Goal: Contribute content: Contribute content

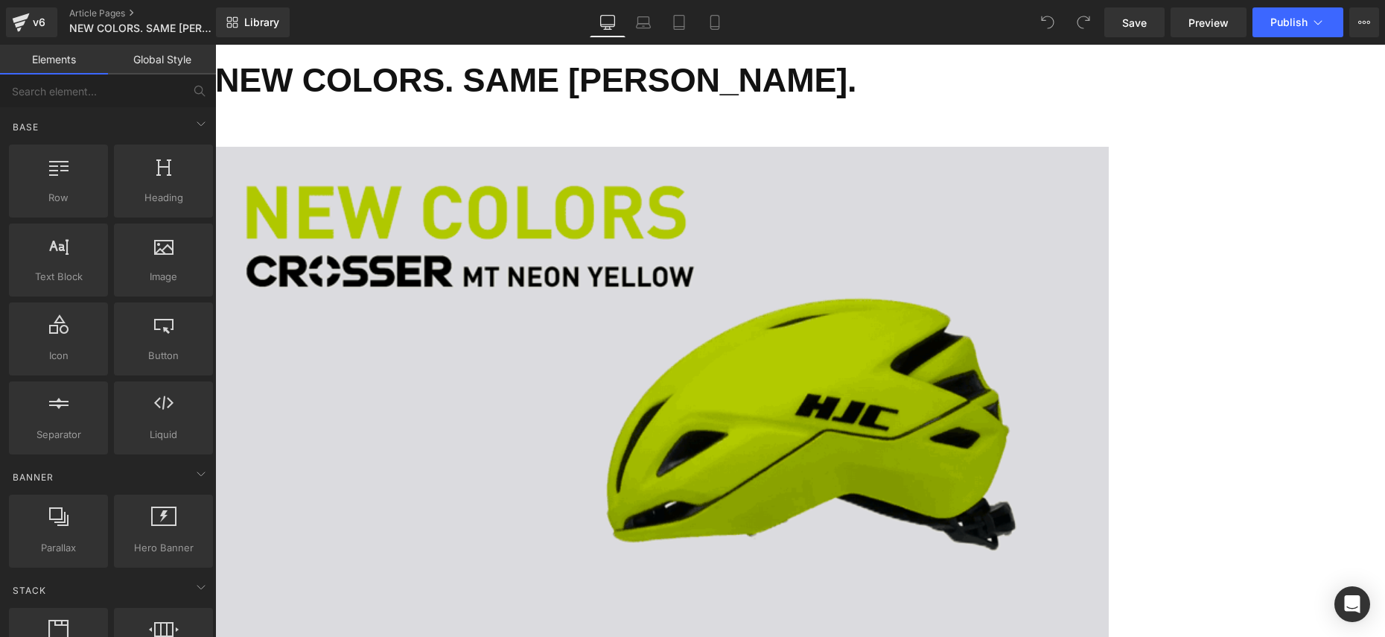
scroll to position [1382, 0]
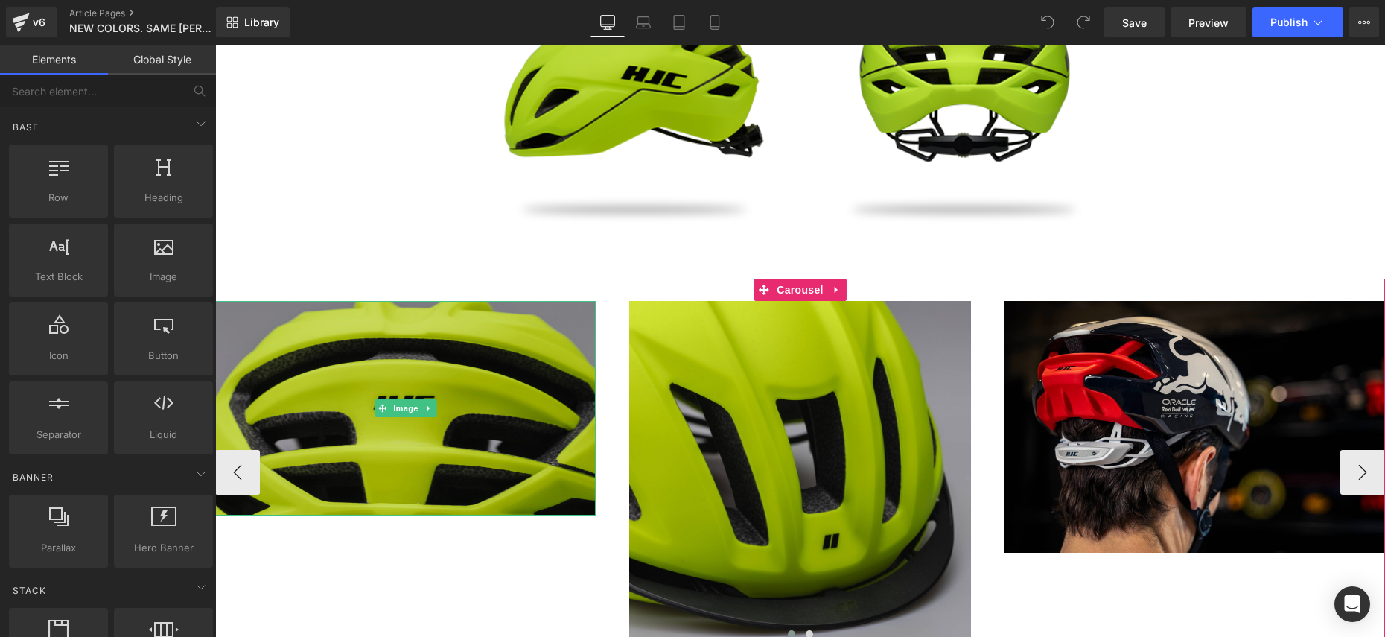
click at [385, 419] on img at bounding box center [405, 408] width 380 height 214
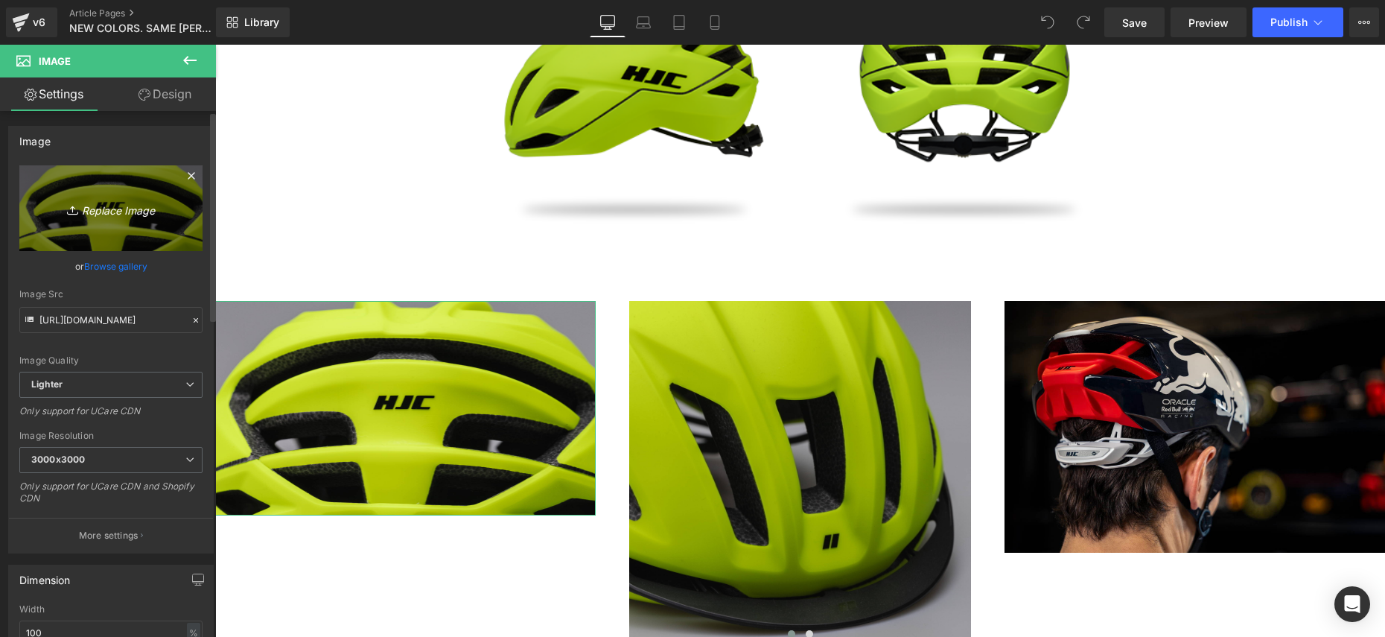
click at [106, 215] on icon "Replace Image" at bounding box center [110, 208] width 119 height 19
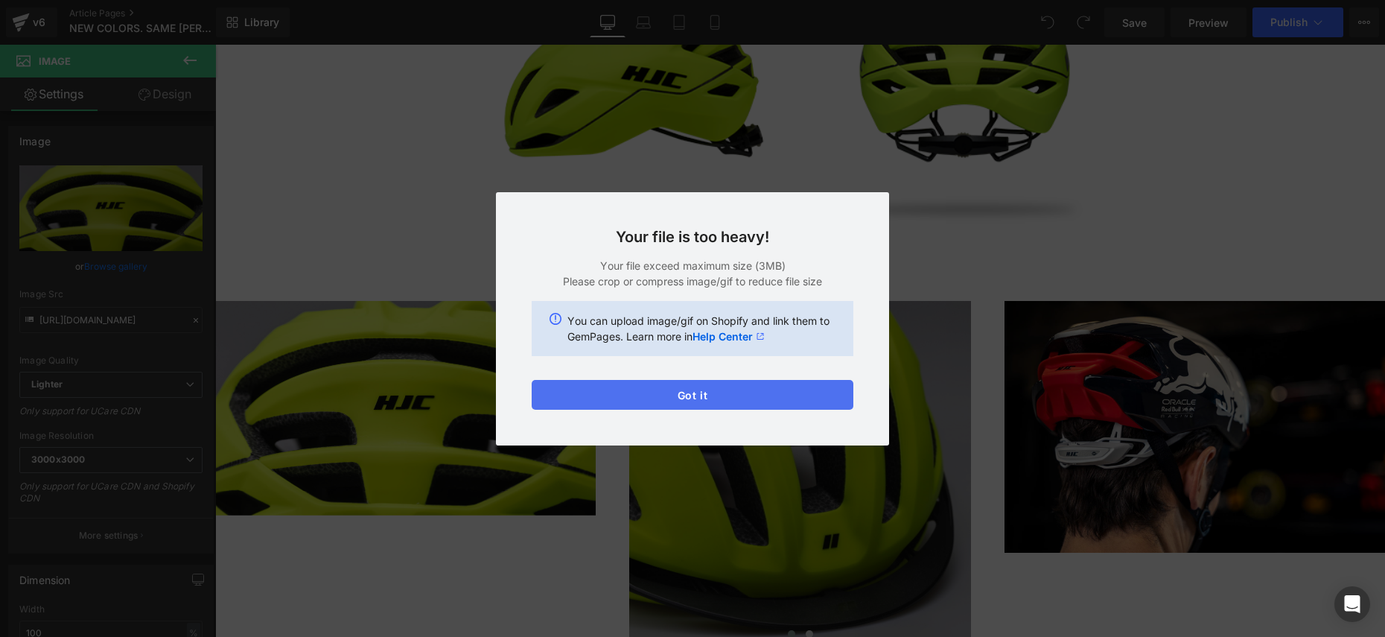
drag, startPoint x: 617, startPoint y: 393, endPoint x: 156, endPoint y: 468, distance: 467.7
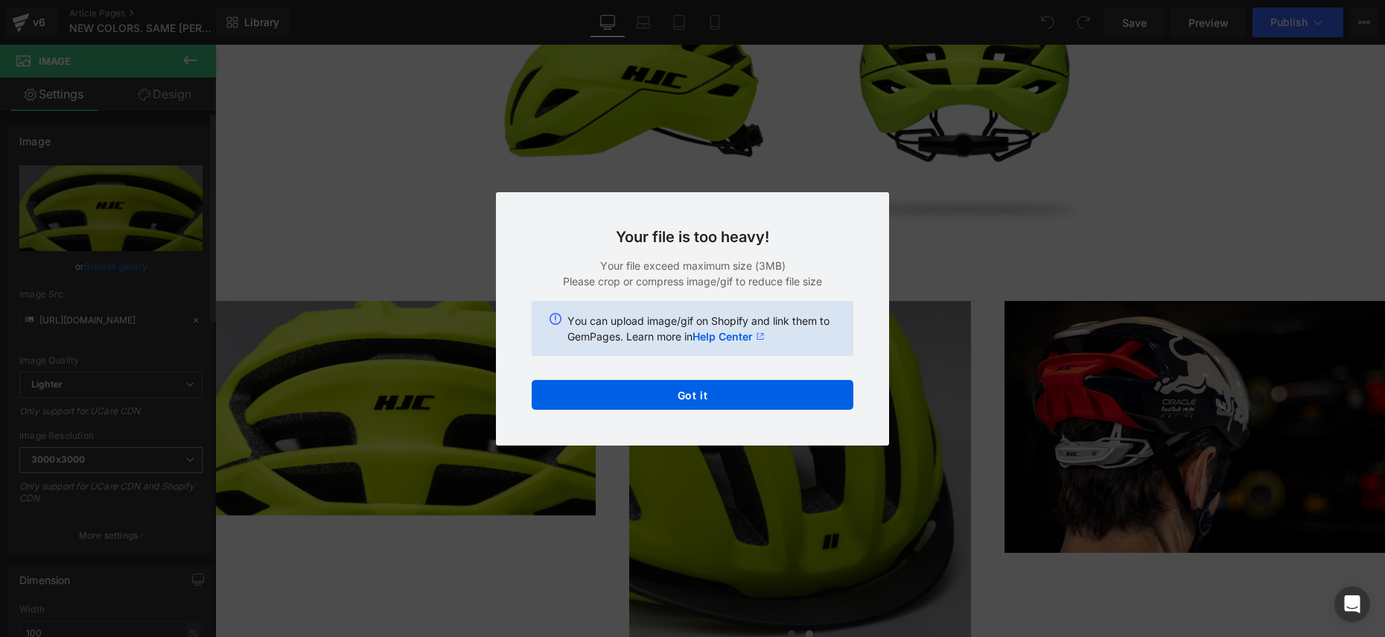
click at [617, 393] on button "Got it" at bounding box center [693, 395] width 322 height 30
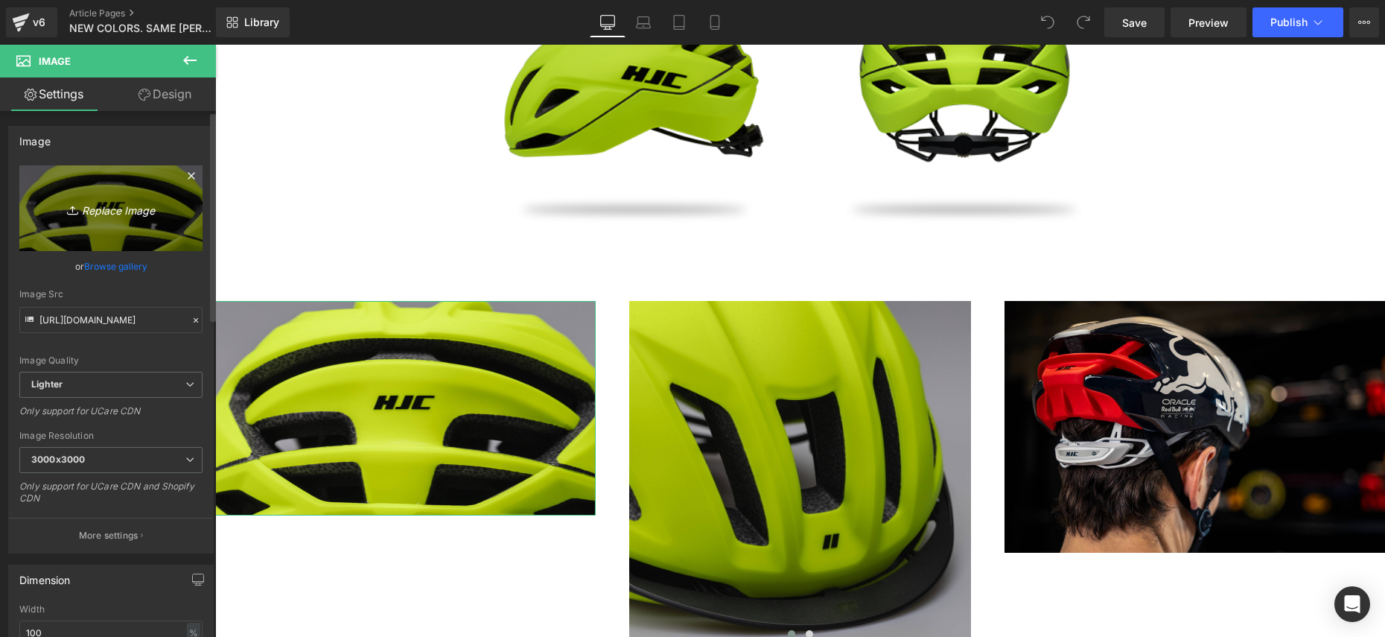
click at [83, 228] on link "Replace Image" at bounding box center [110, 208] width 183 height 86
type input "C:\fakepath\Capture d’écran 2025-10-03 à 09.46.29.png"
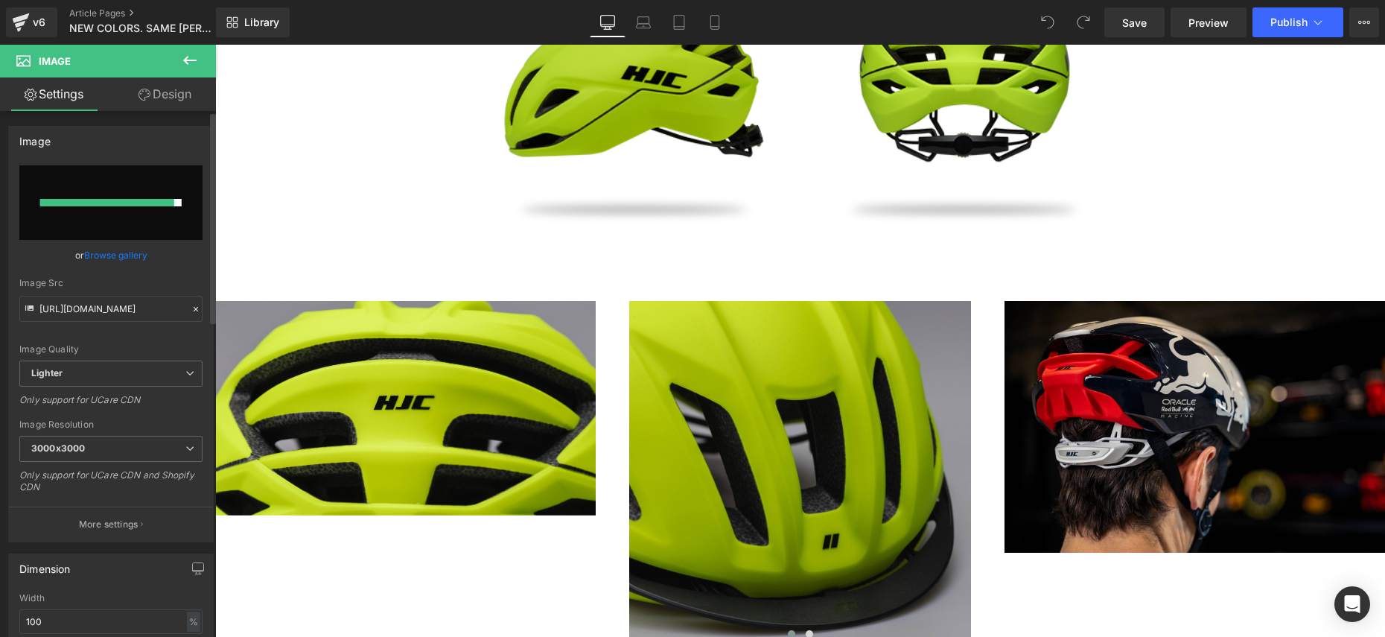
type input "https://ucarecdn.com/071fc9ab-0ea7-480e-b086-3e4d1de7f4fb/-/format/auto/-/previ…"
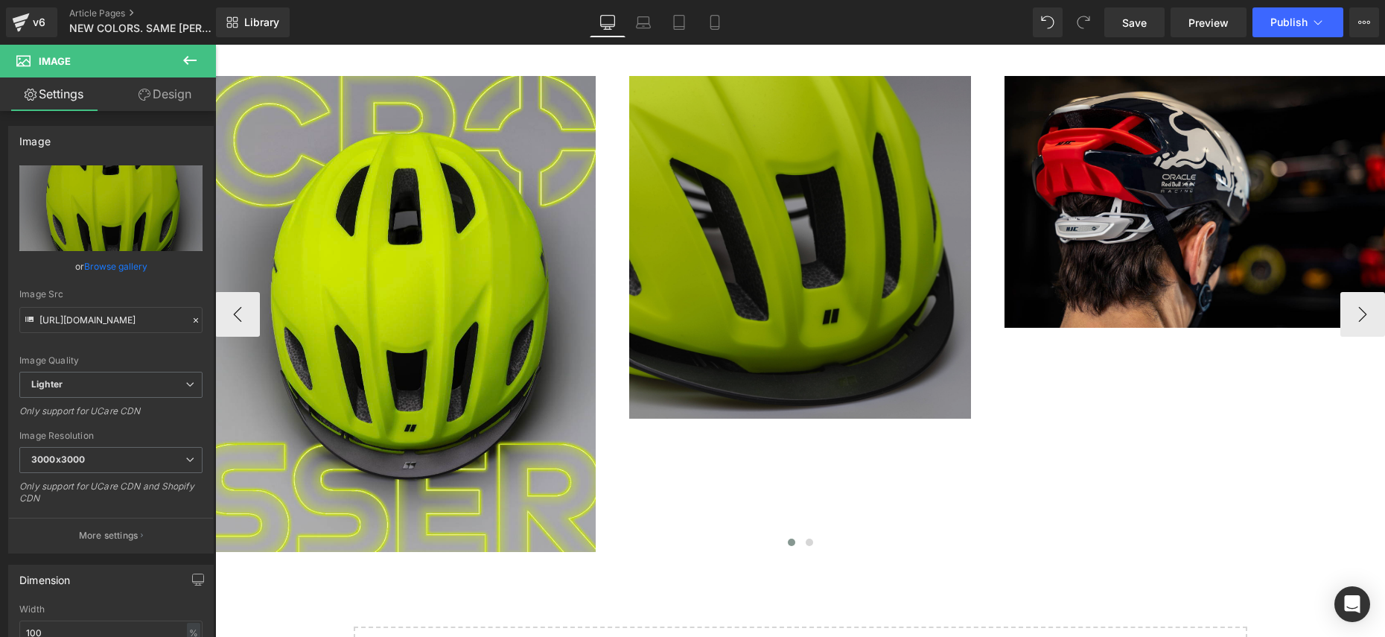
scroll to position [1635, 0]
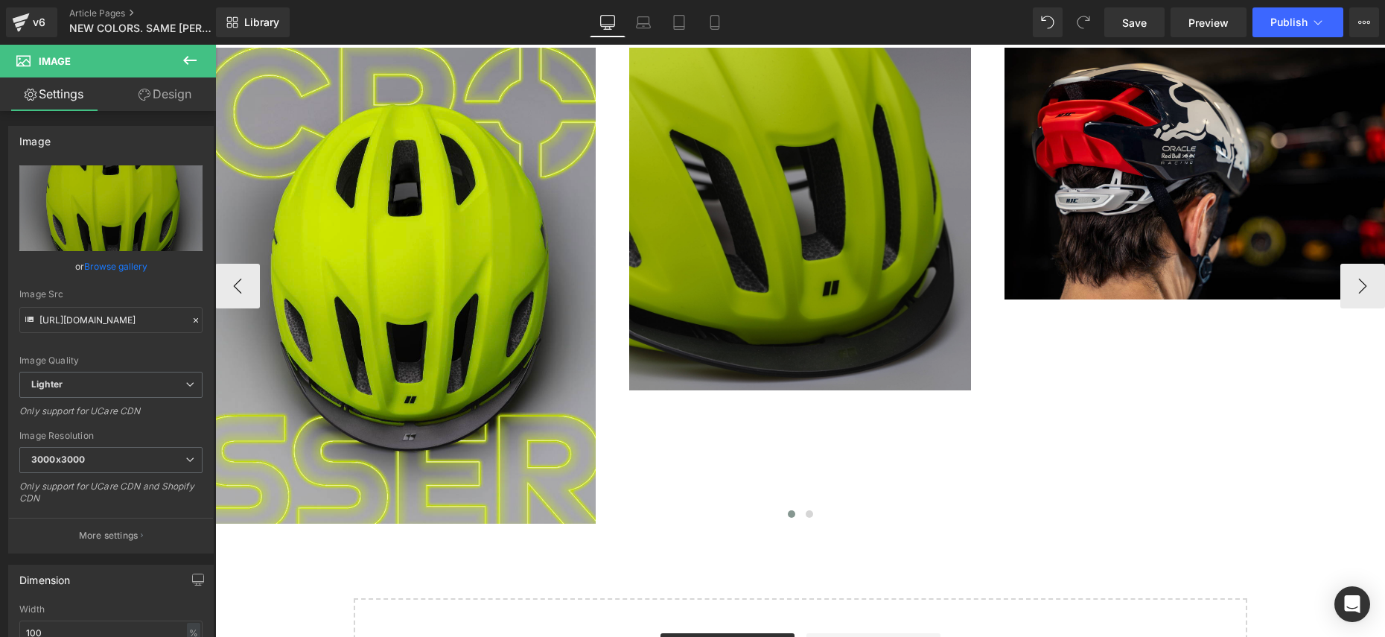
click at [728, 287] on img at bounding box center [800, 219] width 343 height 343
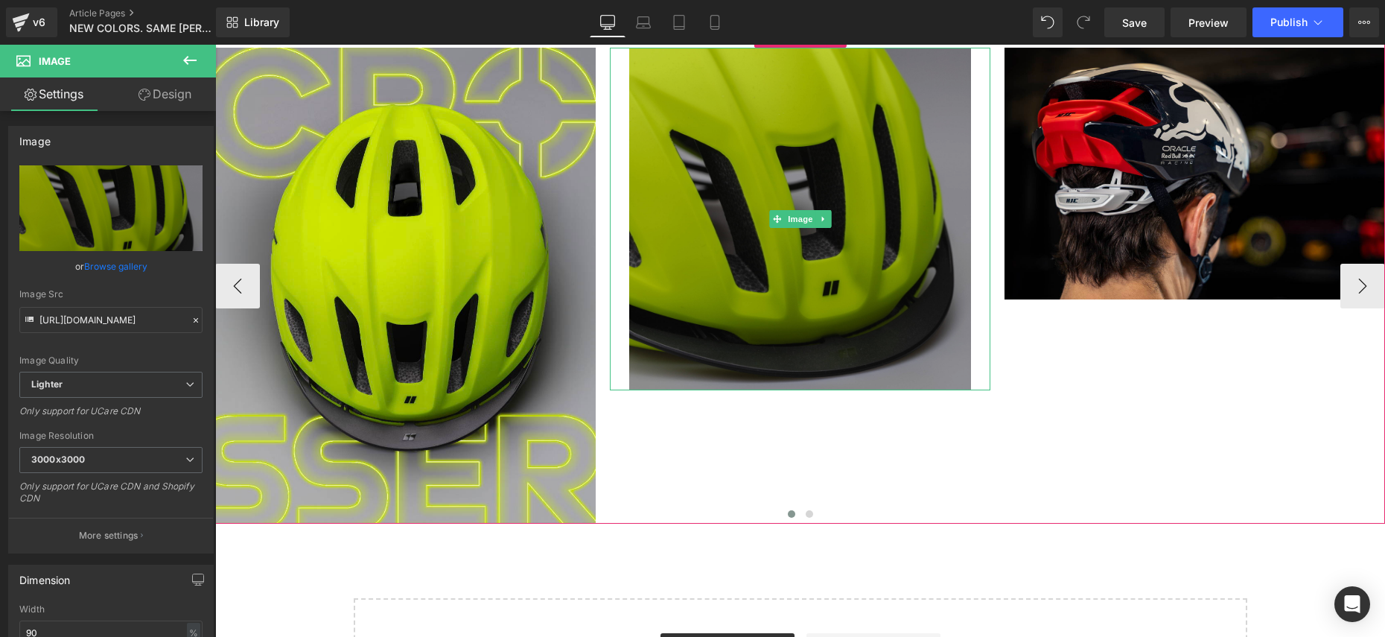
click at [705, 288] on img at bounding box center [800, 219] width 343 height 343
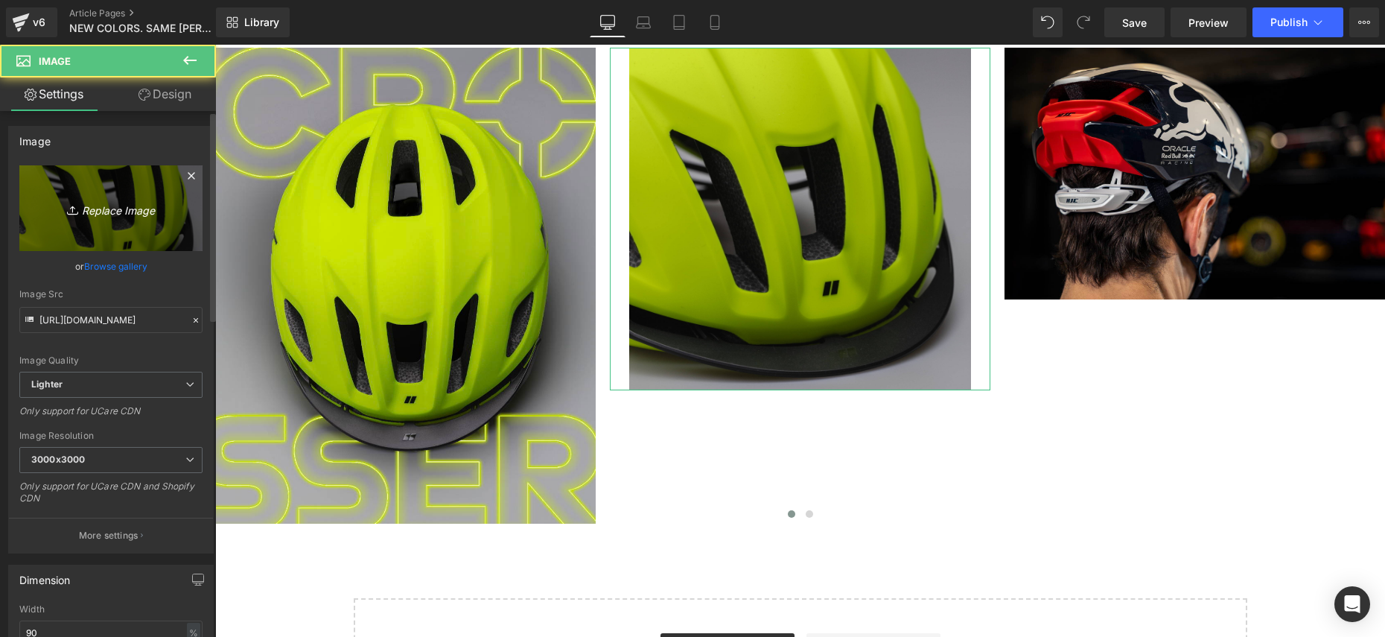
click at [112, 224] on link "Replace Image" at bounding box center [110, 208] width 183 height 86
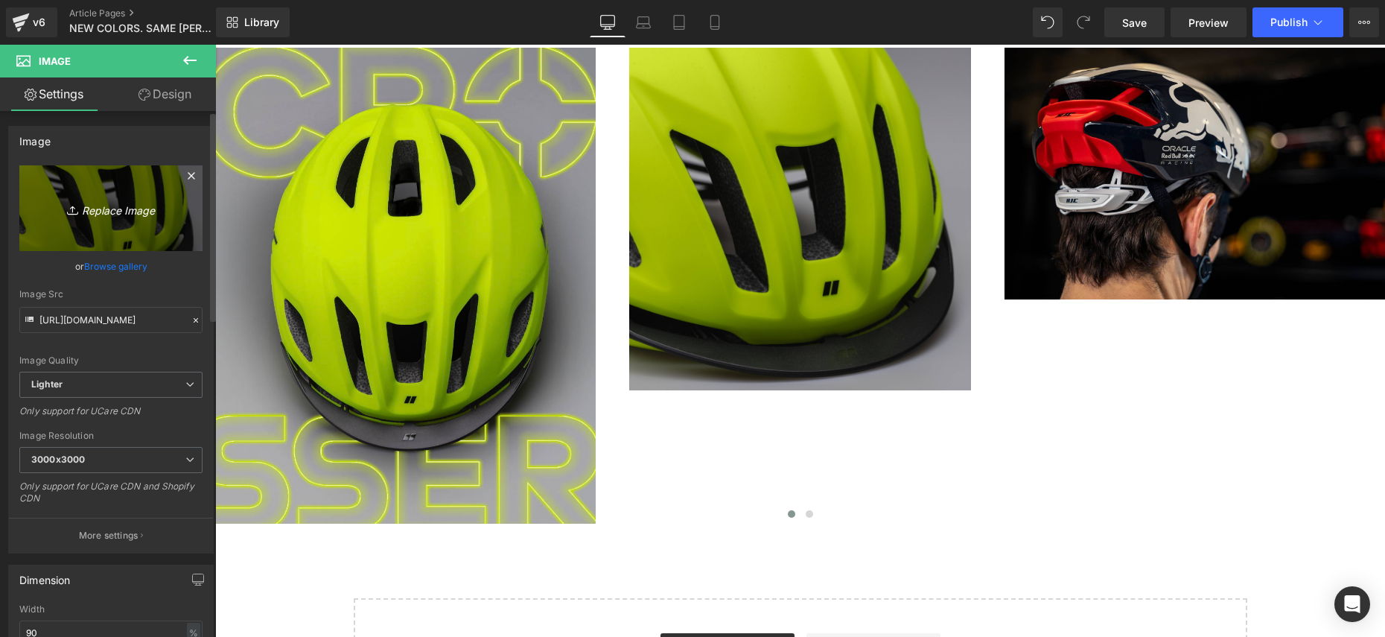
type input "C:\fakepath\Capture d’écran 2025-10-03 à 09.46.56.png"
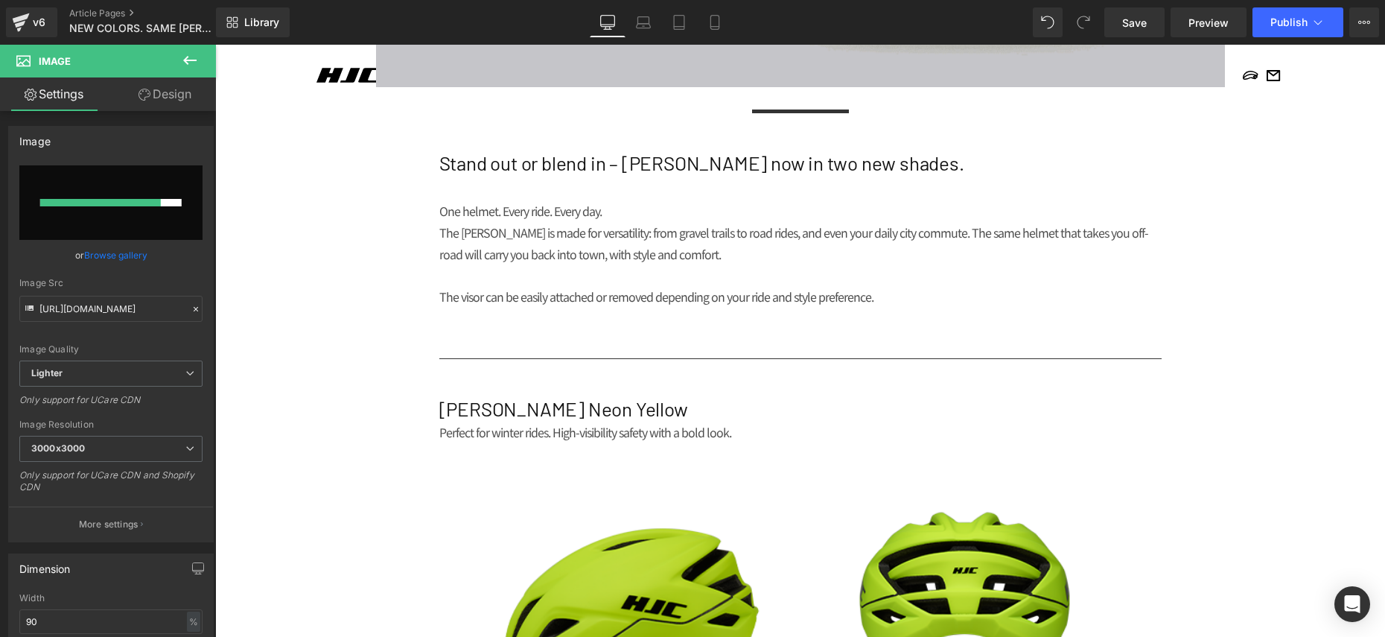
scroll to position [851, 0]
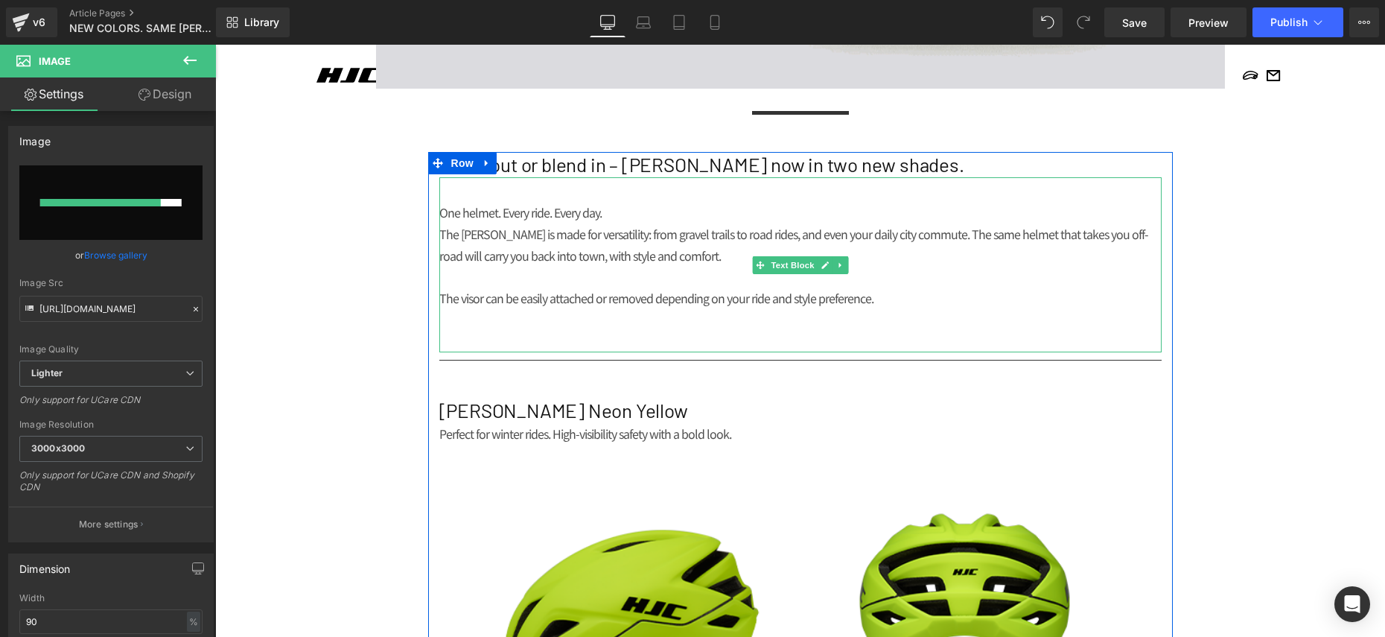
click at [657, 171] on h2 "Stand out or blend in – [PERSON_NAME] now in two new shades." at bounding box center [800, 164] width 722 height 25
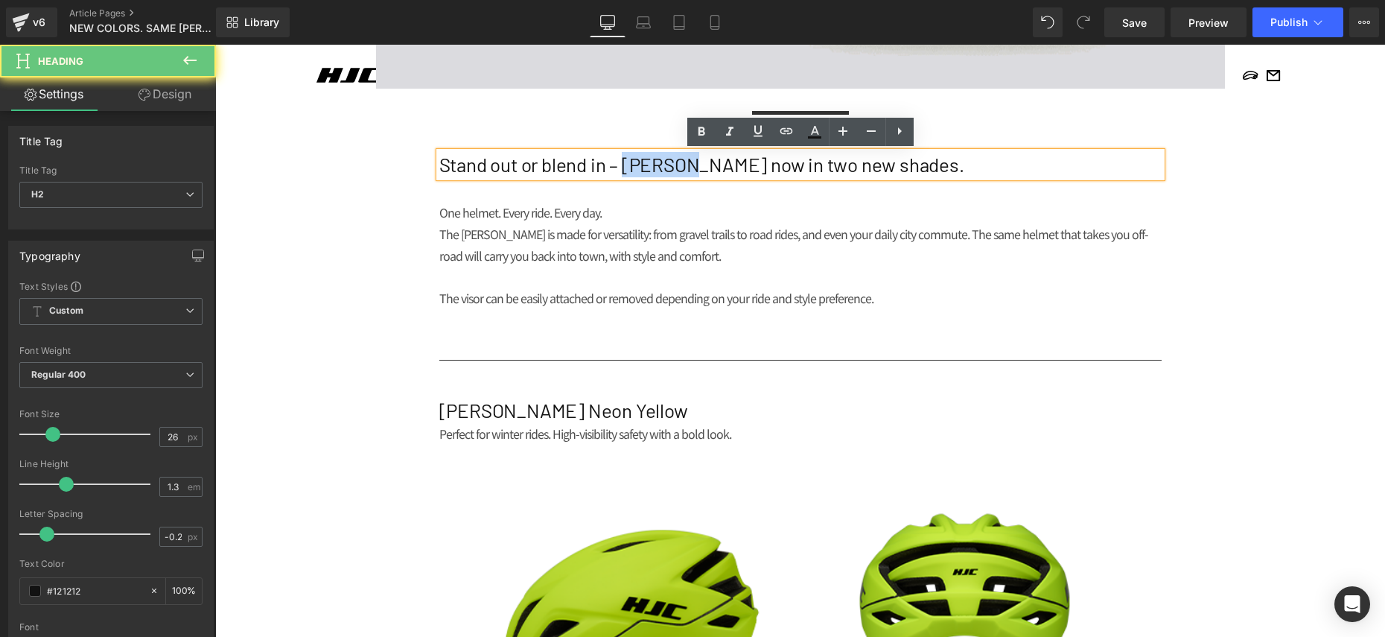
click at [657, 171] on h2 "Stand out or blend in – [PERSON_NAME] now in two new shades." at bounding box center [800, 164] width 722 height 25
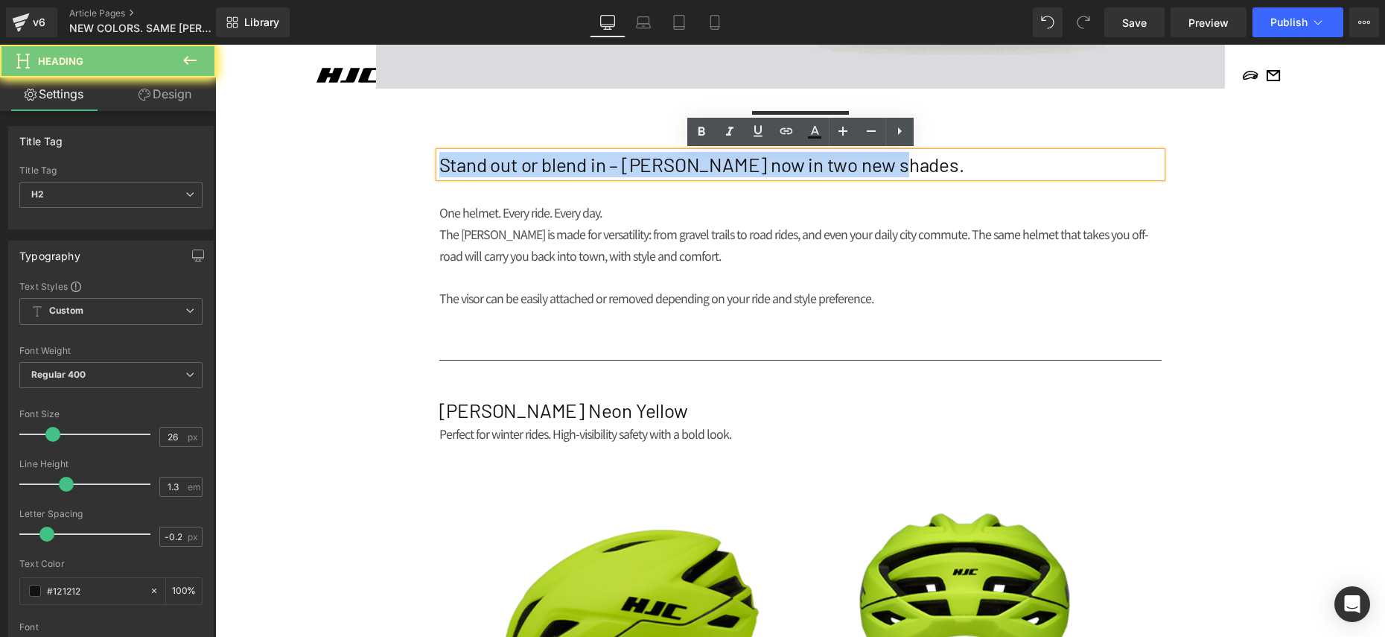
click at [657, 171] on h2 "Stand out or blend in – [PERSON_NAME] now in two new shades." at bounding box center [800, 164] width 722 height 25
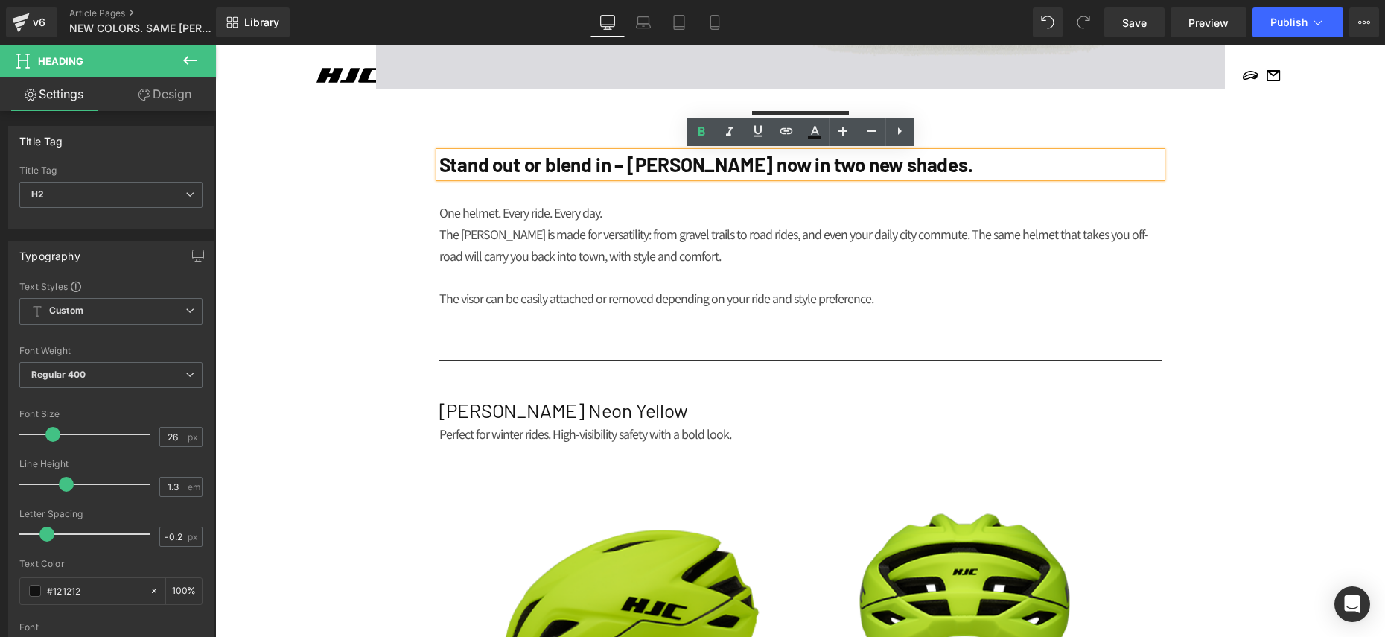
click at [401, 281] on div "NEWS Heading MEDIA Heading NEW COLORS. SAME CROSSER. Heading Row Image Separato…" at bounding box center [800, 391] width 1170 height 2226
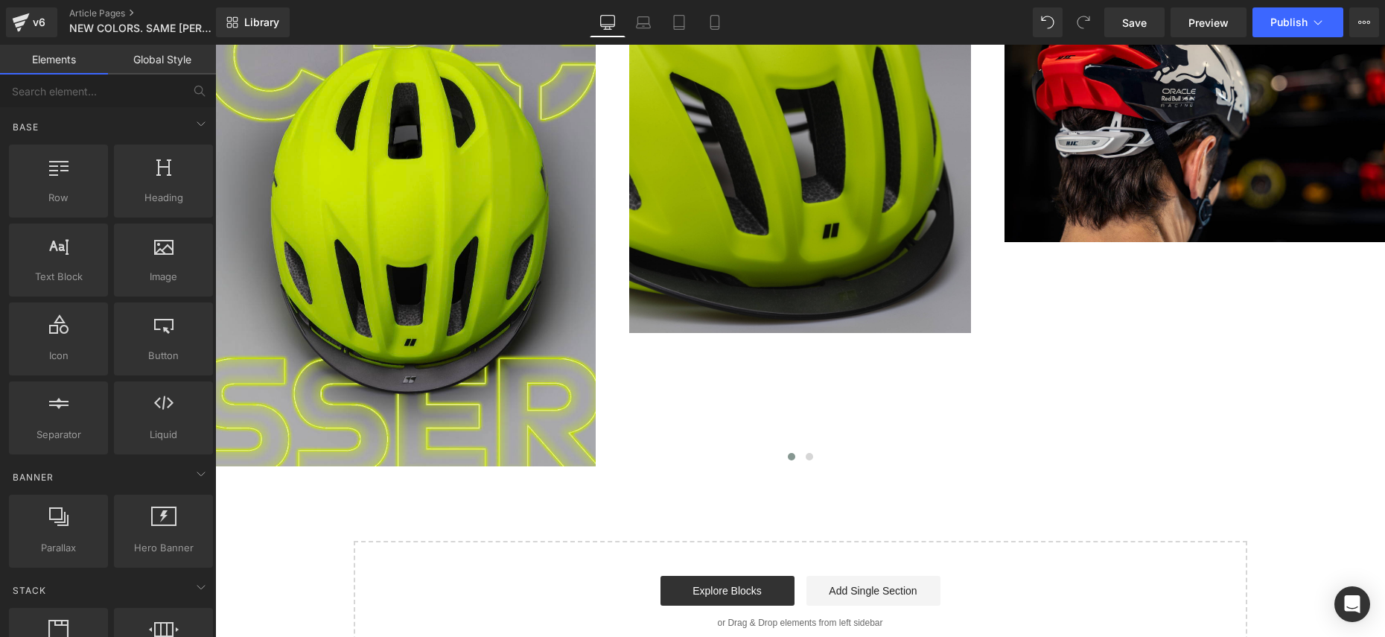
scroll to position [1699, 0]
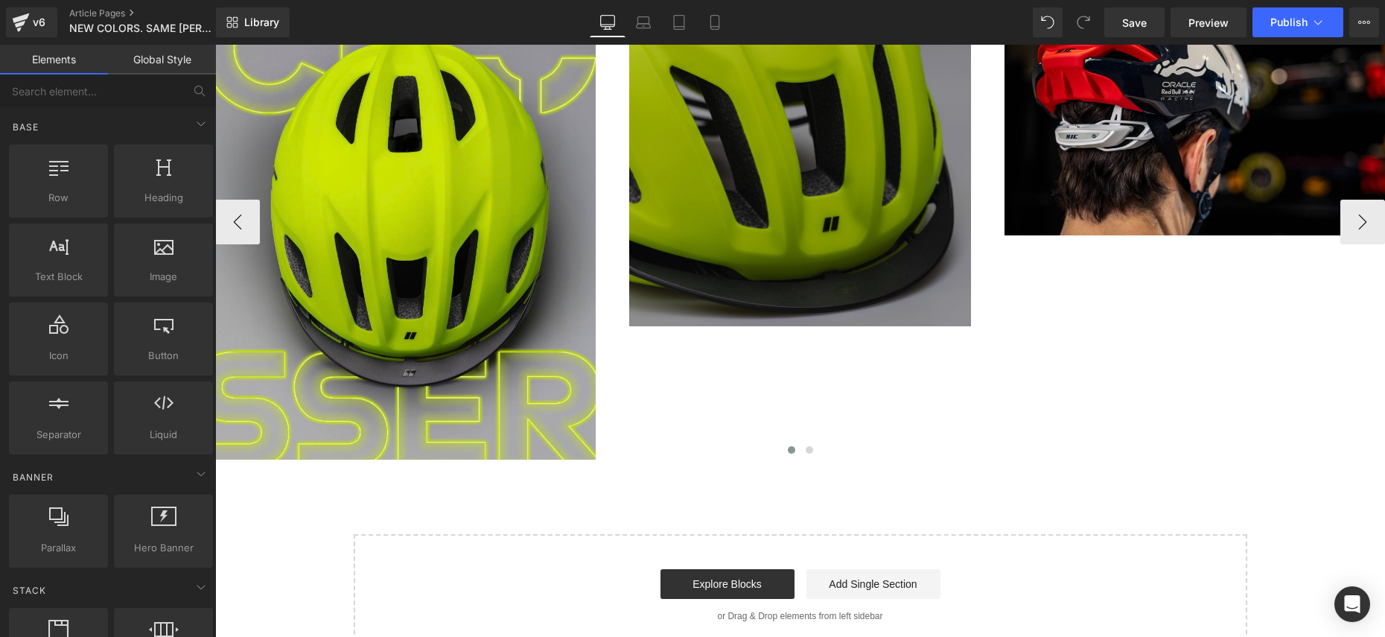
click at [834, 232] on img at bounding box center [800, 155] width 343 height 343
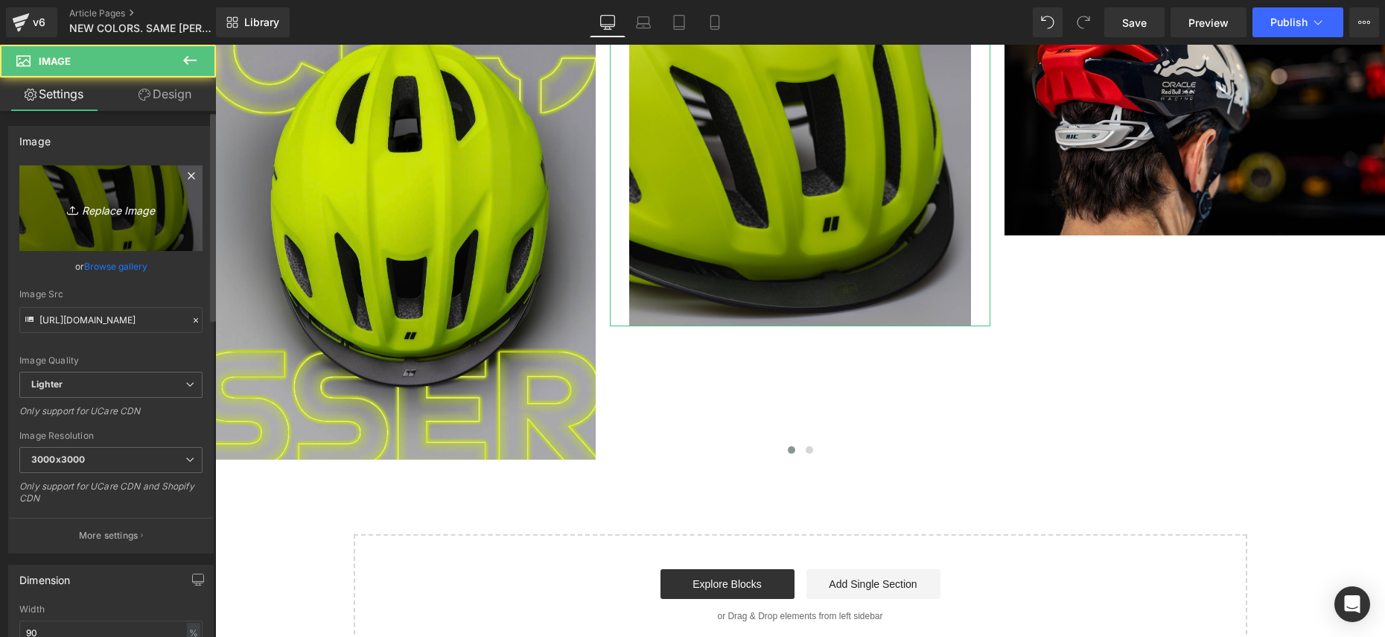
click at [80, 216] on icon "Replace Image" at bounding box center [110, 208] width 119 height 19
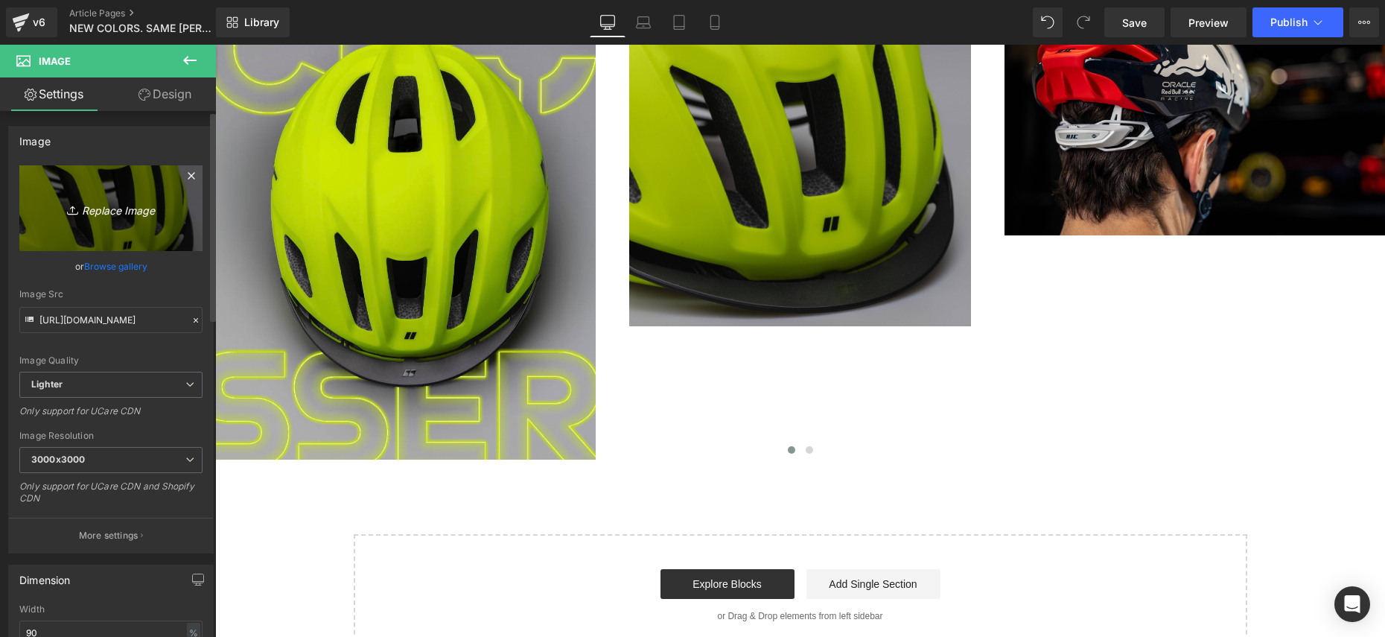
type input "C:\fakepath\Capture d’écran 2025-10-03 à 09.46.56.png"
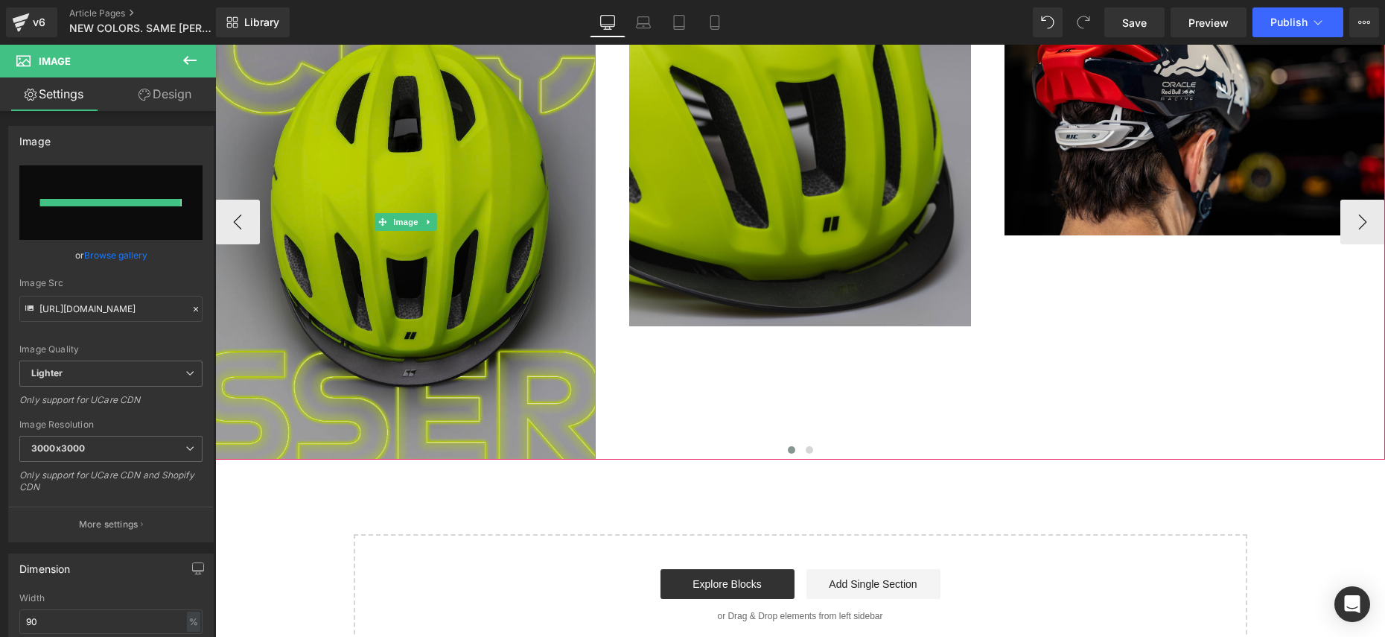
type input "https://ucarecdn.com/b6ebe411-c24b-4874-b9a2-cd926abfeaf9/-/format/auto/-/previ…"
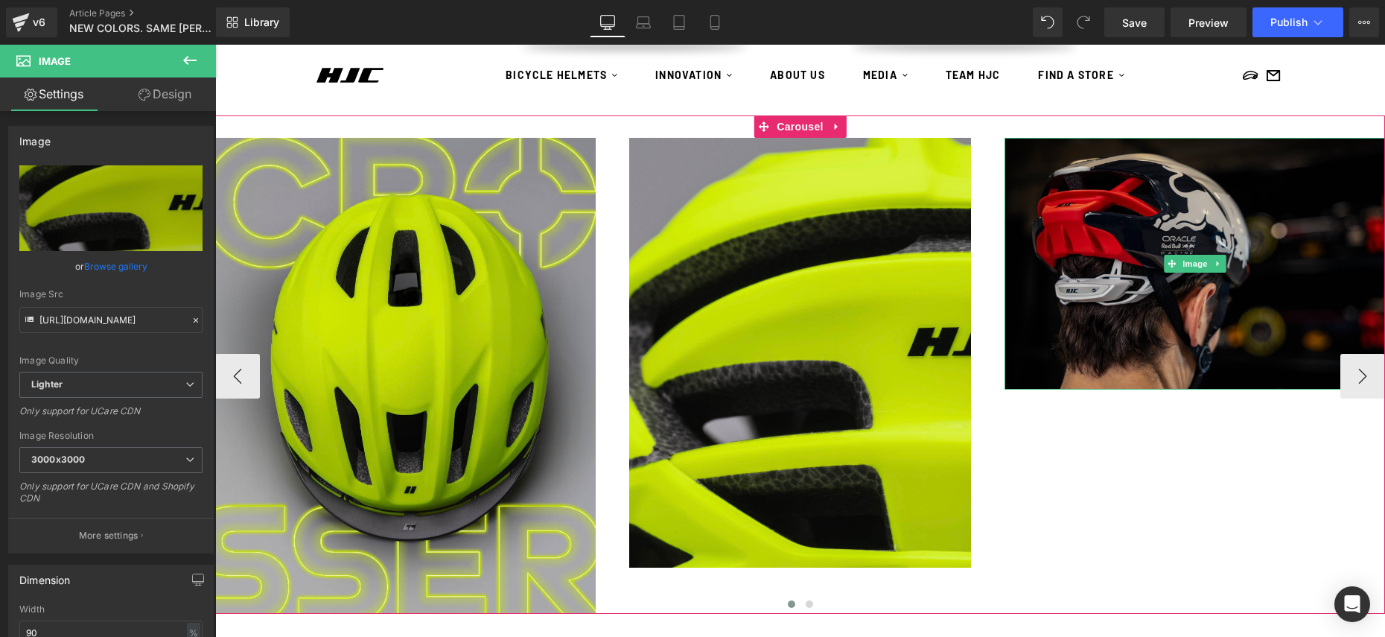
scroll to position [1535, 0]
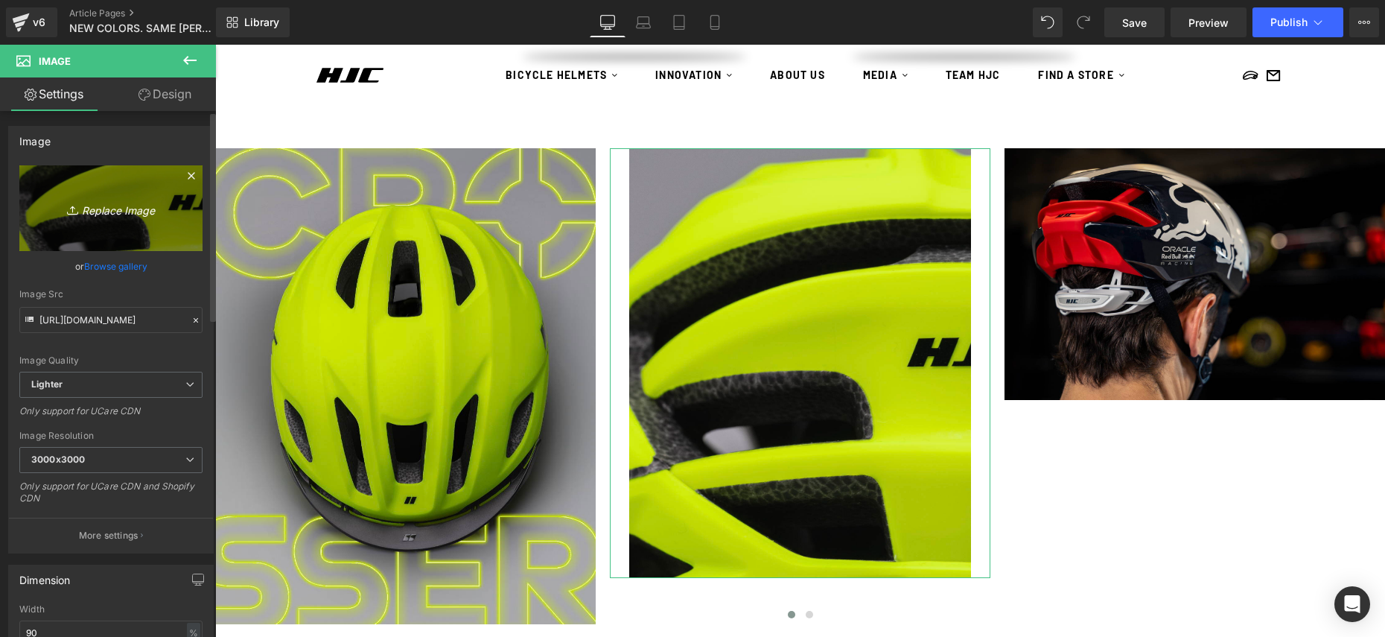
click at [100, 225] on link "Replace Image" at bounding box center [110, 208] width 183 height 86
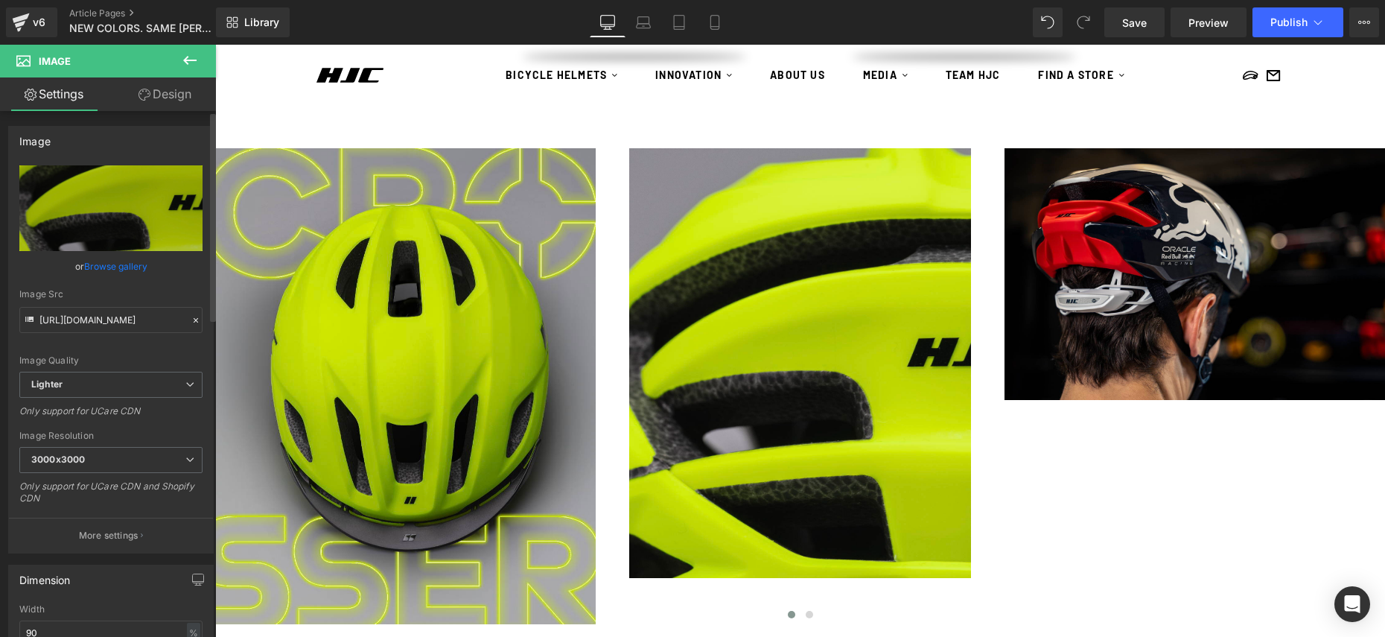
type input "C:\fakepath\Capture d’écran 2025-10-03 à 09.46.56.png"
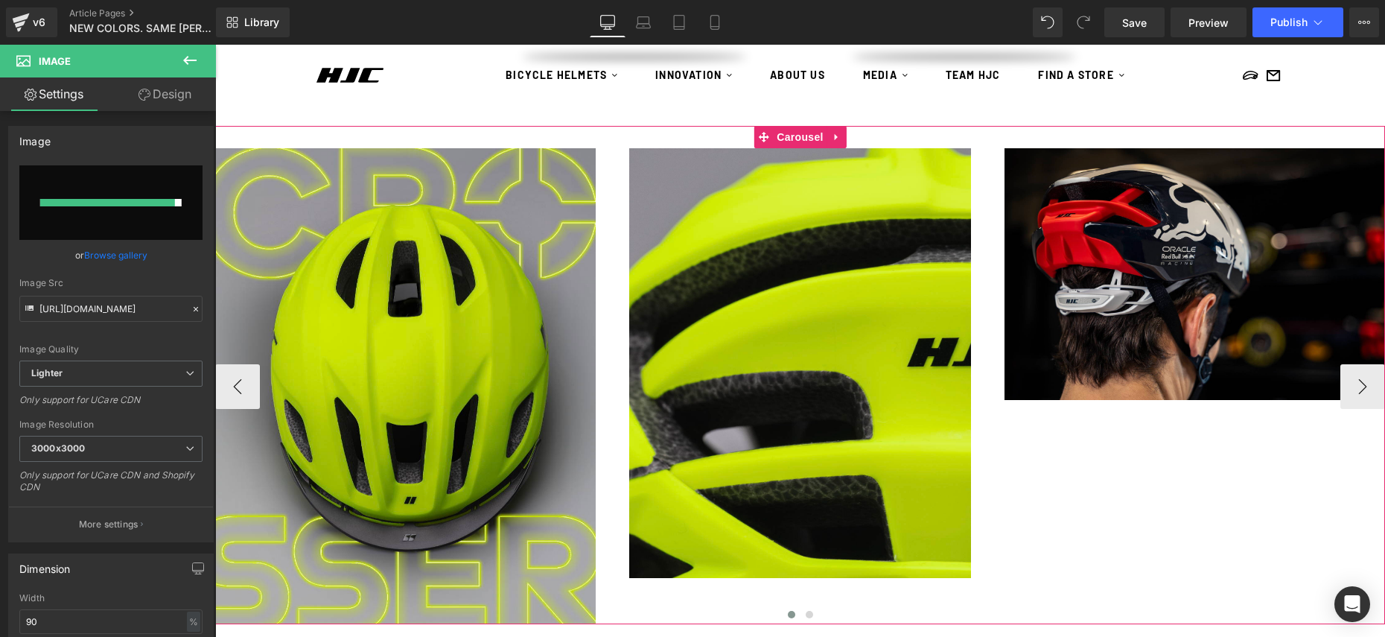
type input "https://ucarecdn.com/14c218e6-e9fc-40f7-b29a-e6c97f2cb086/-/format/auto/-/previ…"
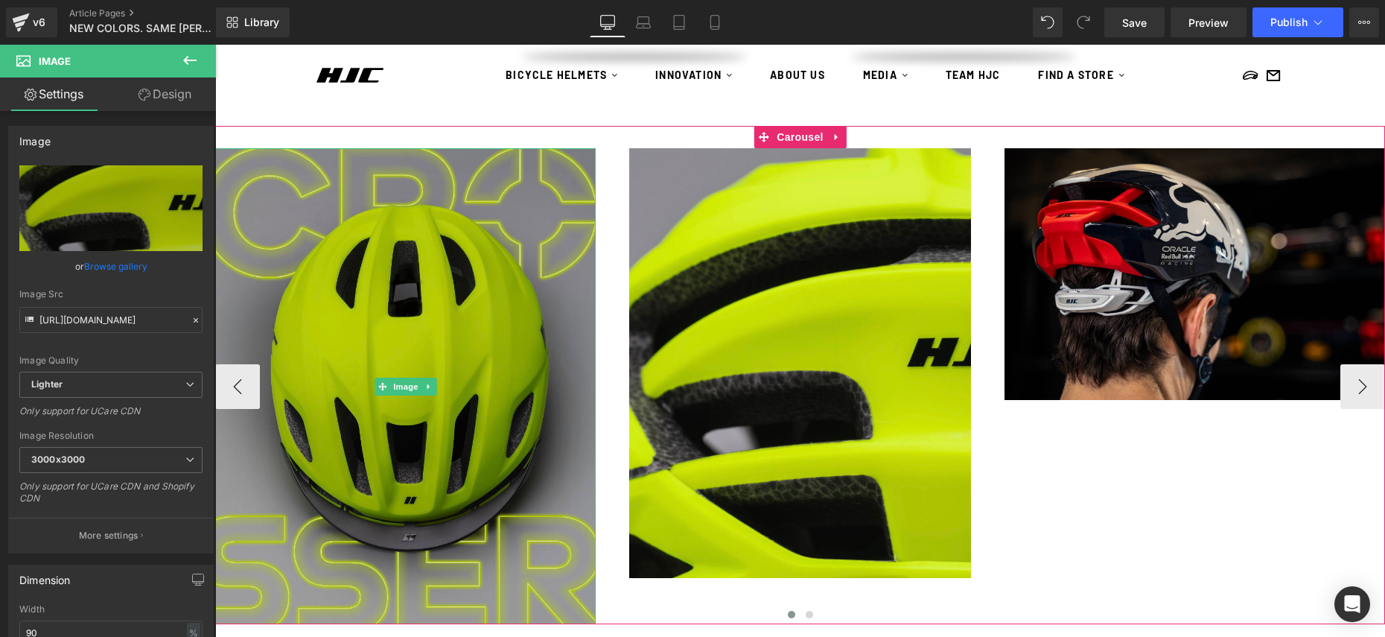
click at [358, 542] on img at bounding box center [405, 385] width 380 height 475
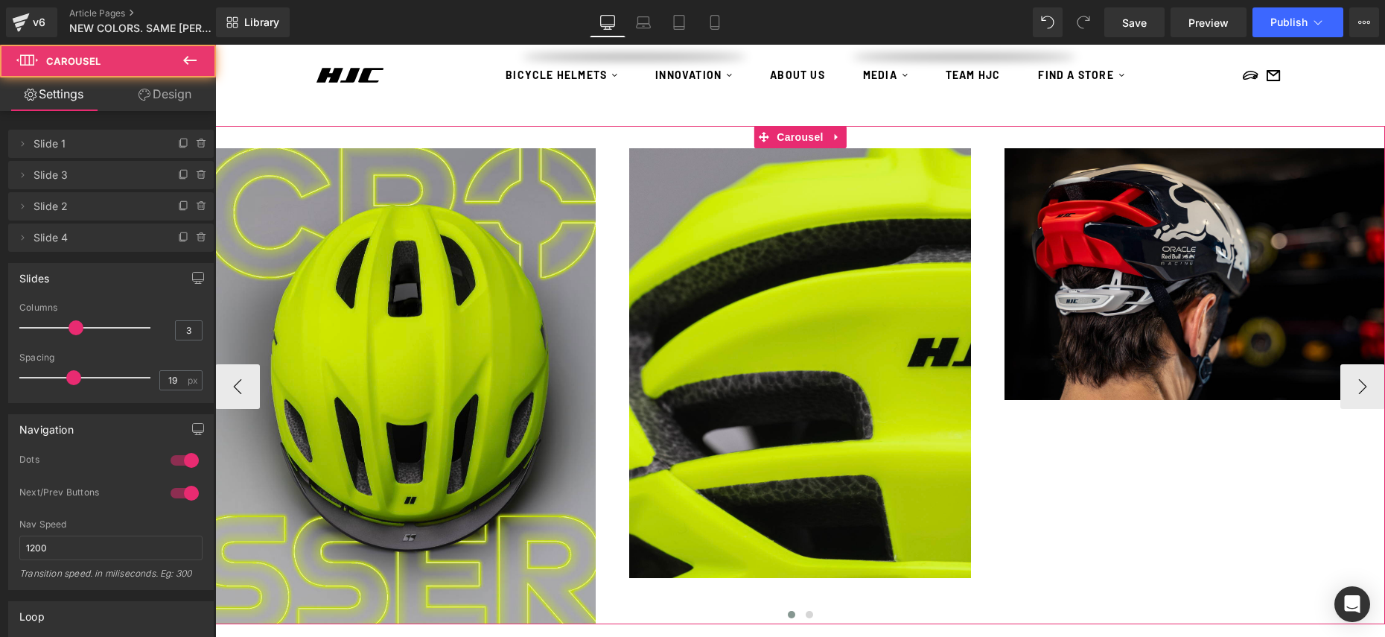
drag, startPoint x: 591, startPoint y: 622, endPoint x: 589, endPoint y: 608, distance: 14.3
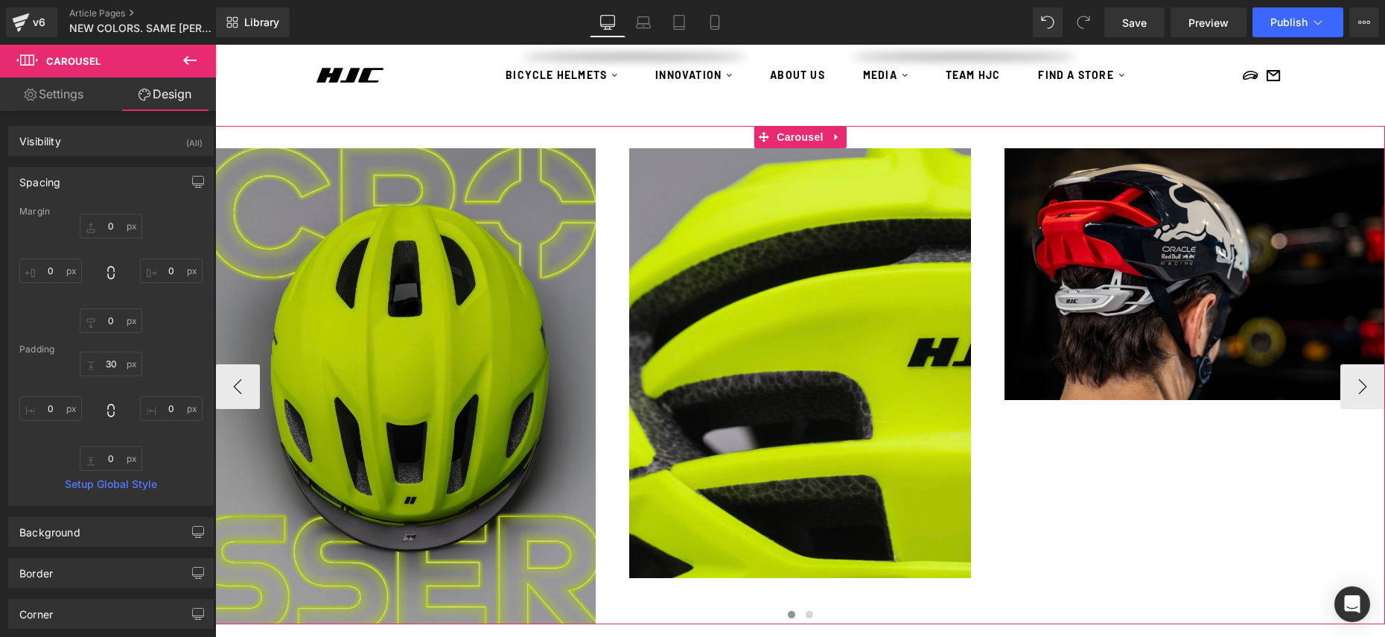
click at [561, 593] on img at bounding box center [405, 385] width 380 height 475
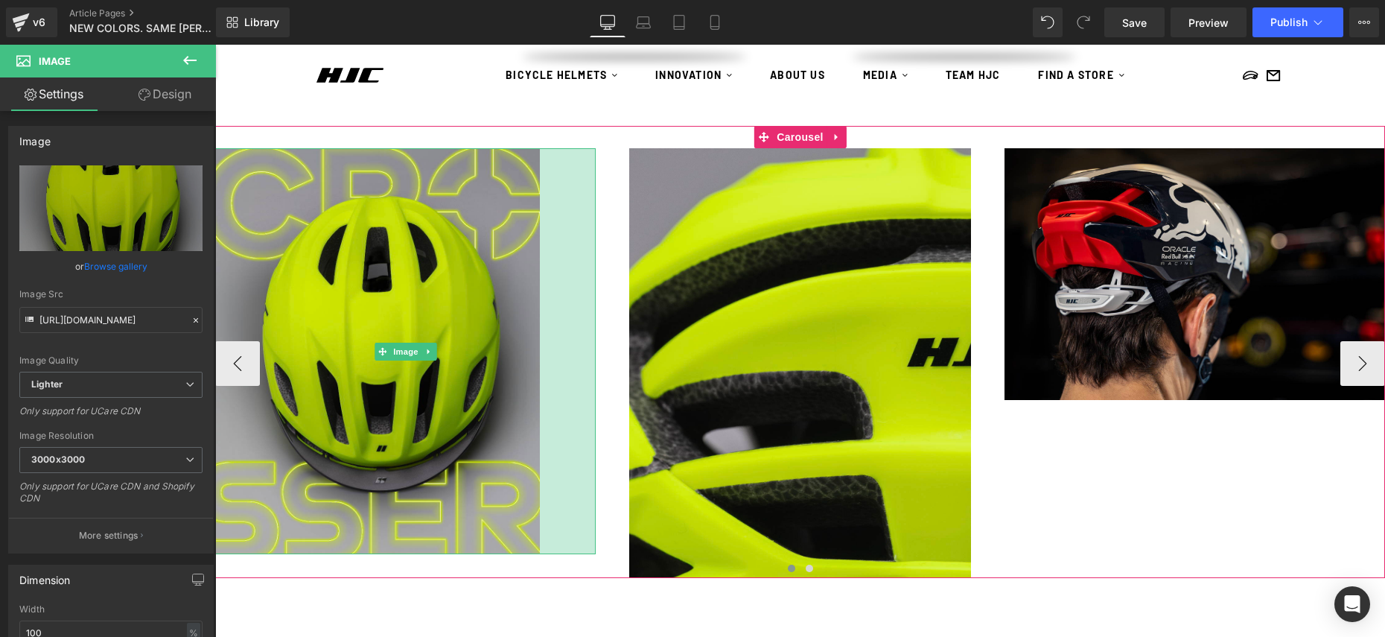
drag, startPoint x: 594, startPoint y: 591, endPoint x: 541, endPoint y: 567, distance: 58.0
click at [540, 567] on div "Image 75px Image Image Image ‹ ›" at bounding box center [800, 362] width 1170 height 429
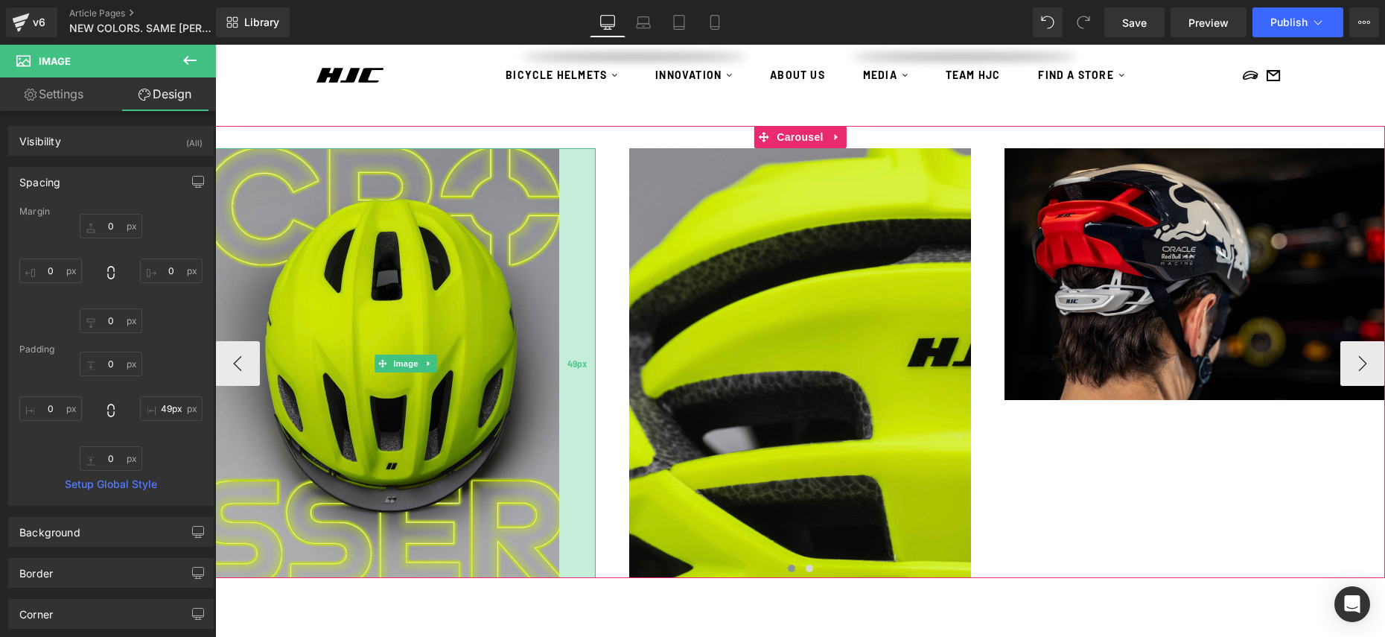
type input "50px"
drag, startPoint x: 543, startPoint y: 554, endPoint x: 560, endPoint y: 557, distance: 17.4
click at [560, 557] on div "50px" at bounding box center [576, 362] width 37 height 429
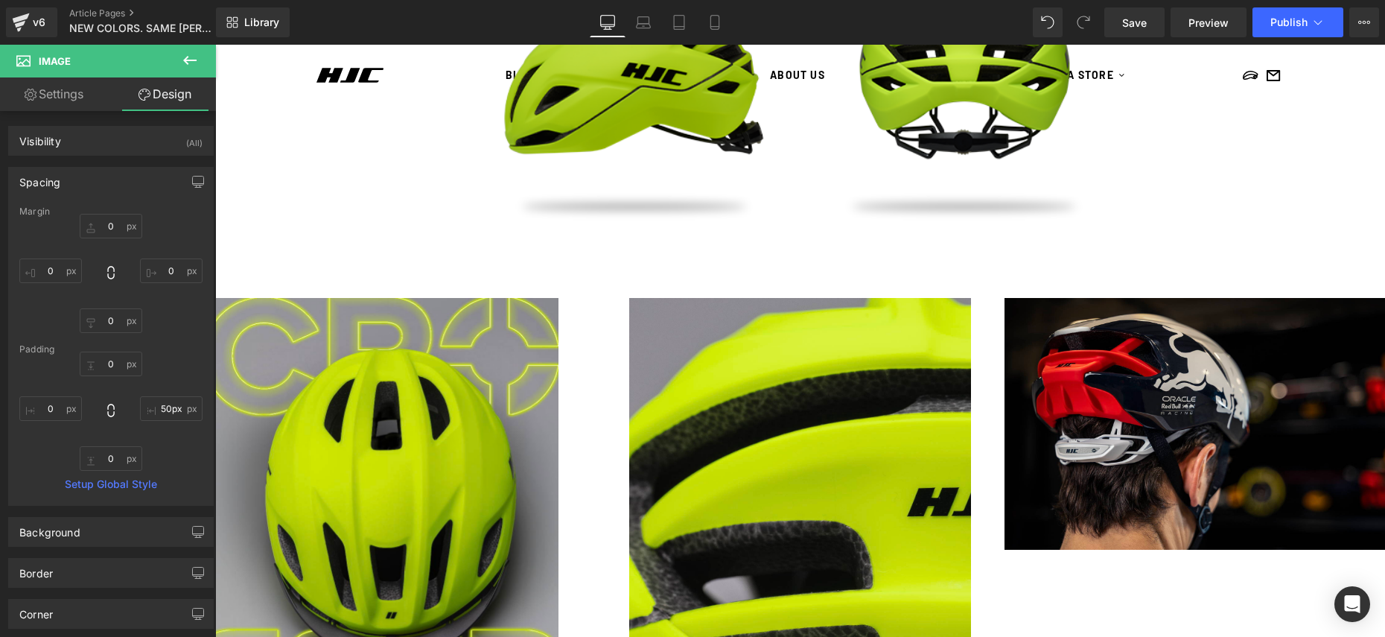
scroll to position [1388, 0]
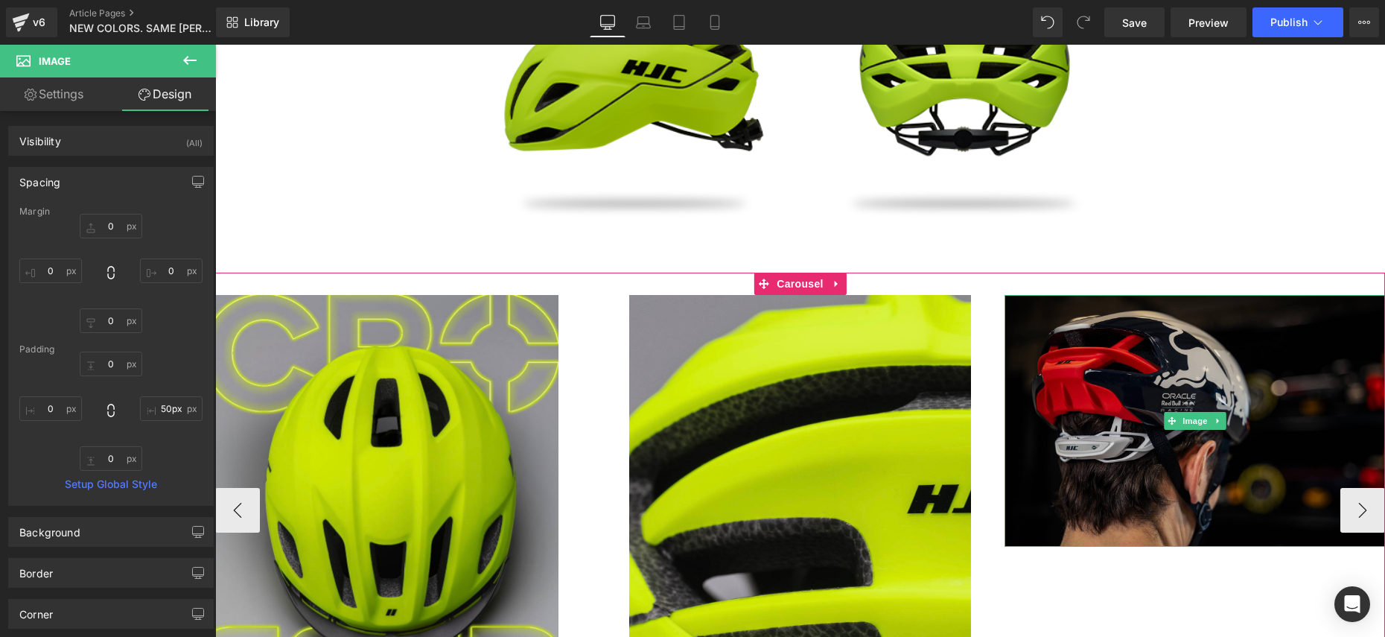
click at [1118, 468] on img at bounding box center [1194, 420] width 380 height 251
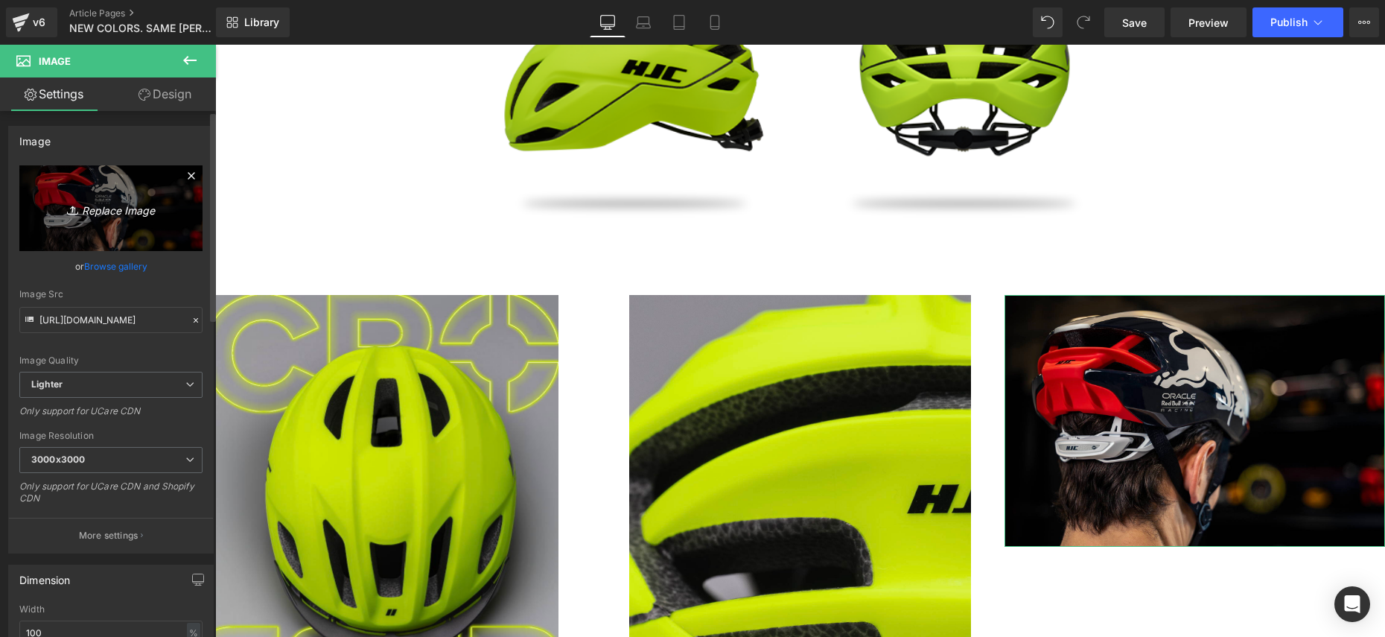
click at [59, 210] on icon "Replace Image" at bounding box center [110, 208] width 119 height 19
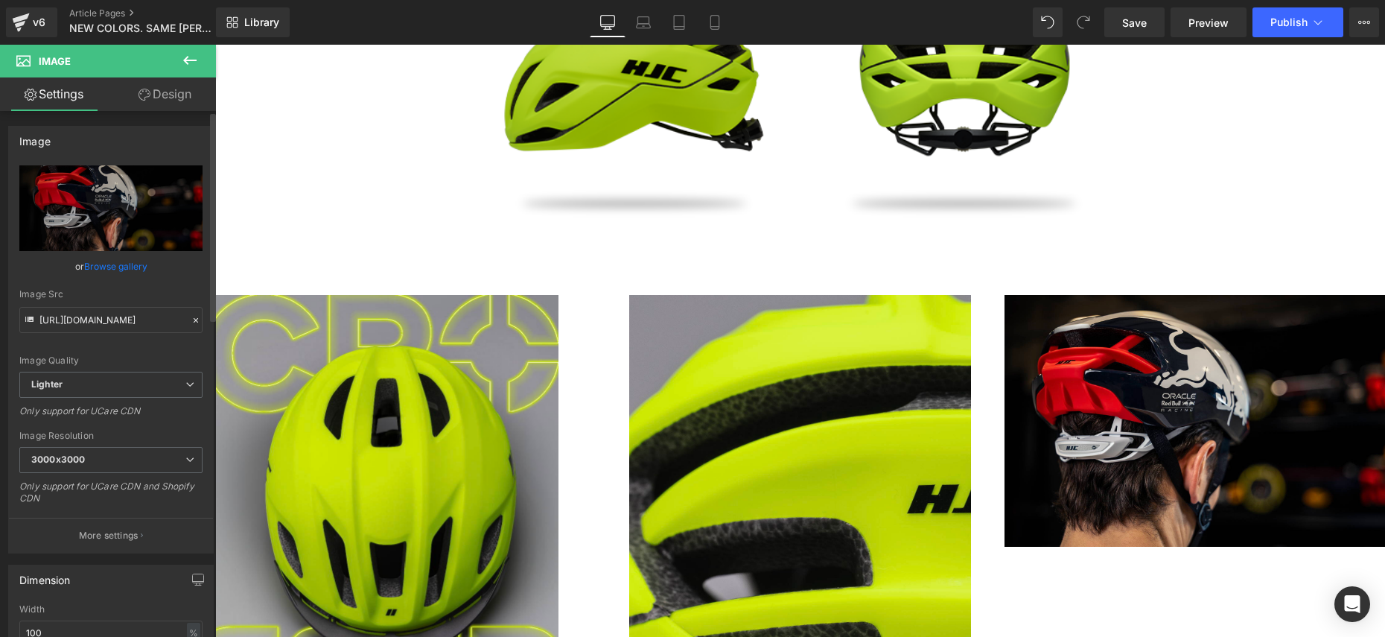
type input "C:\fakepath\Capture d’écran 2025-10-03 à 09.47.11.png"
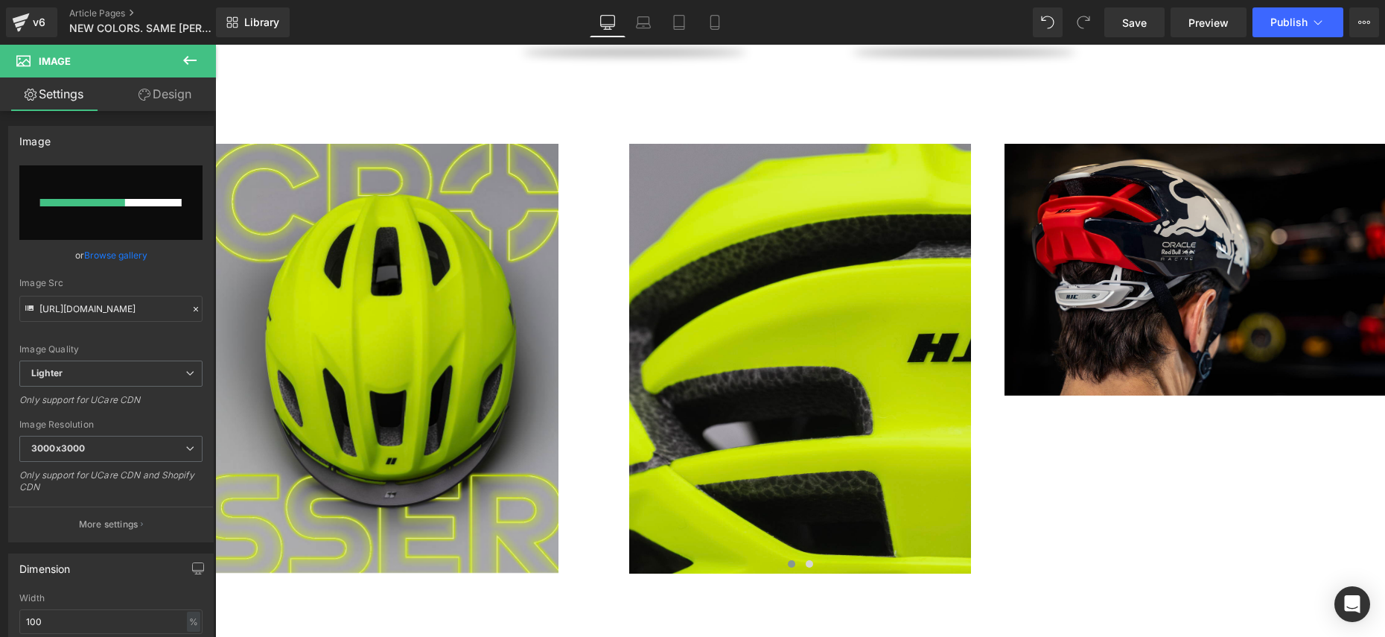
scroll to position [1544, 0]
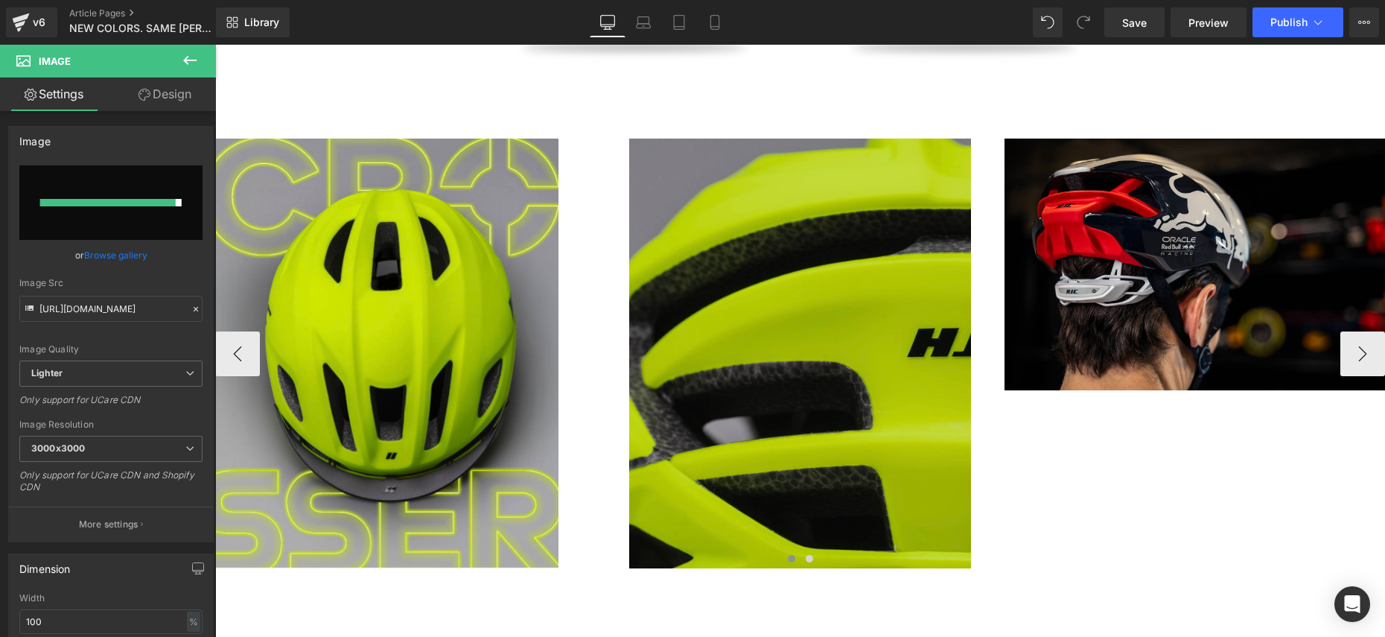
type input "[URL][DOMAIN_NAME]"
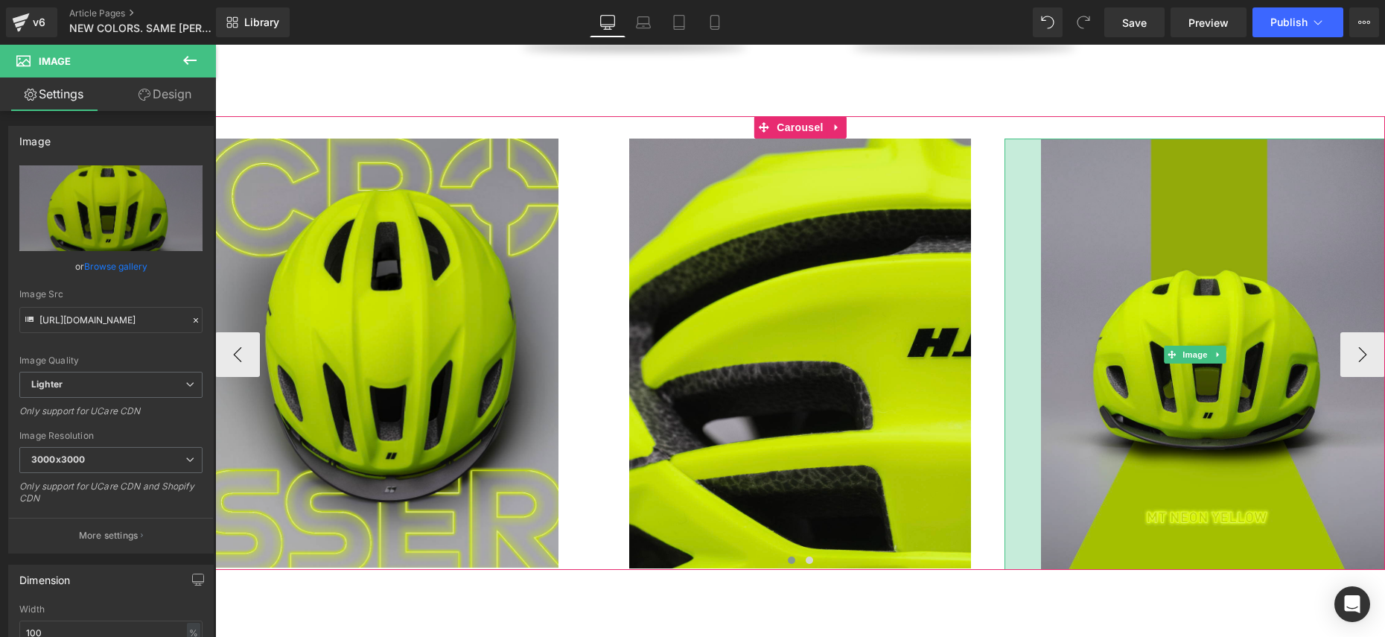
drag, startPoint x: 1006, startPoint y: 591, endPoint x: 1042, endPoint y: 555, distance: 51.6
click at [1042, 555] on div "Image 50px Image Image 49px Image ‹ ›" at bounding box center [800, 353] width 1170 height 431
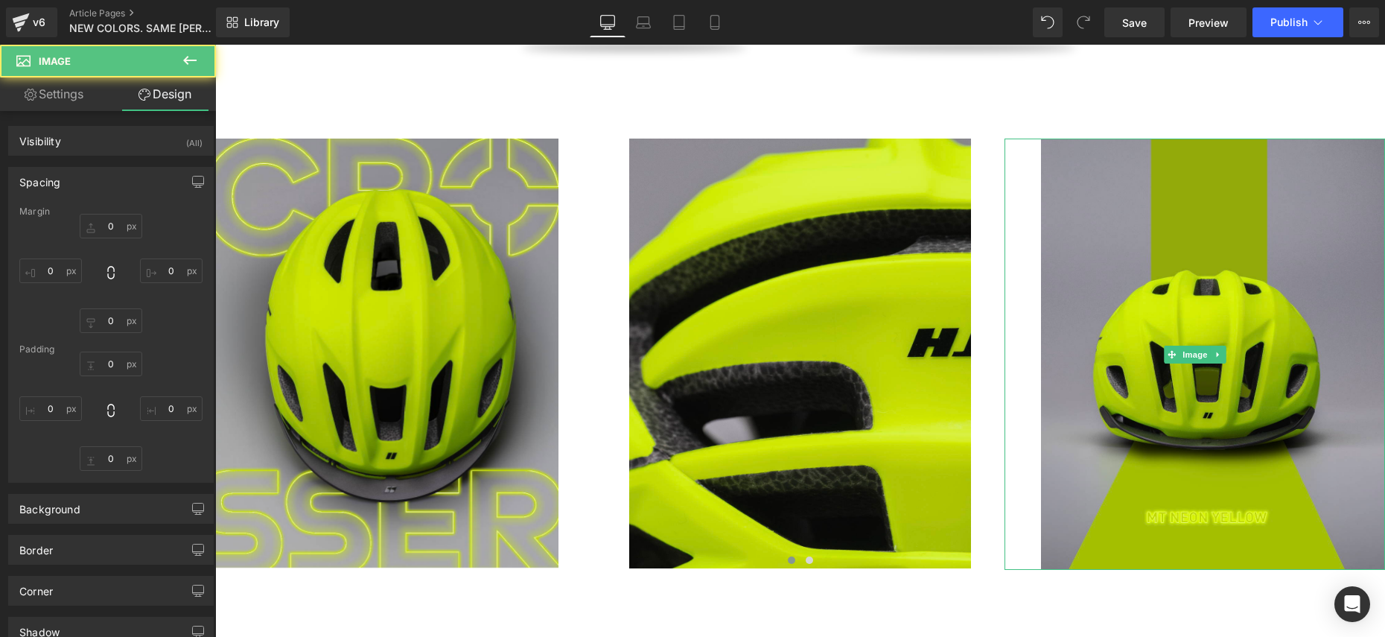
type input "0"
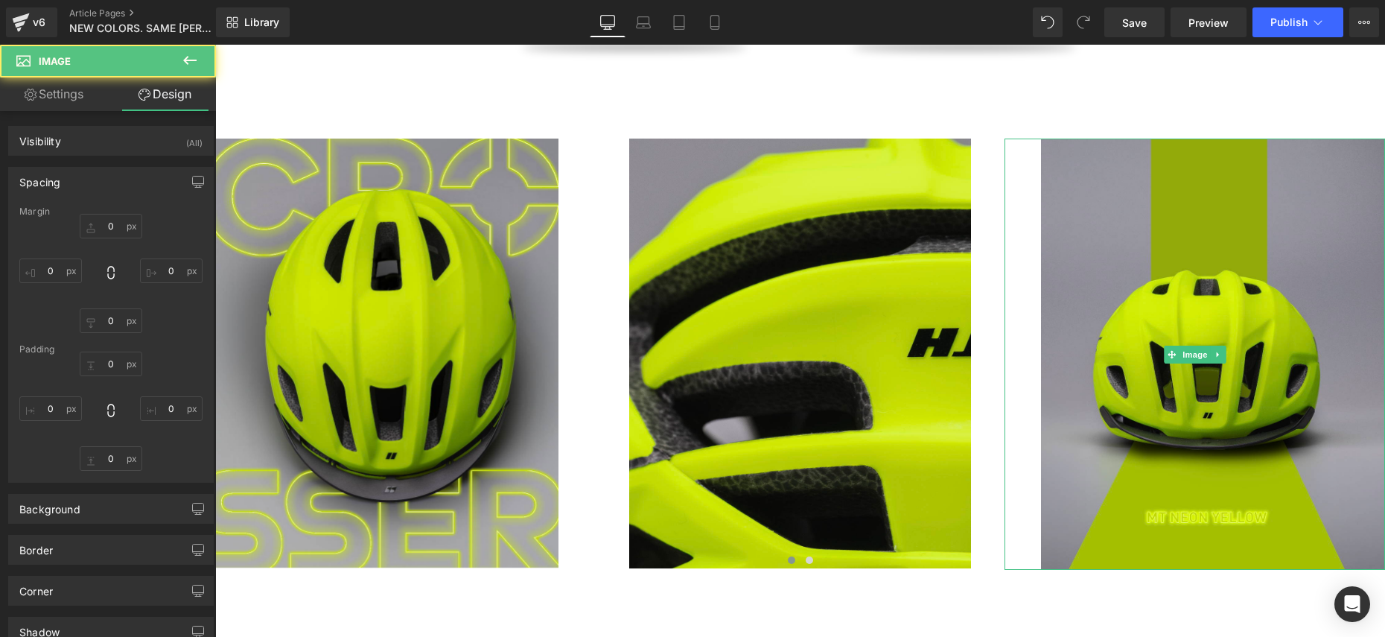
type input "0"
type input "49"
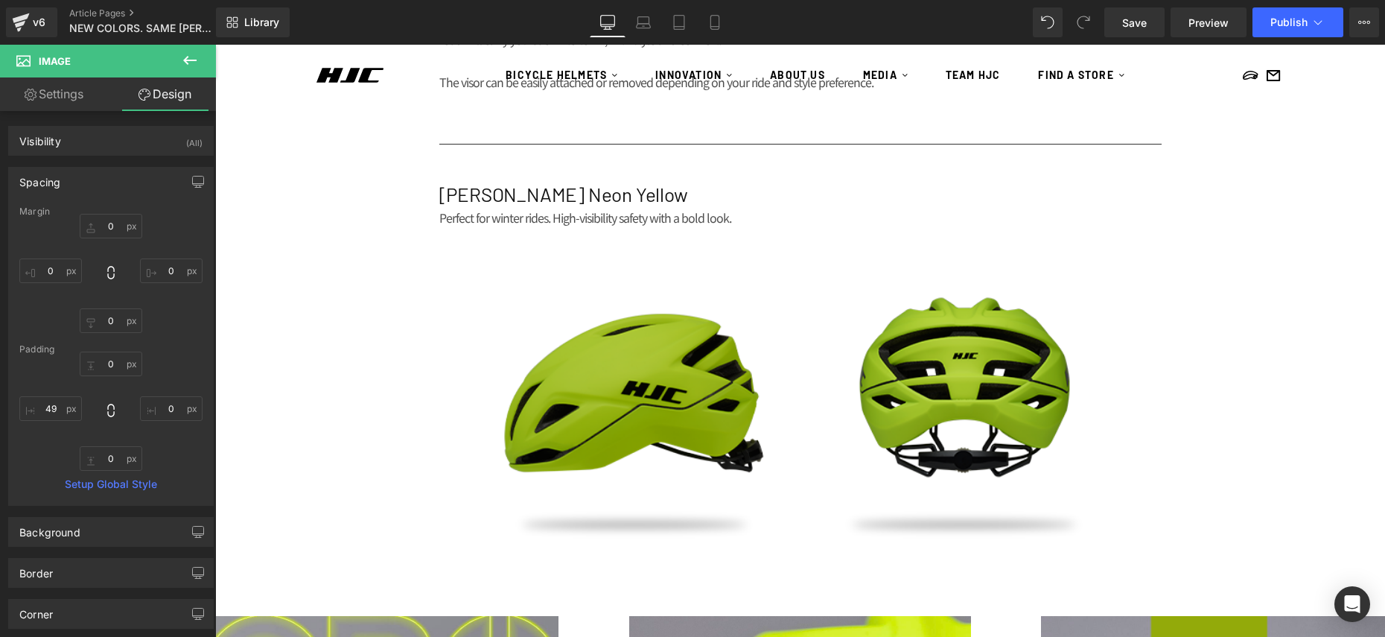
scroll to position [1032, 0]
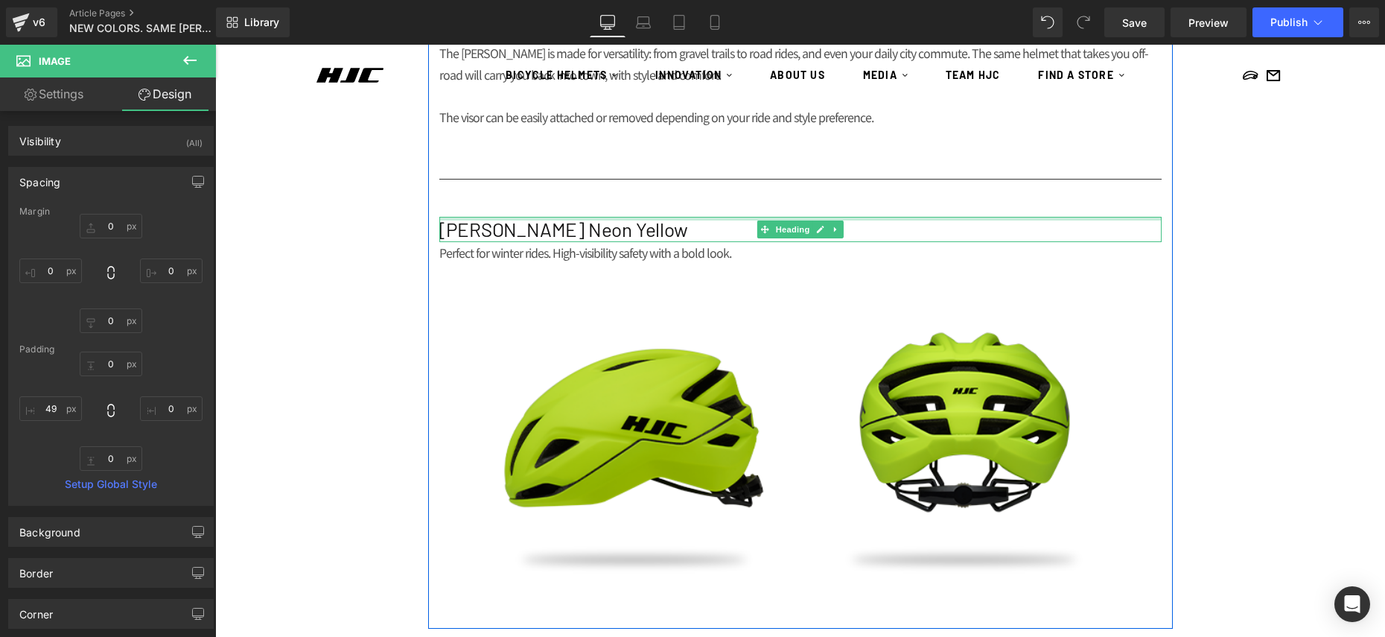
click at [699, 217] on div at bounding box center [800, 219] width 722 height 4
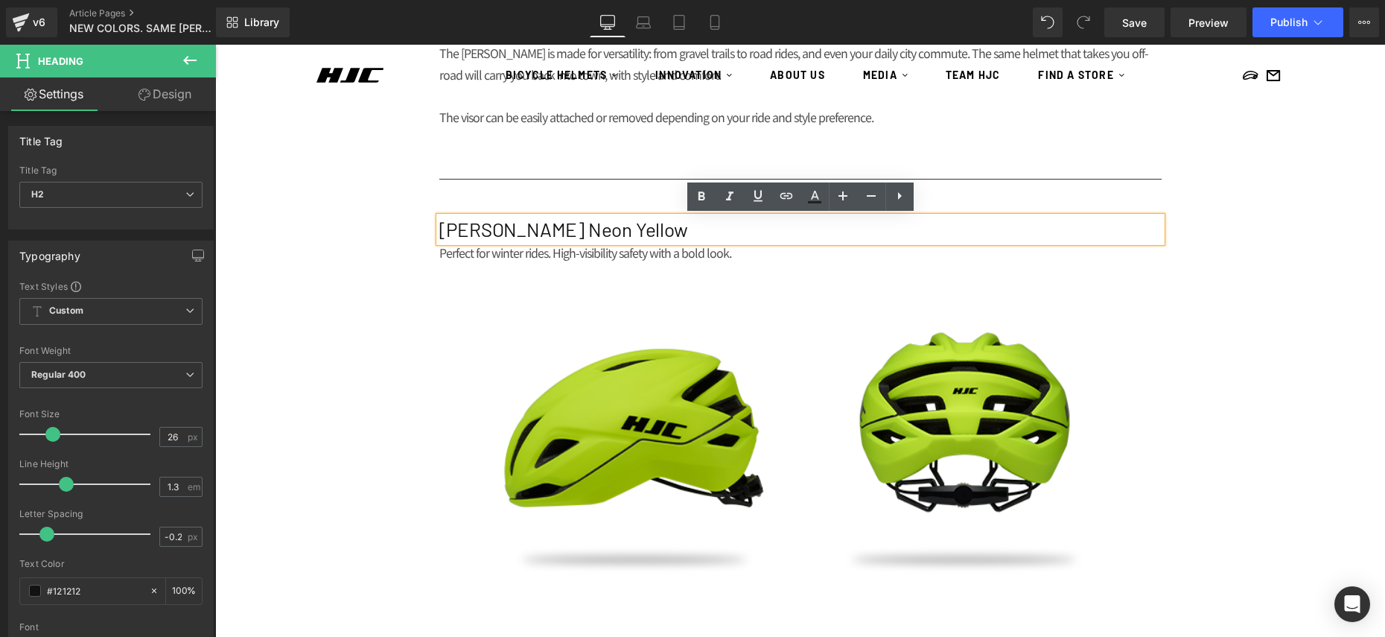
drag, startPoint x: 1220, startPoint y: 252, endPoint x: 1131, endPoint y: 234, distance: 91.1
click at [1220, 251] on div "NEWS Heading MEDIA Heading NEW COLORS. SAME CROSSER. Heading Row Image Separato…" at bounding box center [800, 188] width 1170 height 2182
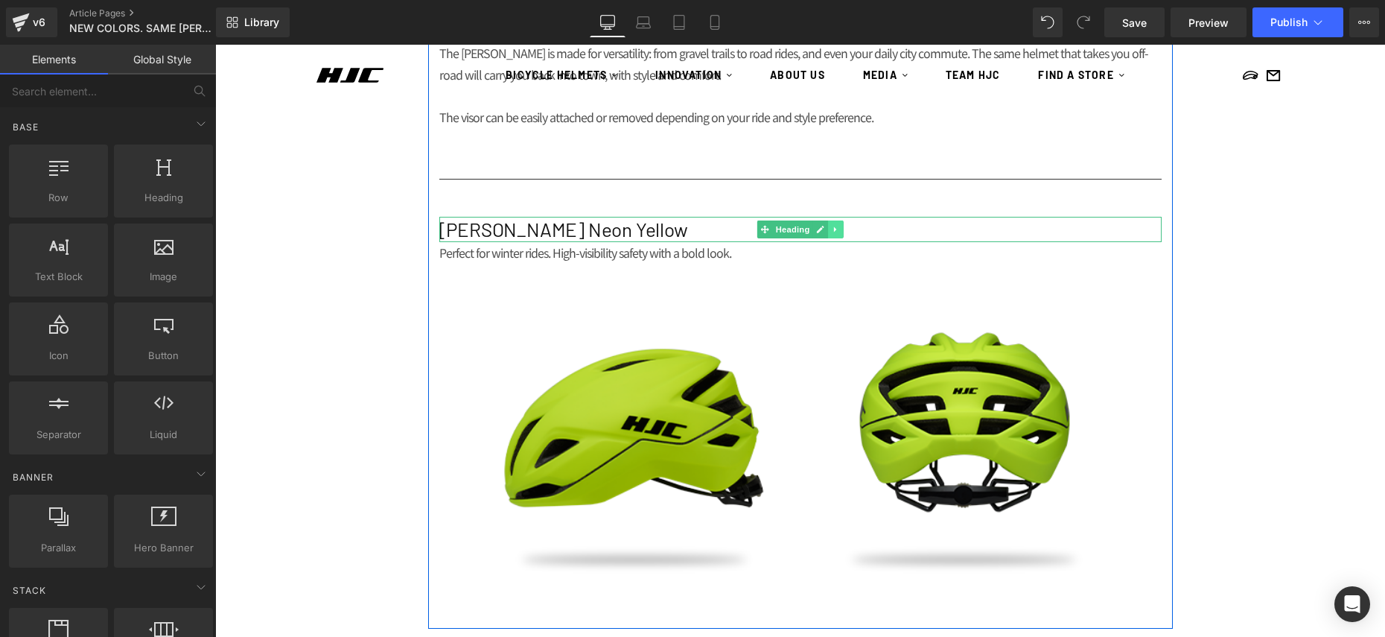
click at [837, 231] on icon at bounding box center [836, 229] width 8 height 9
click at [826, 231] on icon at bounding box center [827, 229] width 8 height 8
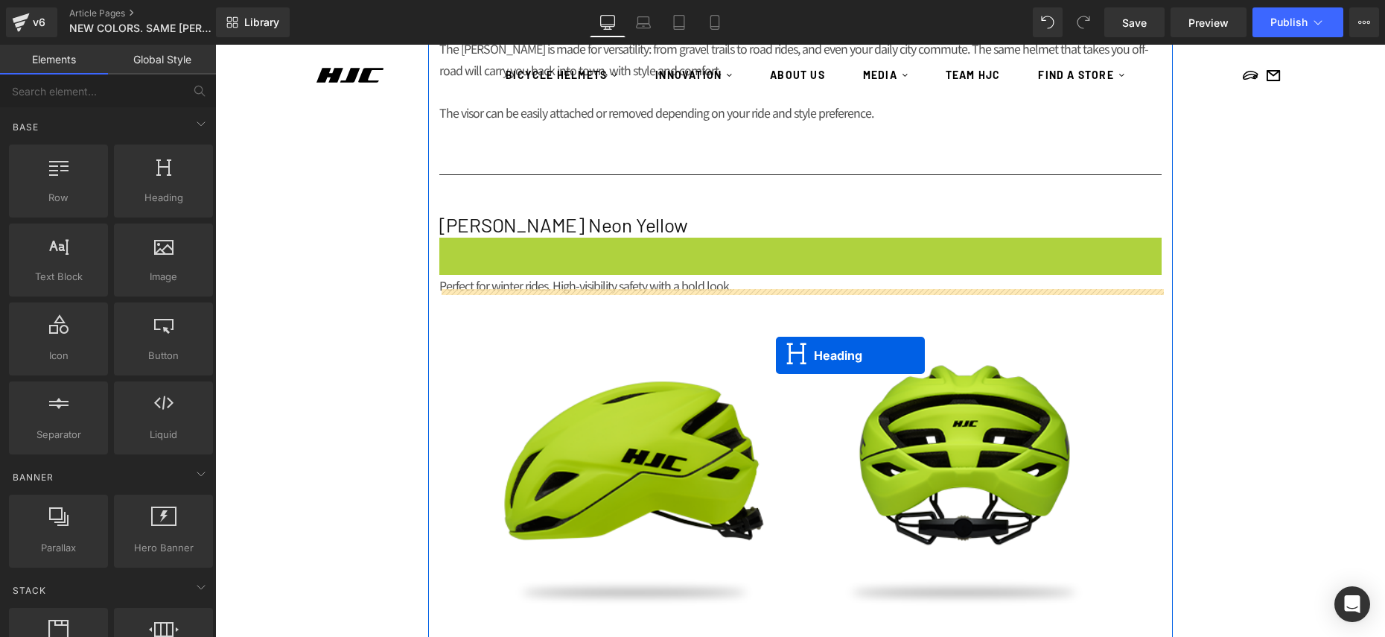
scroll to position [1036, 0]
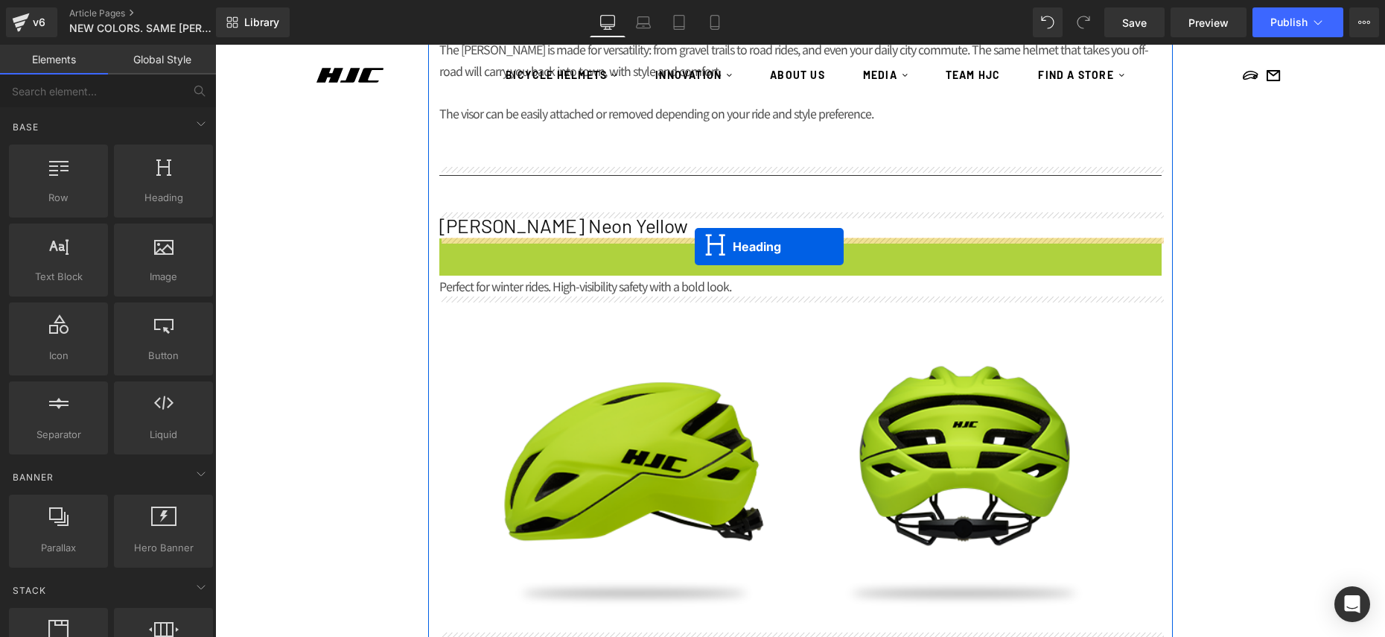
drag, startPoint x: 757, startPoint y: 252, endPoint x: 695, endPoint y: 246, distance: 62.8
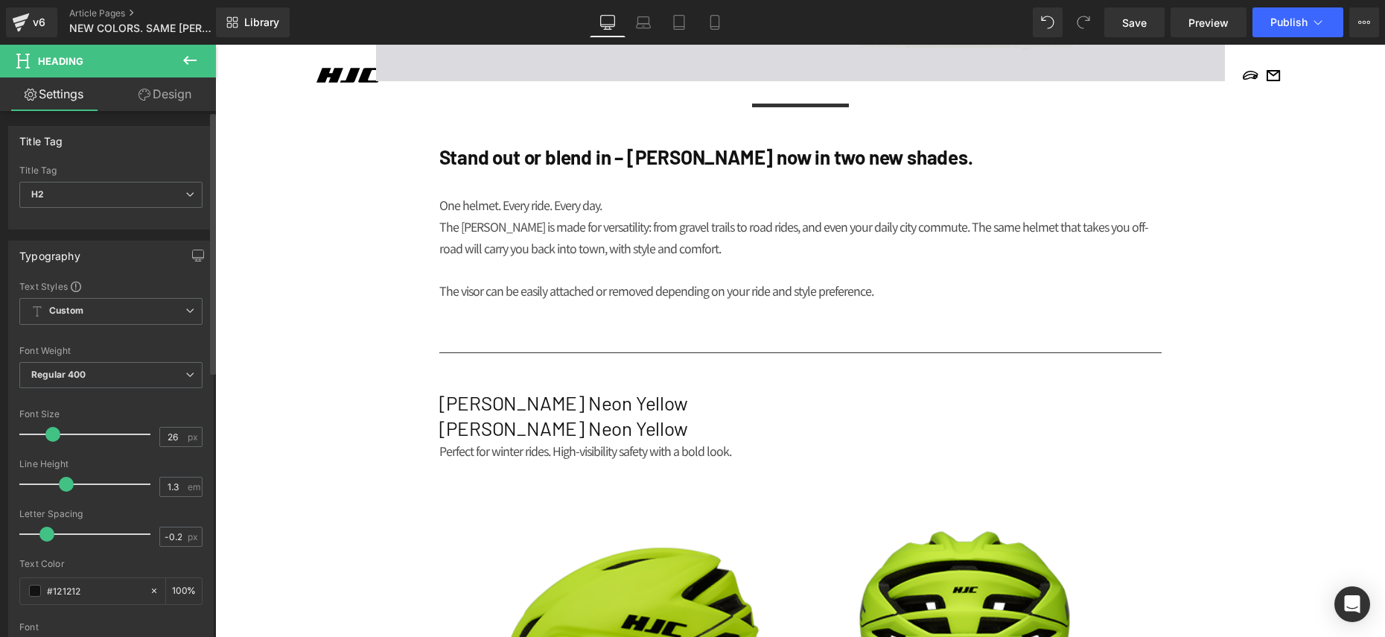
scroll to position [835, 0]
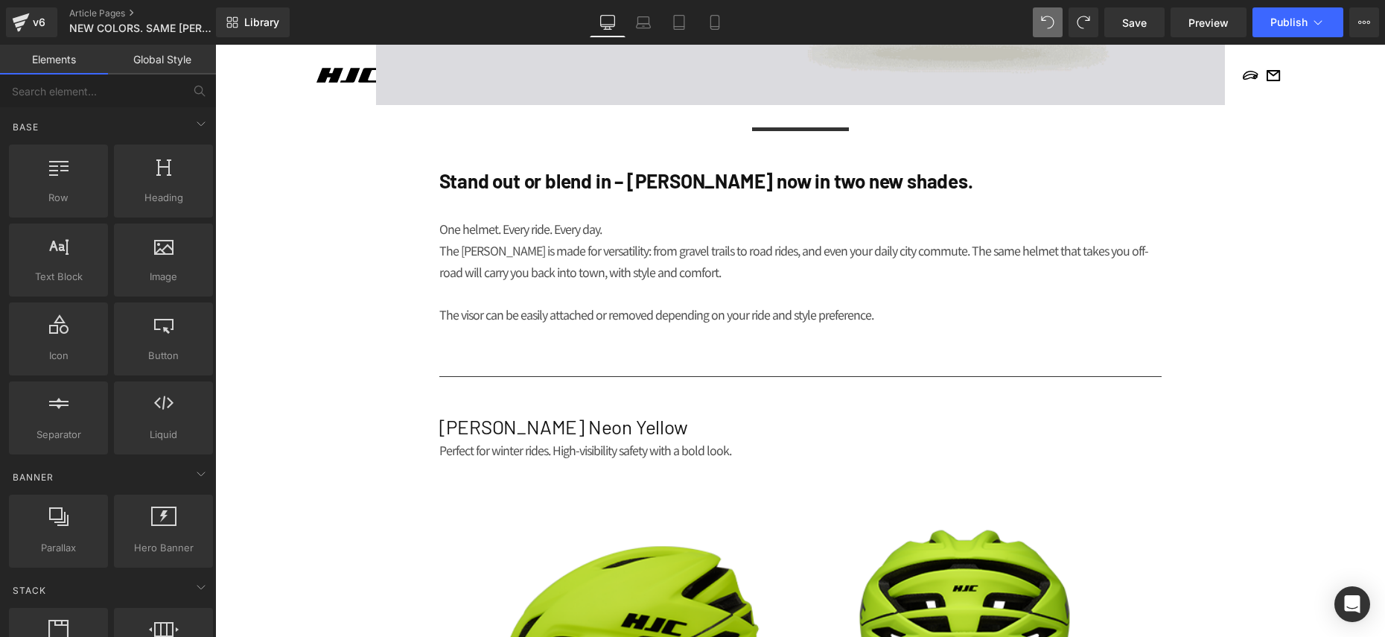
click at [1208, 194] on div "NEWS Heading MEDIA Heading NEW COLORS. SAME CROSSER. Heading Row Image Separato…" at bounding box center [800, 385] width 1170 height 2182
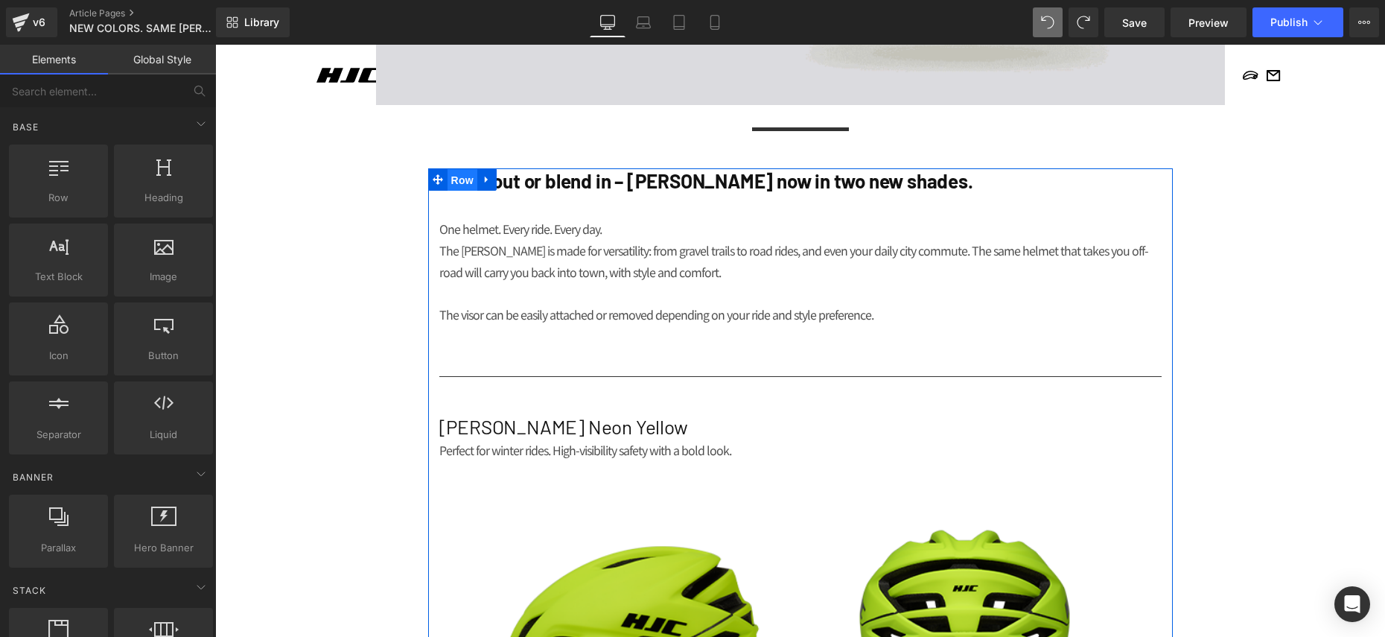
click at [472, 178] on span "Row" at bounding box center [462, 180] width 30 height 22
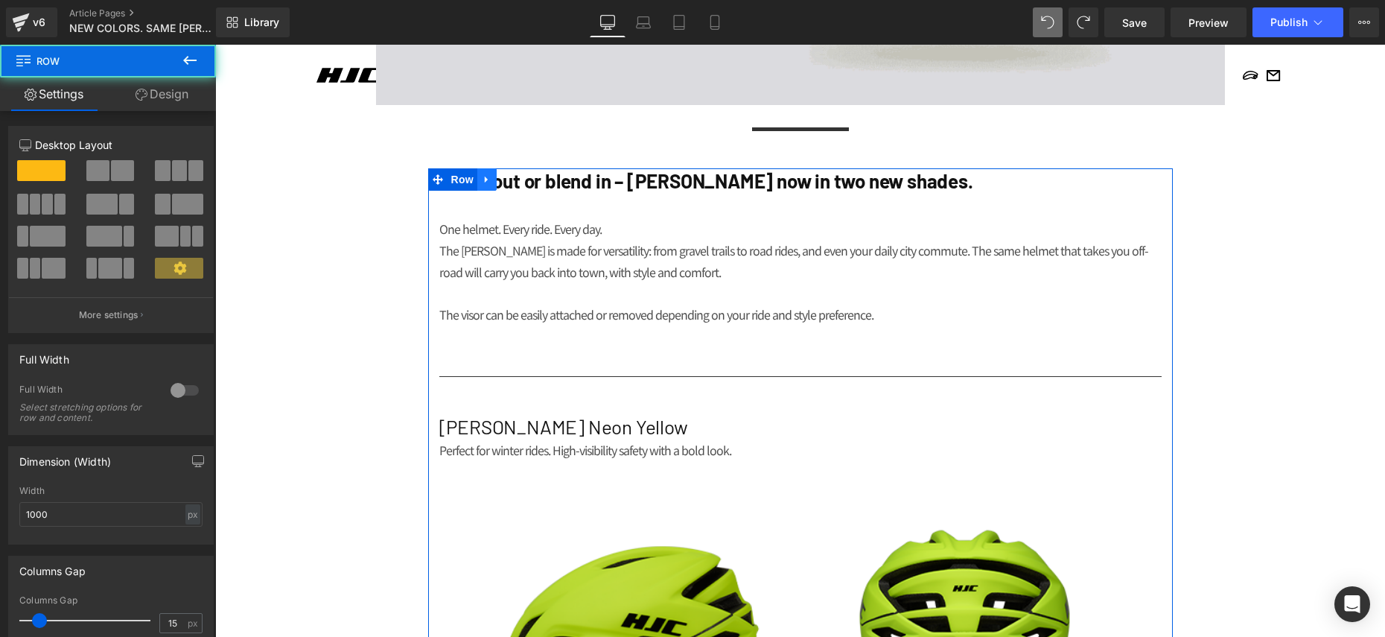
click at [488, 177] on icon at bounding box center [487, 179] width 10 height 11
click at [509, 181] on icon at bounding box center [506, 179] width 10 height 10
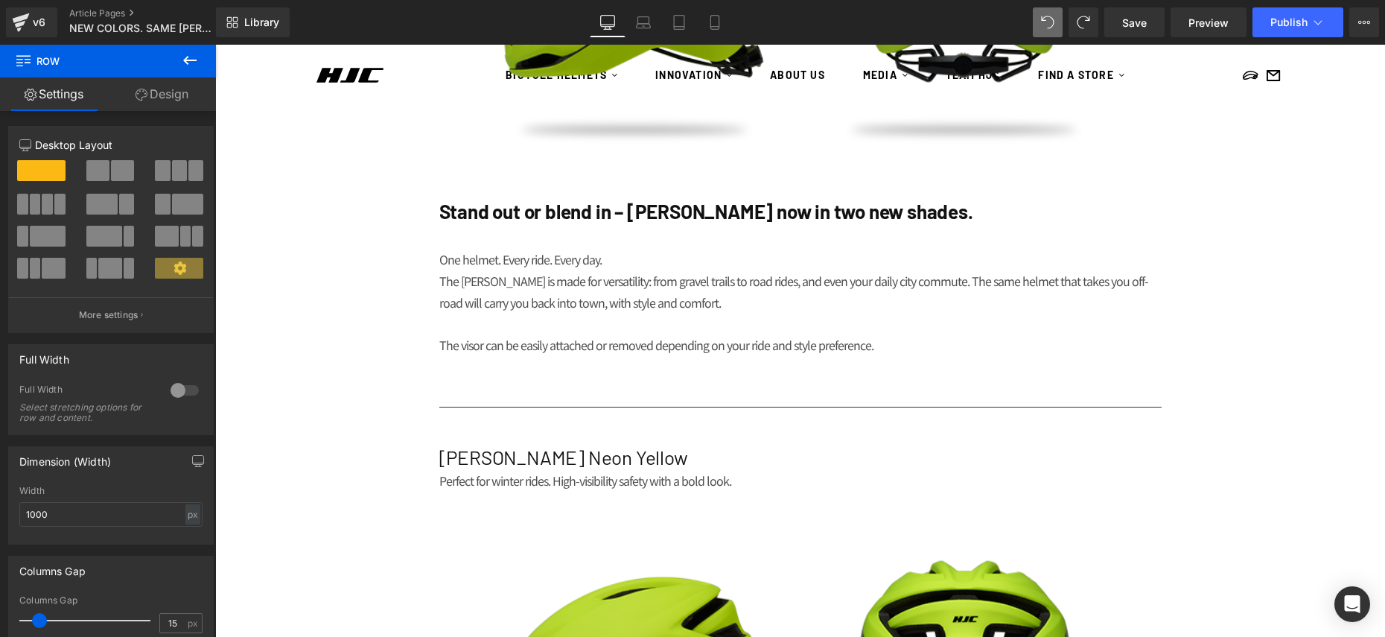
scroll to position [1441, 0]
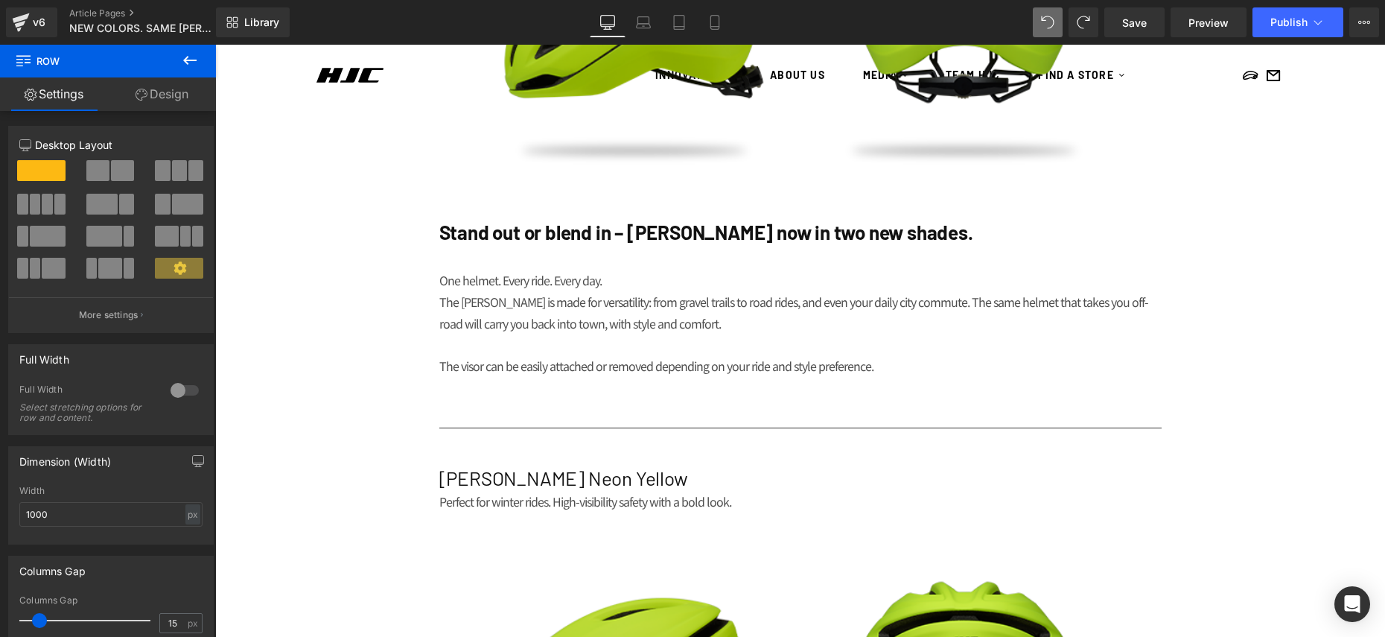
click at [215, 45] on div at bounding box center [215, 45] width 0 height 0
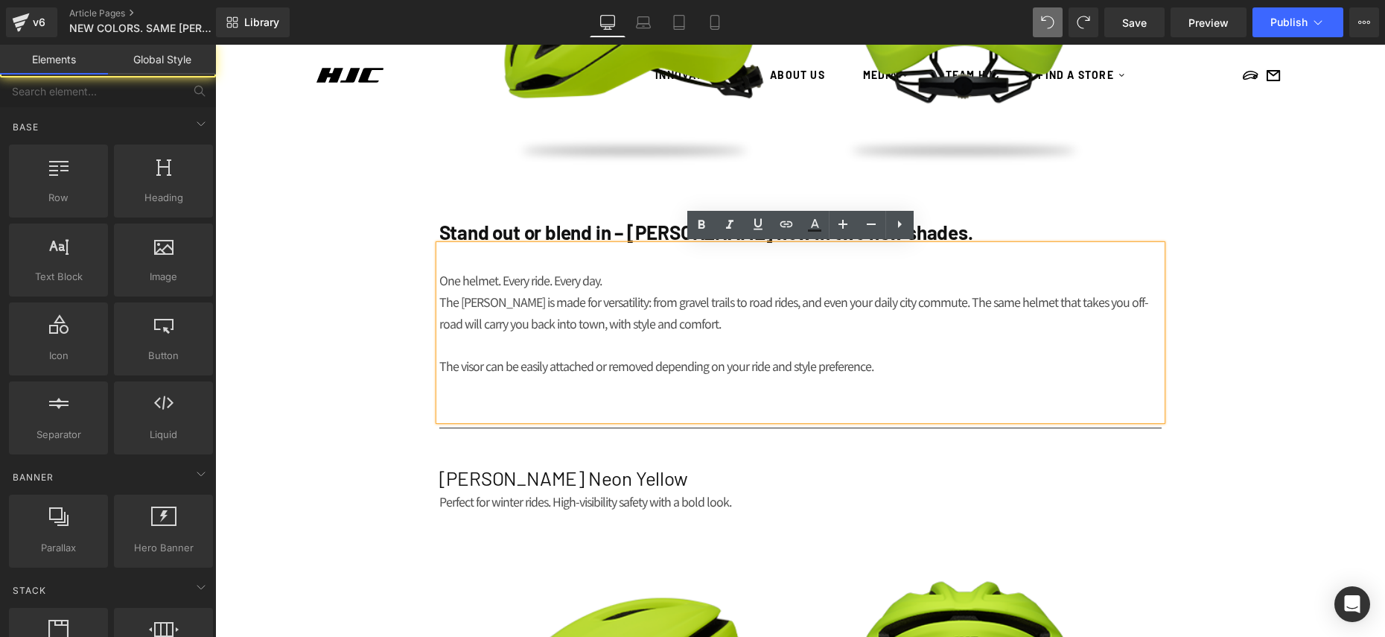
drag, startPoint x: 413, startPoint y: 219, endPoint x: 442, endPoint y: 224, distance: 28.8
click at [413, 219] on div "NEWS Heading MEDIA Heading NEW COLORS. SAME CROSSER. Heading Row Image Separato…" at bounding box center [800, 108] width 1170 height 2840
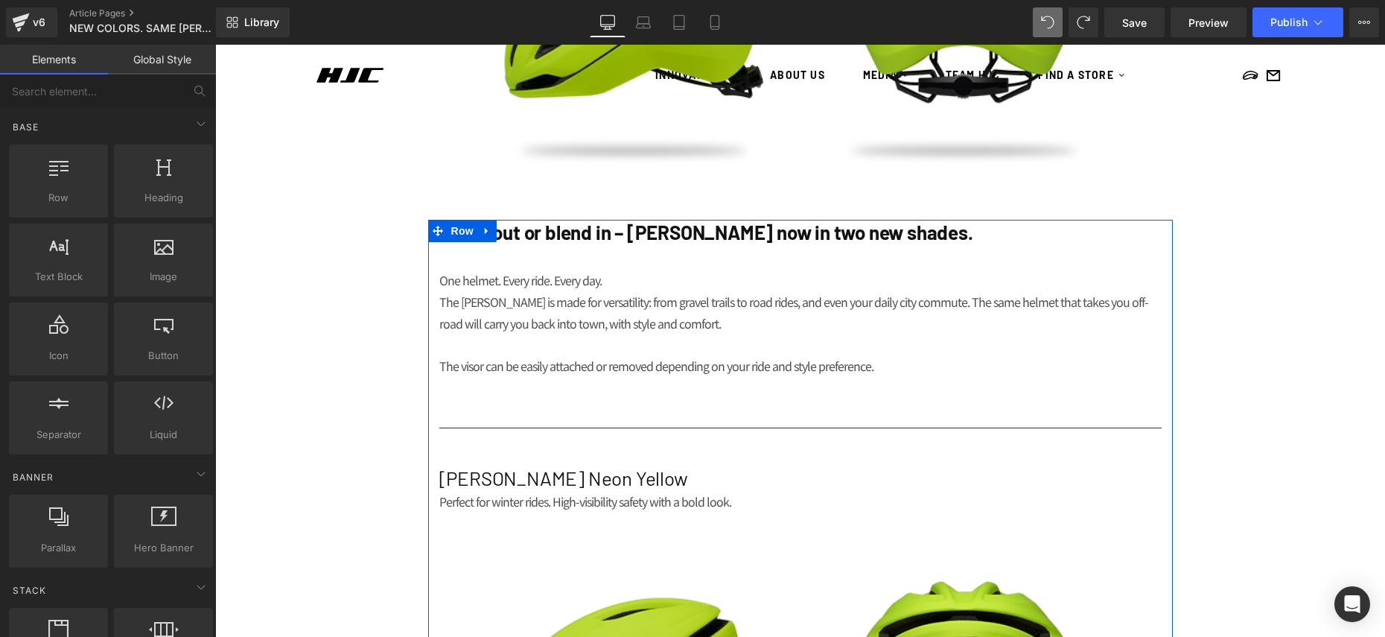
click at [480, 232] on link at bounding box center [486, 231] width 19 height 22
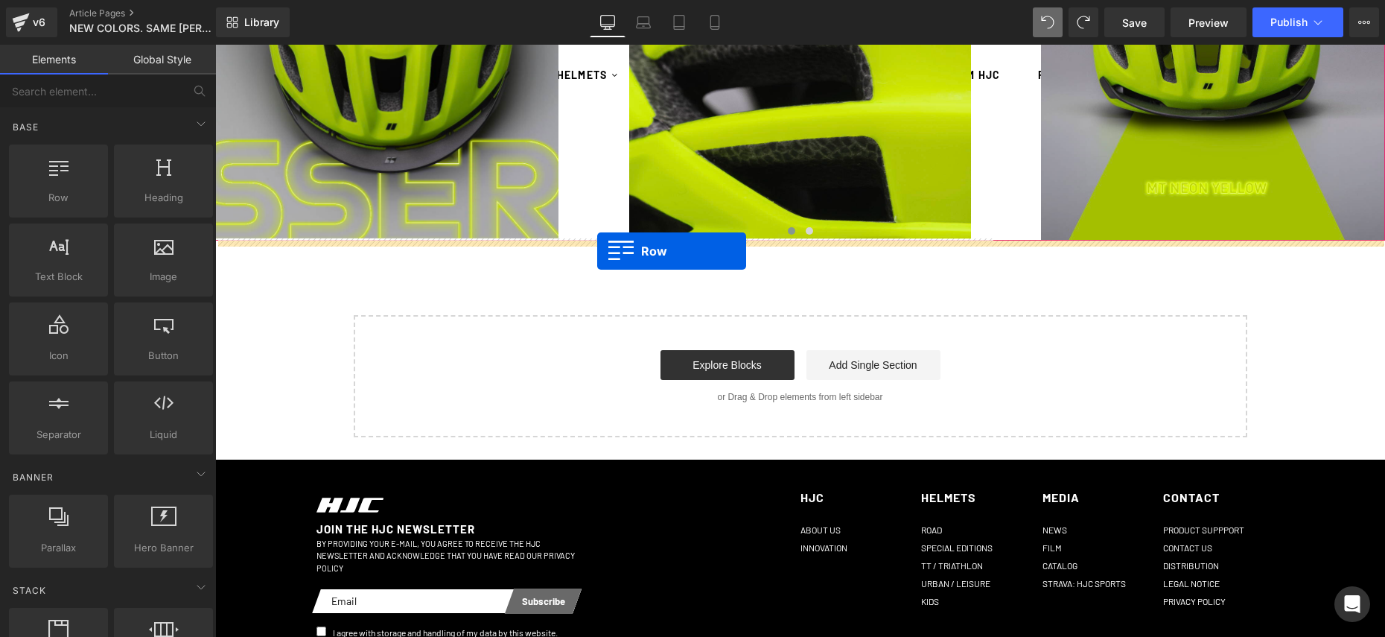
drag, startPoint x: 441, startPoint y: 229, endPoint x: 597, endPoint y: 251, distance: 157.9
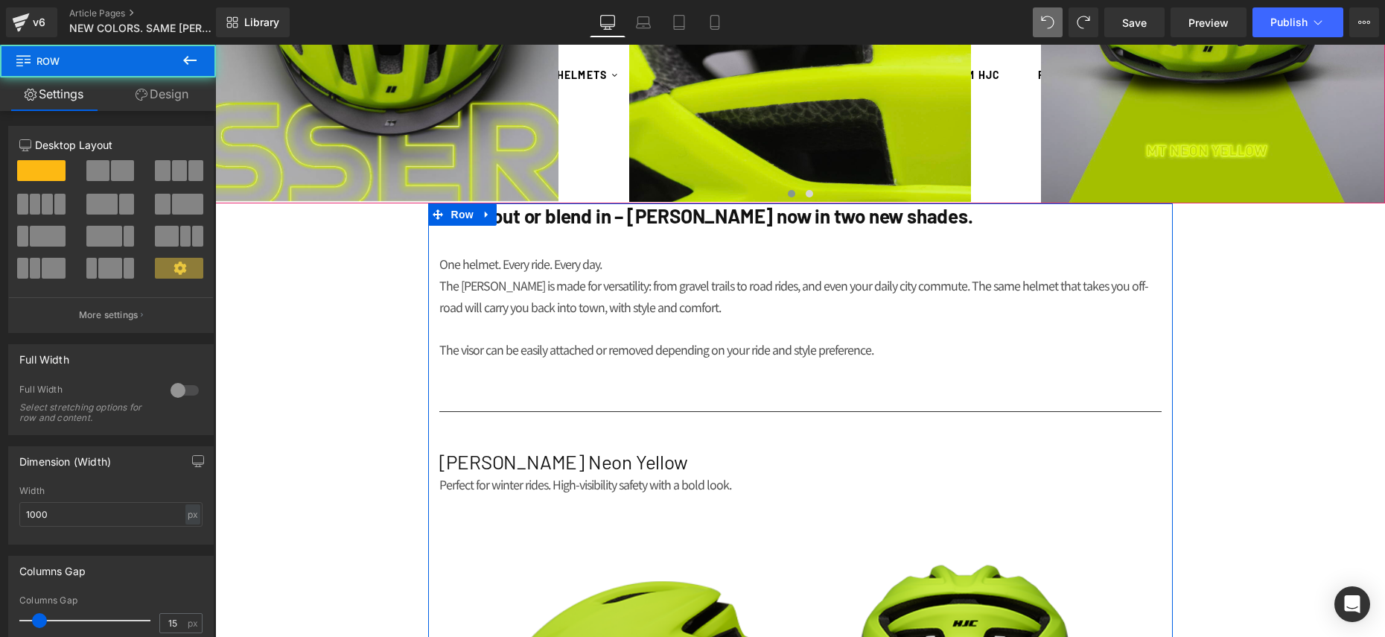
scroll to position [1864, 0]
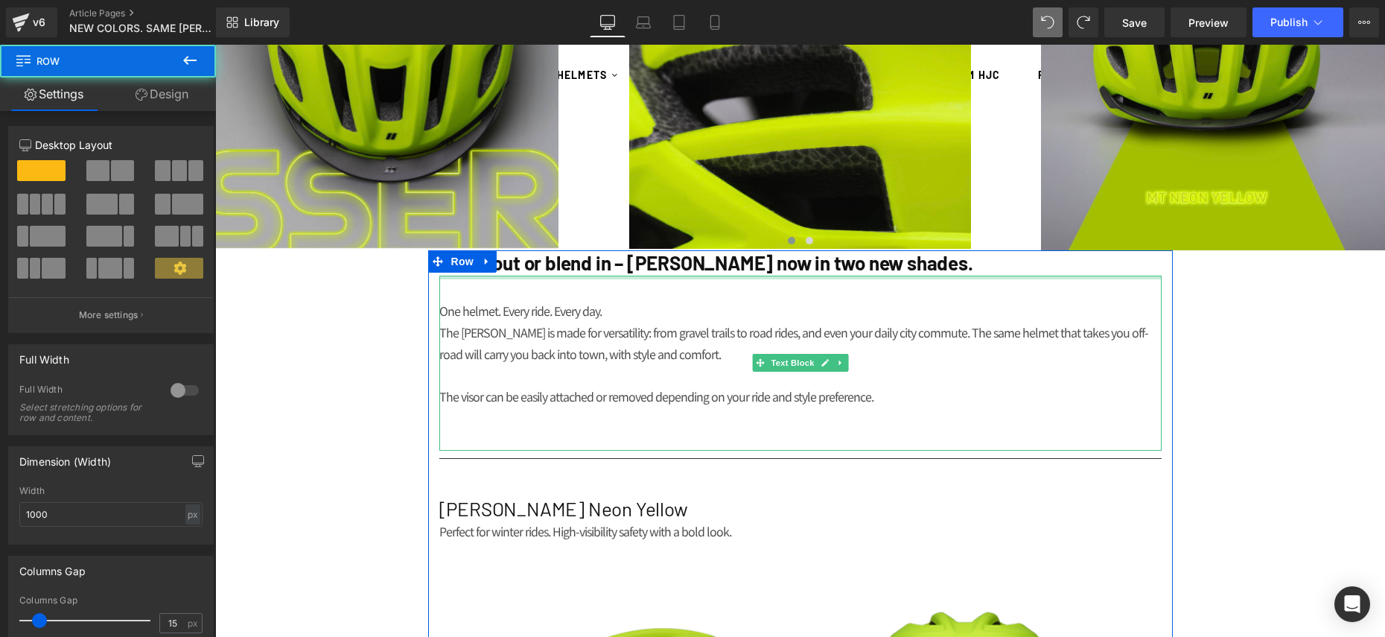
click at [672, 278] on div at bounding box center [800, 277] width 722 height 4
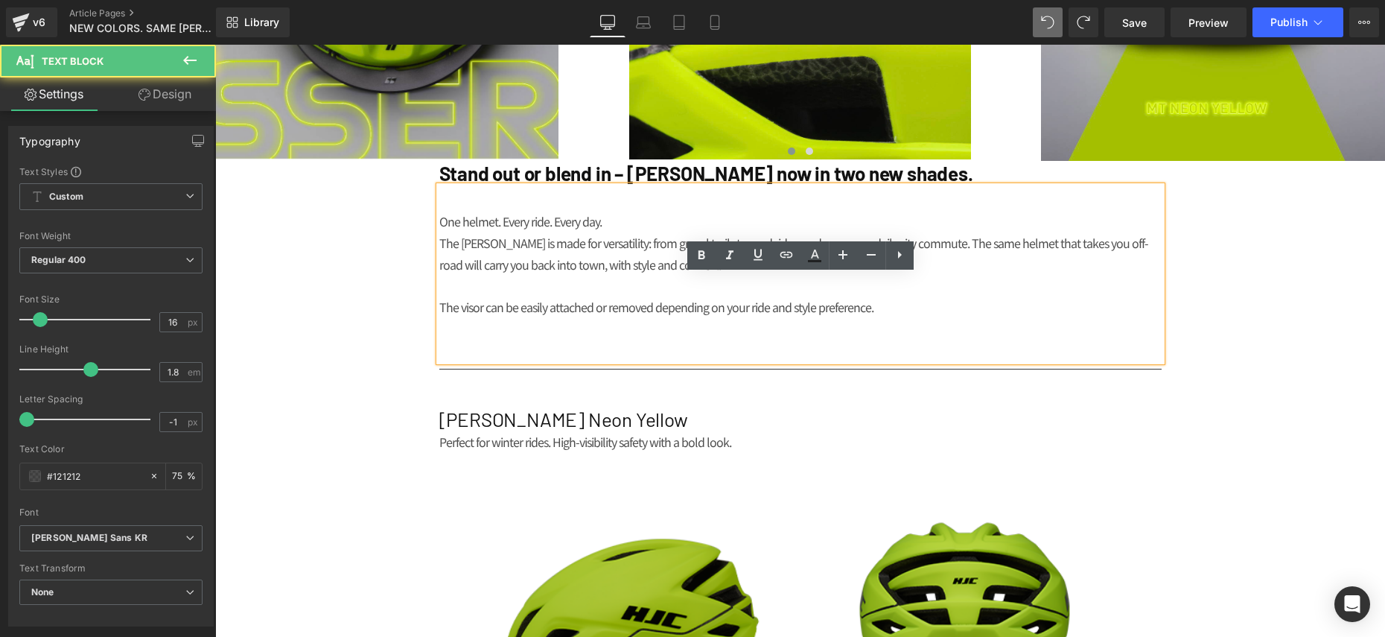
scroll to position [1984, 0]
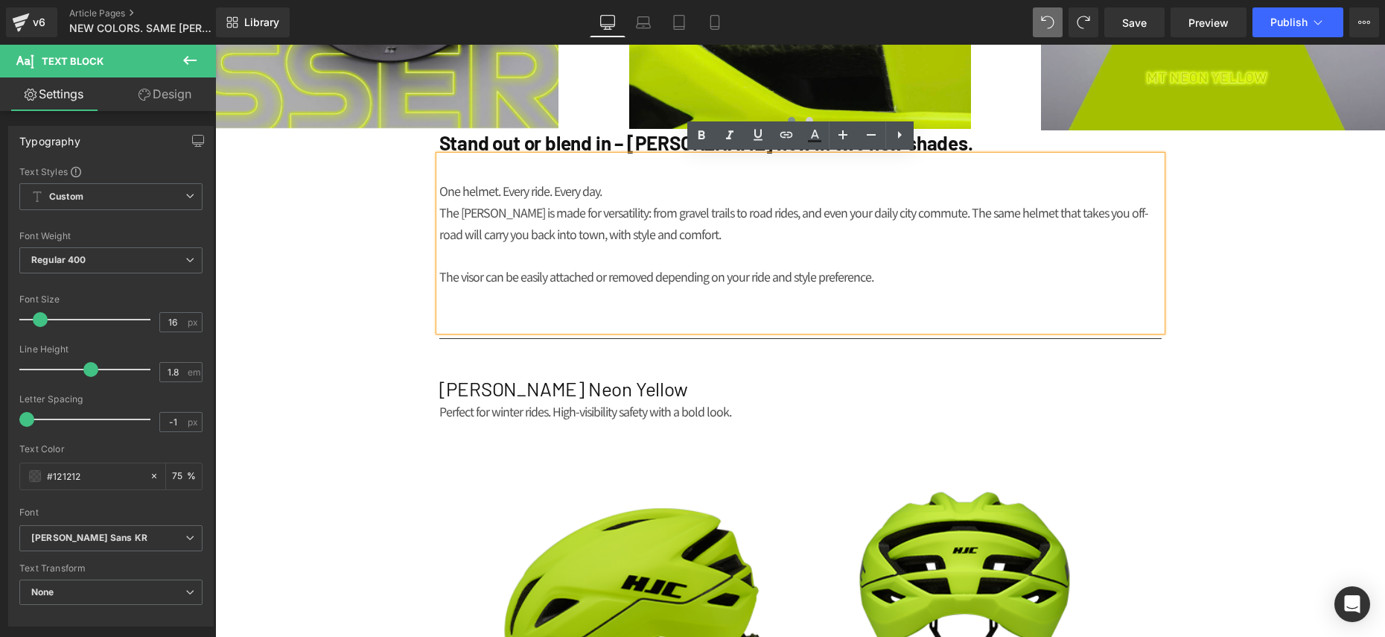
click at [602, 304] on p at bounding box center [800, 298] width 722 height 22
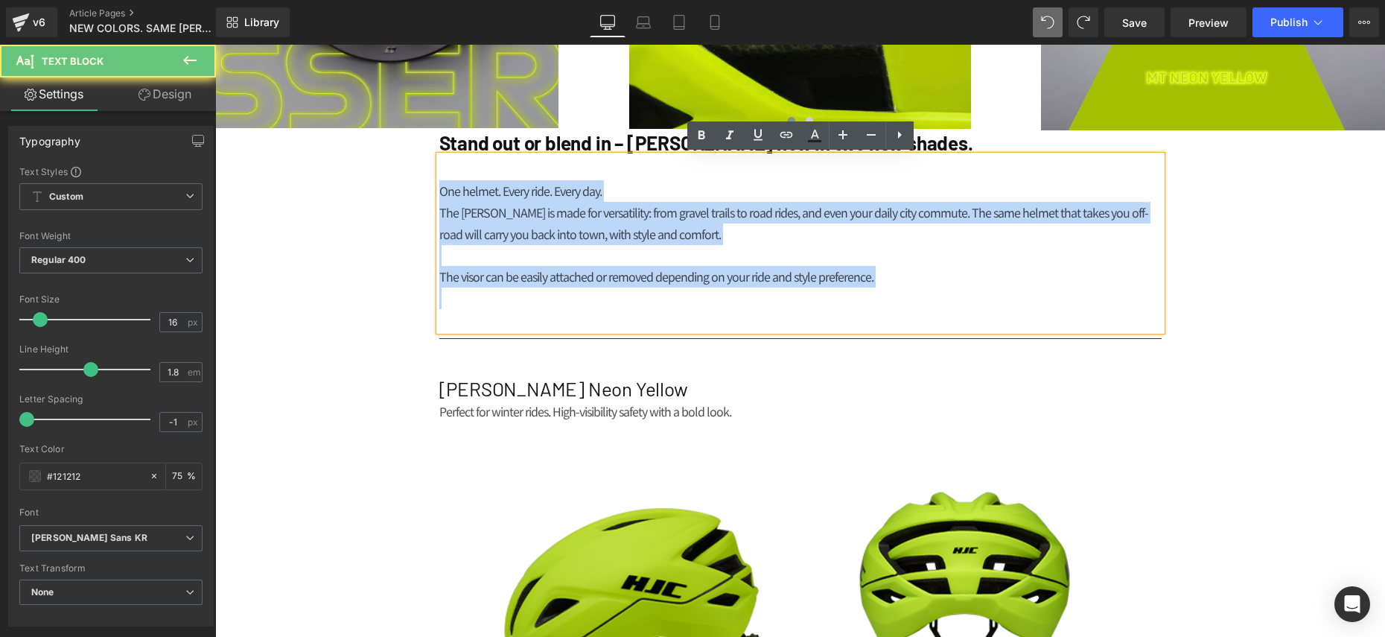
drag, startPoint x: 640, startPoint y: 302, endPoint x: 226, endPoint y: 112, distance: 455.4
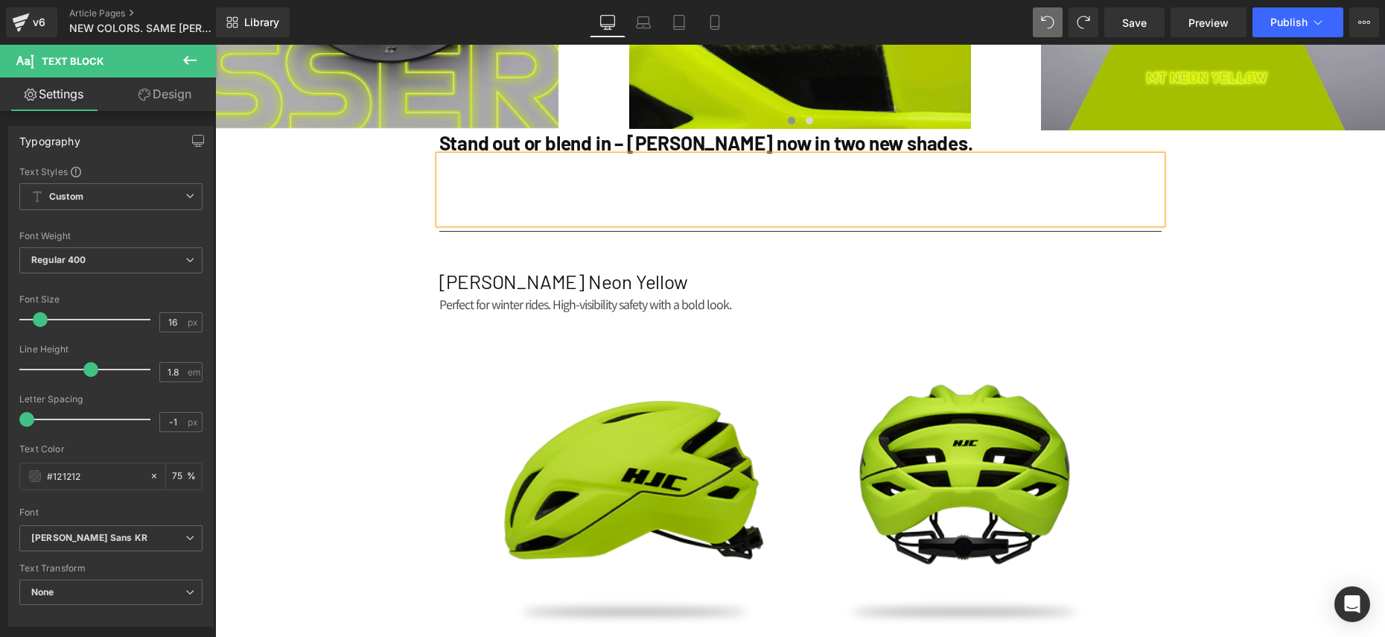
click at [447, 212] on p at bounding box center [800, 213] width 722 height 22
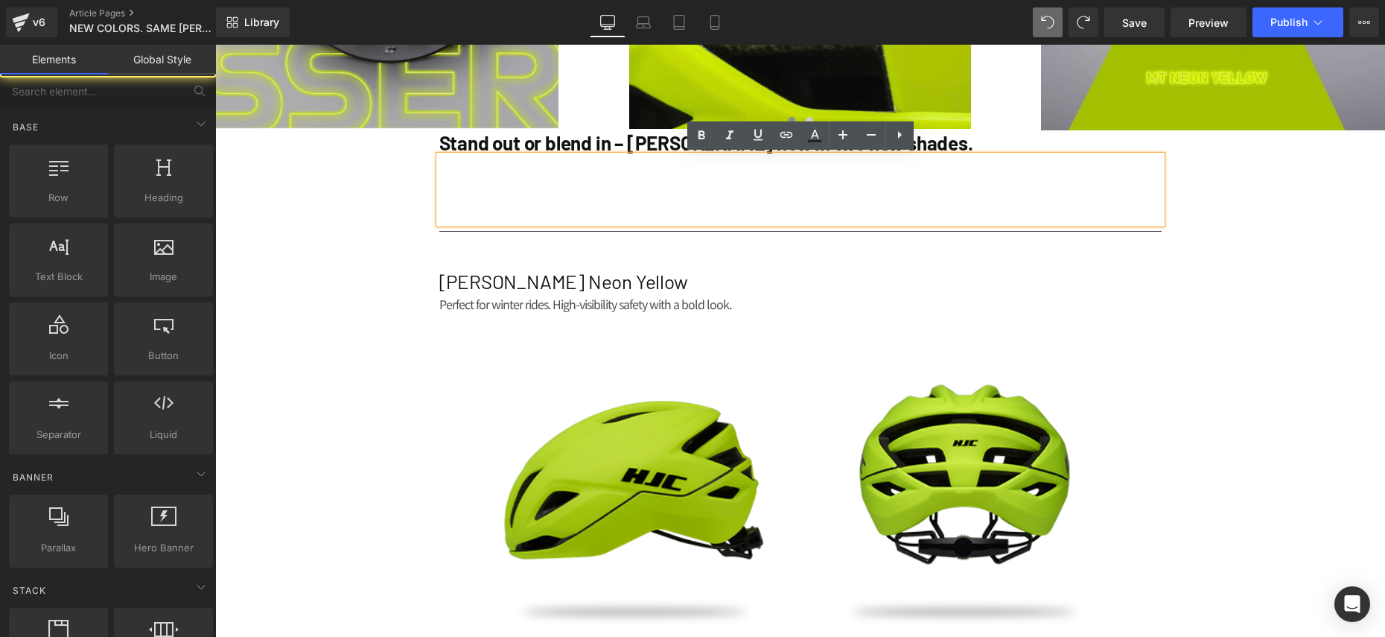
drag, startPoint x: 325, startPoint y: 208, endPoint x: 538, endPoint y: 183, distance: 215.1
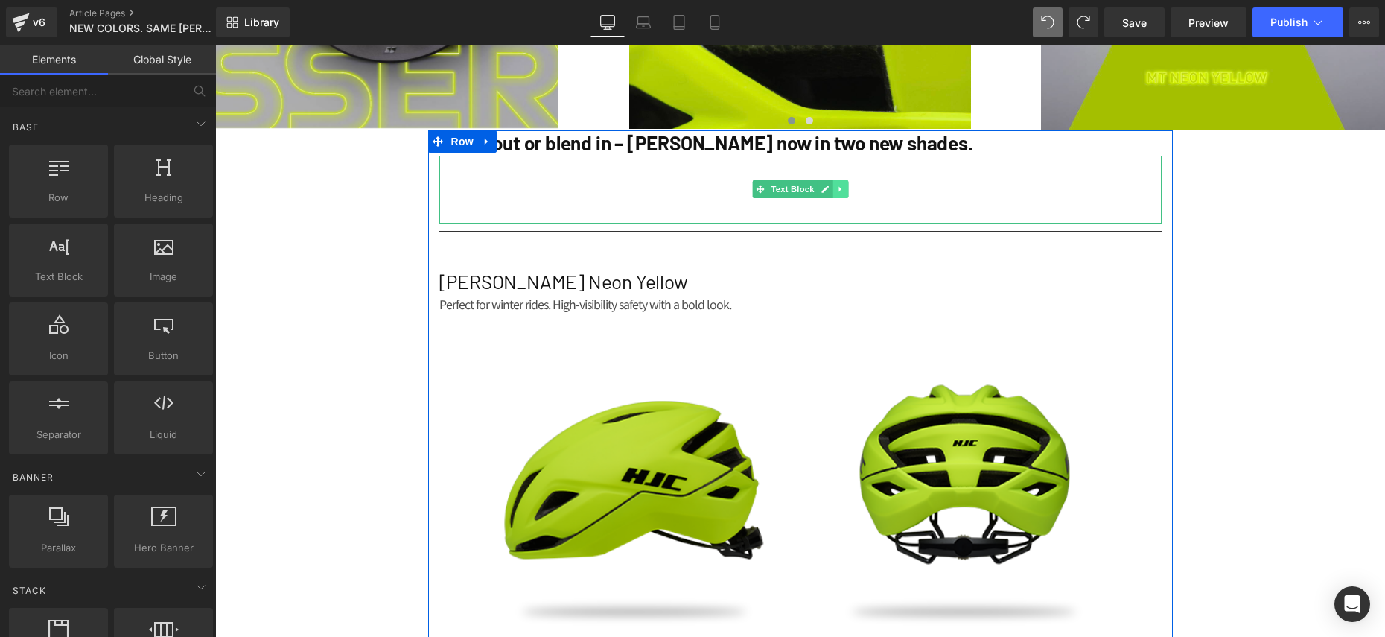
click at [840, 186] on icon at bounding box center [840, 189] width 8 height 9
drag, startPoint x: 848, startPoint y: 188, endPoint x: 780, endPoint y: 173, distance: 70.1
click at [848, 188] on icon at bounding box center [848, 189] width 8 height 8
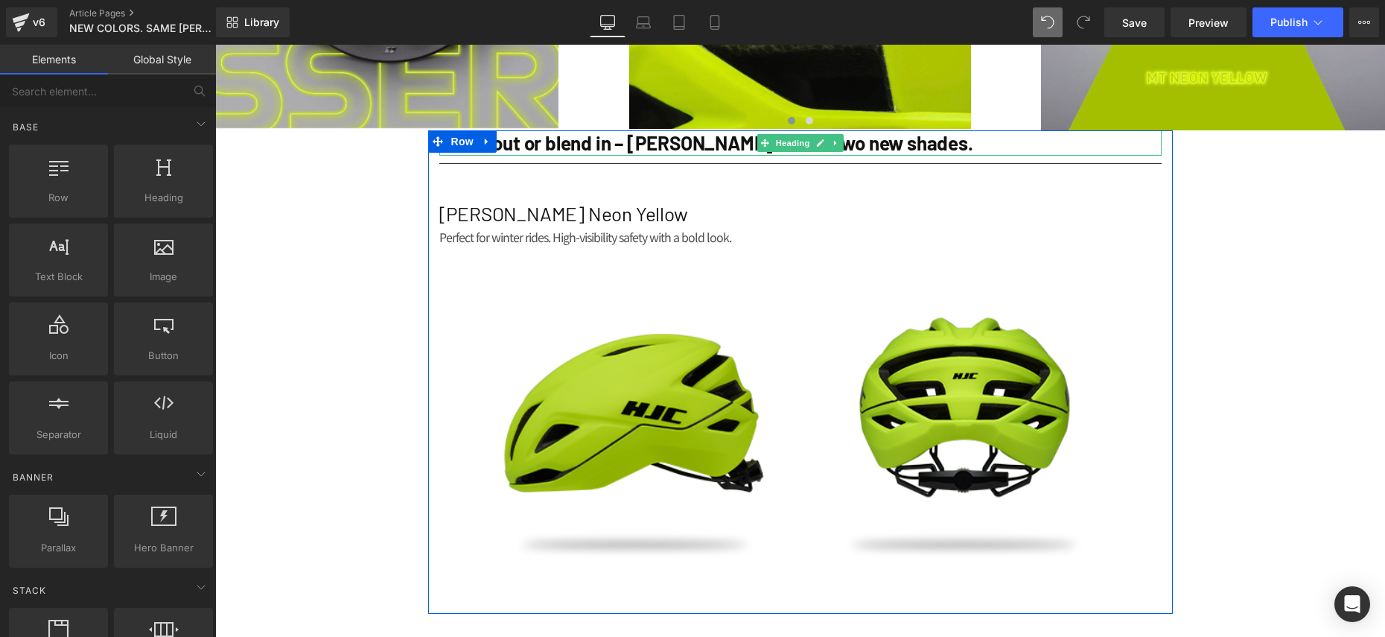
click at [651, 141] on strong "Stand out or blend in – [PERSON_NAME] now in two new shades." at bounding box center [706, 142] width 534 height 23
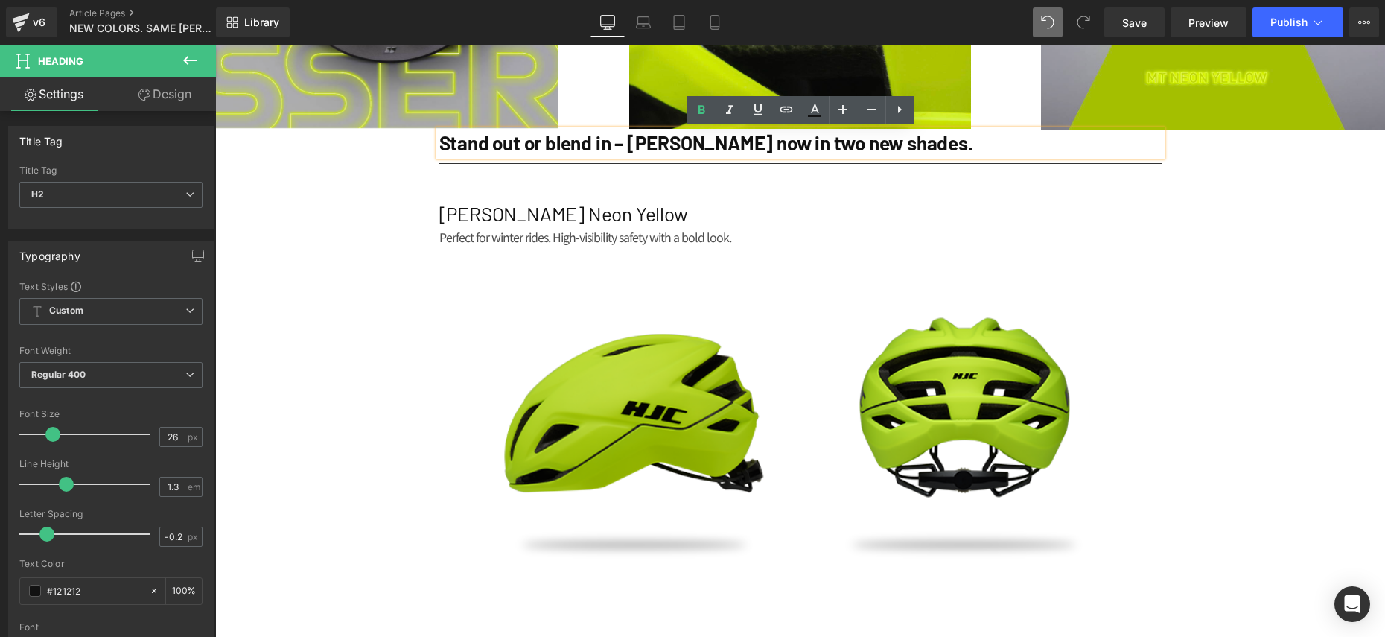
drag, startPoint x: 363, startPoint y: 159, endPoint x: 411, endPoint y: 148, distance: 49.7
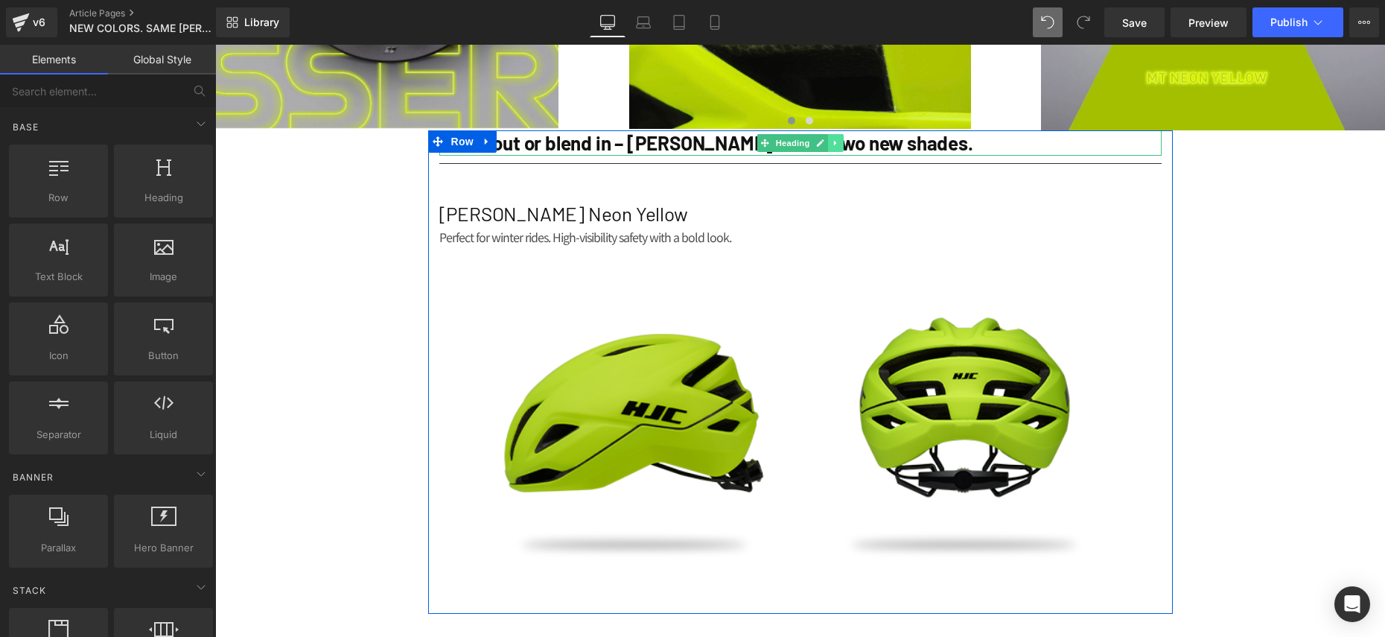
click at [835, 145] on icon at bounding box center [836, 142] width 8 height 9
click at [831, 146] on icon at bounding box center [827, 142] width 8 height 8
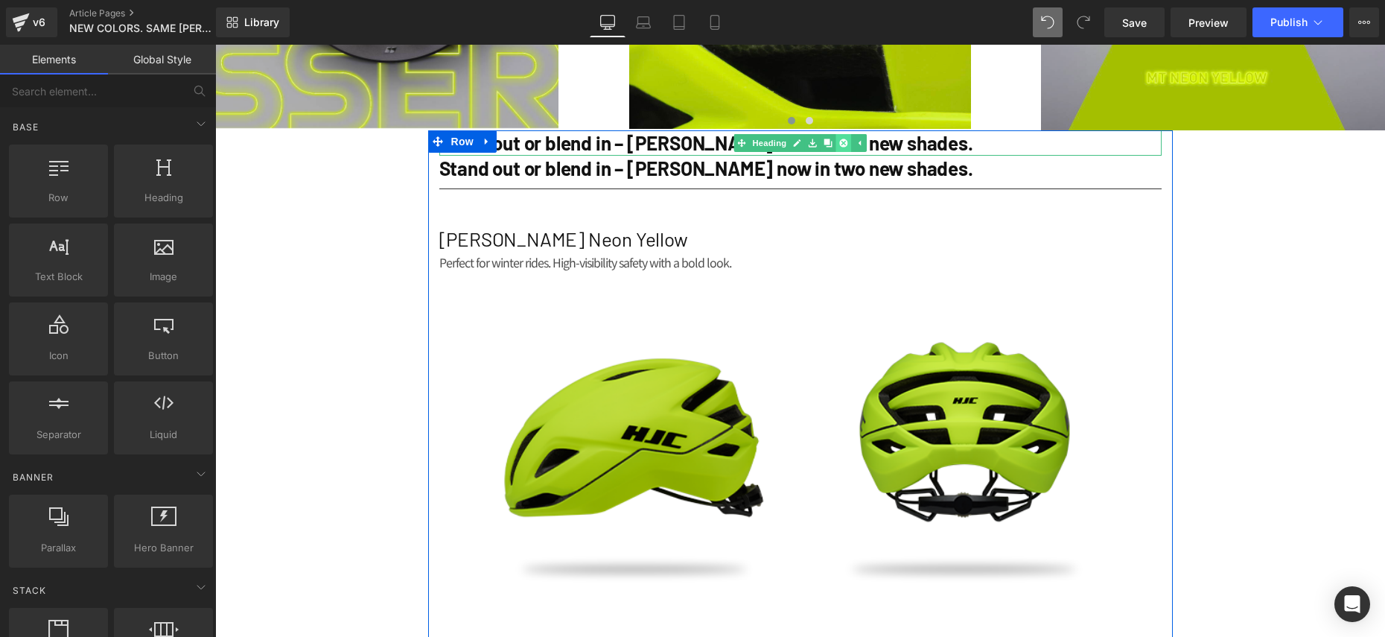
click at [847, 143] on icon at bounding box center [843, 142] width 8 height 8
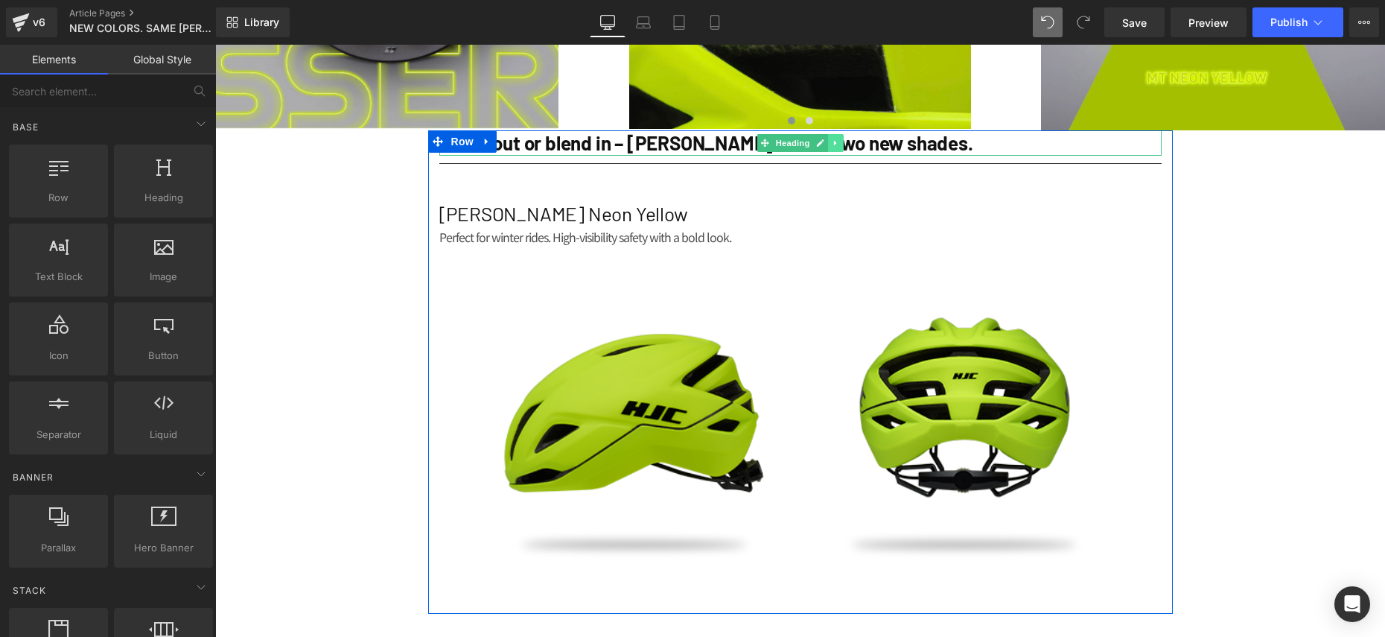
click at [834, 142] on icon at bounding box center [835, 143] width 2 height 5
click at [841, 141] on icon at bounding box center [843, 142] width 8 height 8
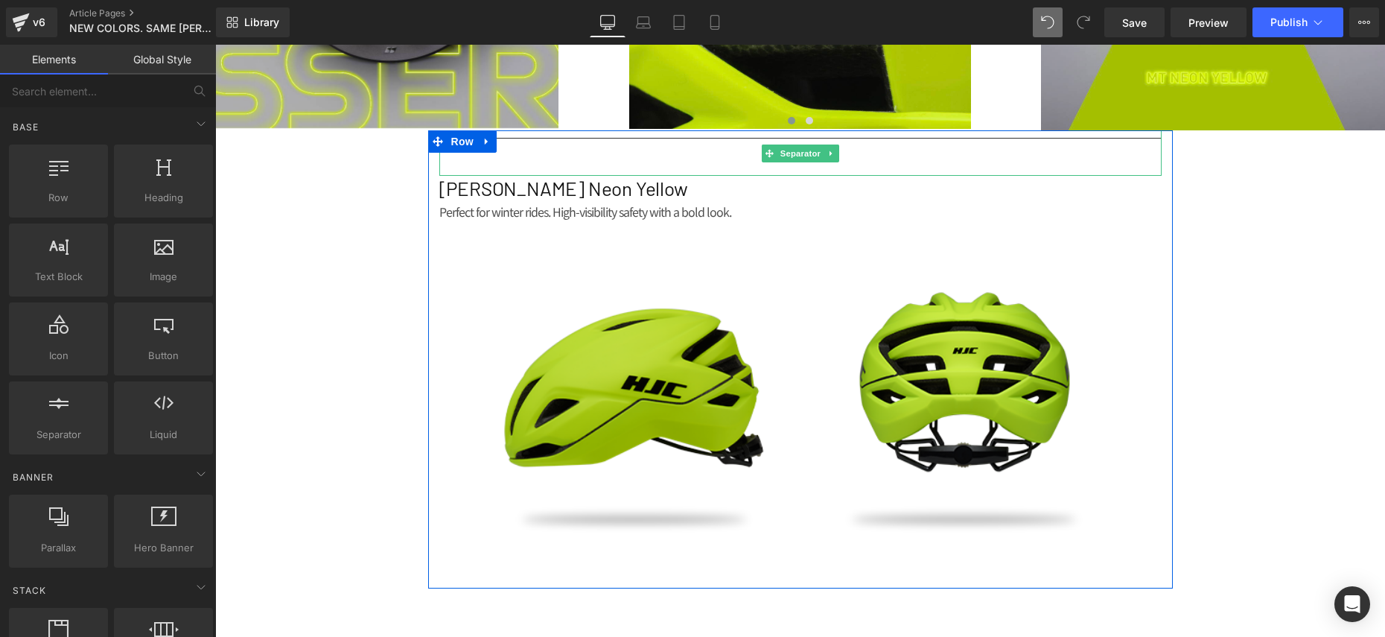
click at [864, 138] on hr at bounding box center [800, 157] width 722 height 38
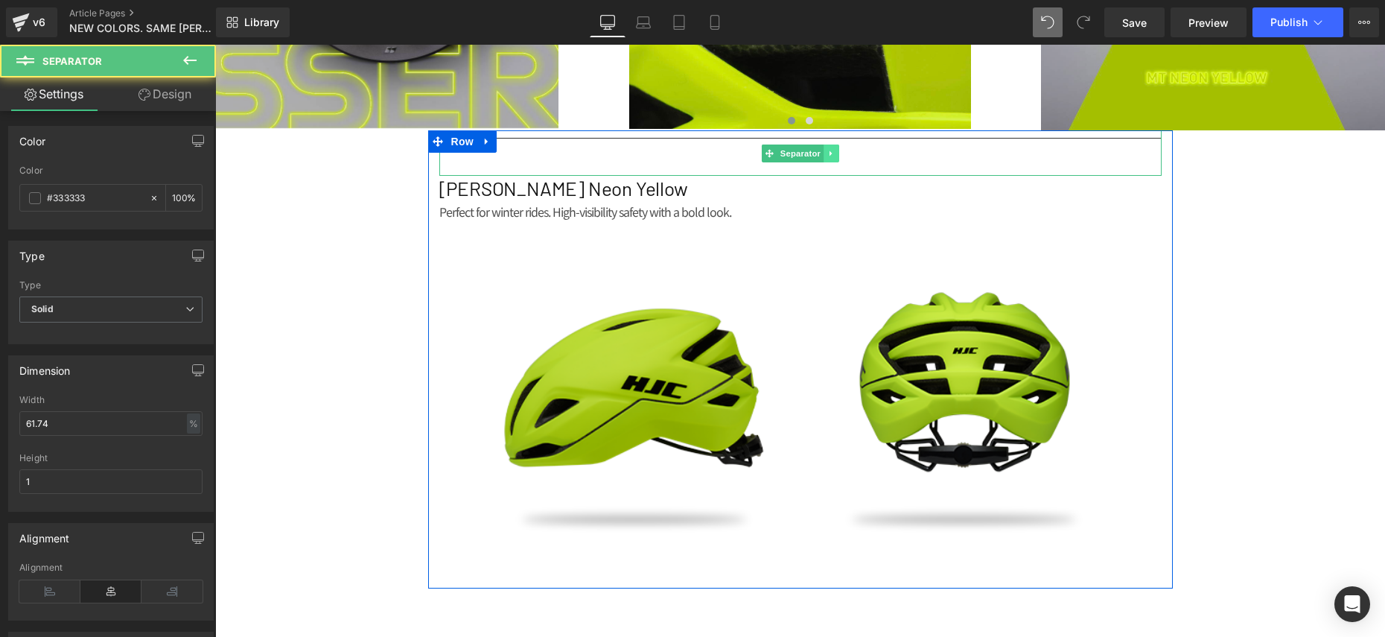
click at [836, 150] on link at bounding box center [831, 153] width 16 height 18
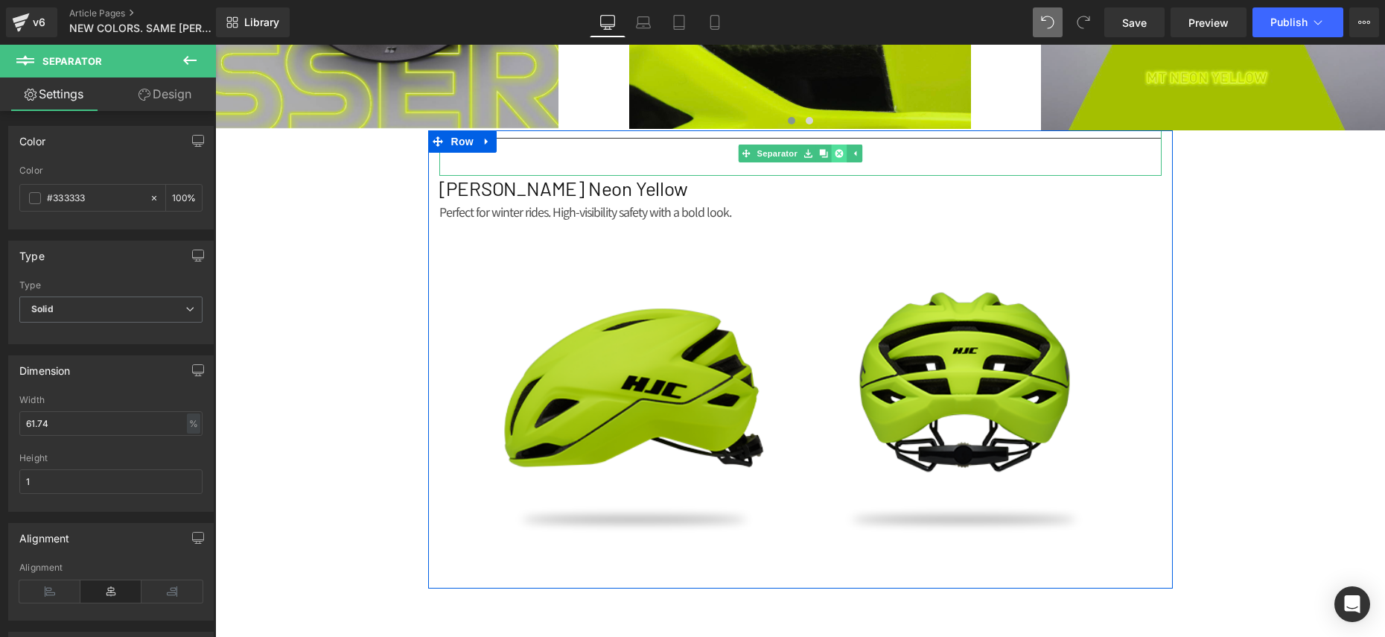
click at [840, 153] on icon at bounding box center [839, 153] width 8 height 8
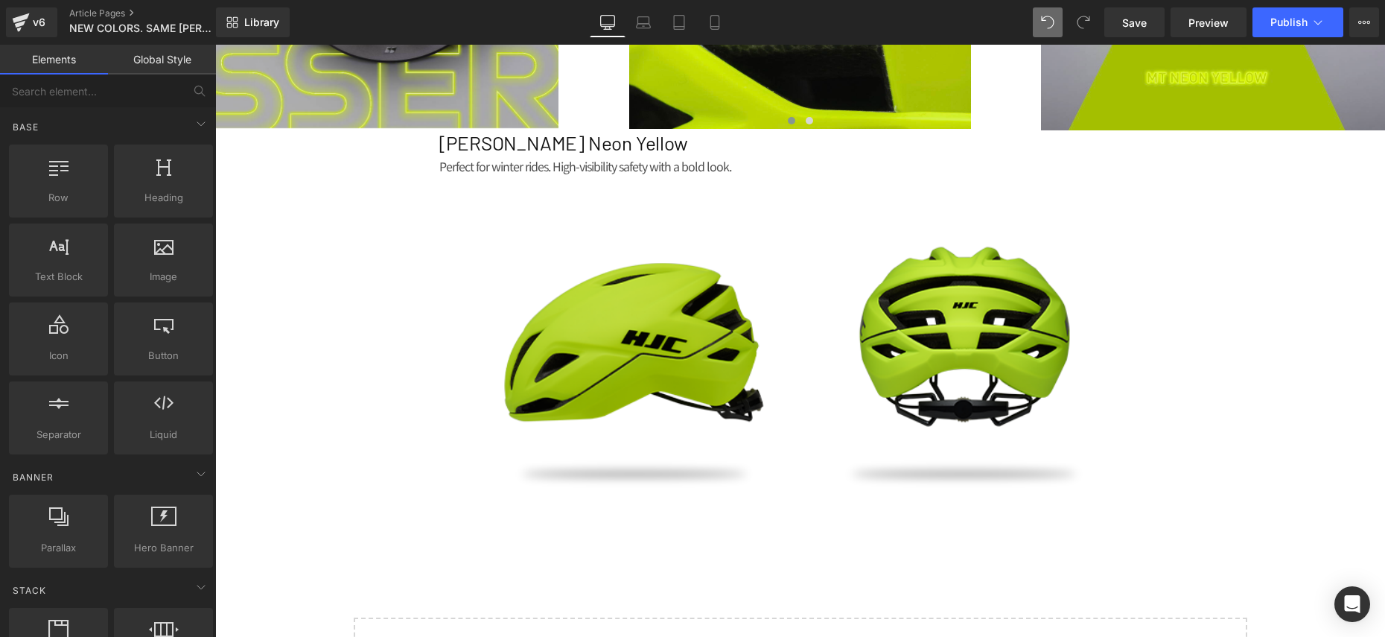
drag, startPoint x: 278, startPoint y: 309, endPoint x: 345, endPoint y: 249, distance: 89.7
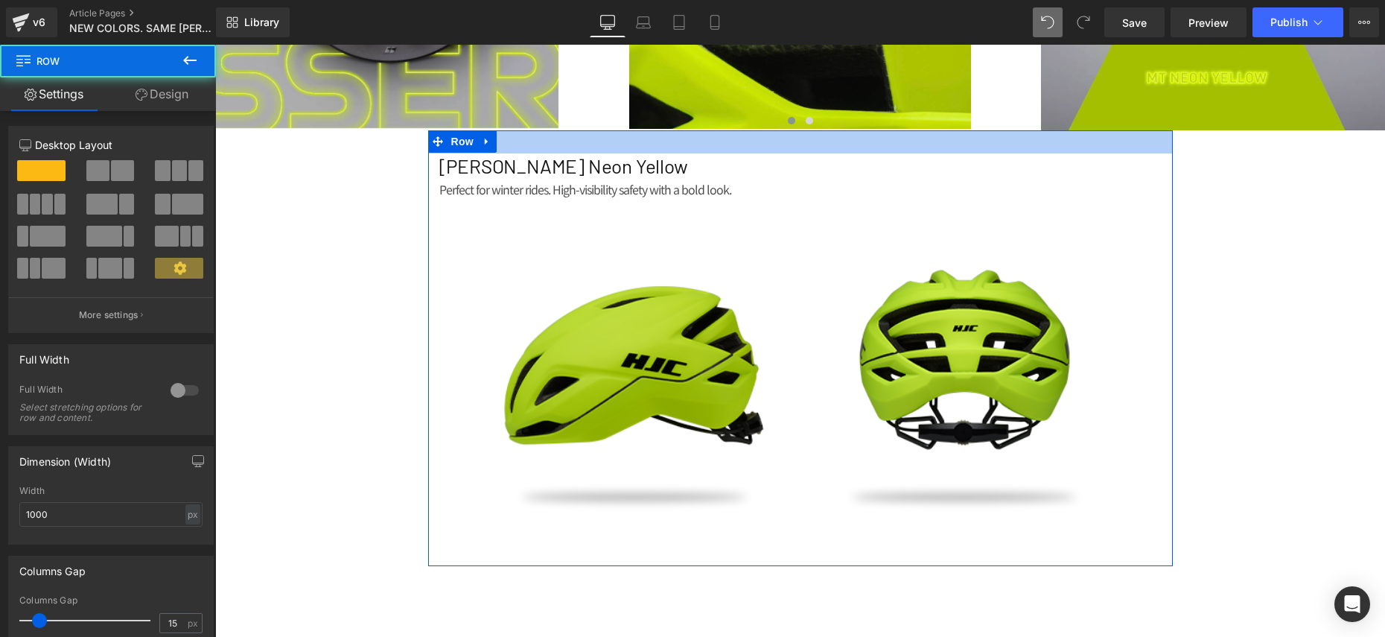
drag, startPoint x: 547, startPoint y: 136, endPoint x: 545, endPoint y: 171, distance: 35.8
click at [549, 154] on div "CROSSER Neon Yellow Heading Perfect for winter rides. High-visibility safety wi…" at bounding box center [800, 348] width 745 height 436
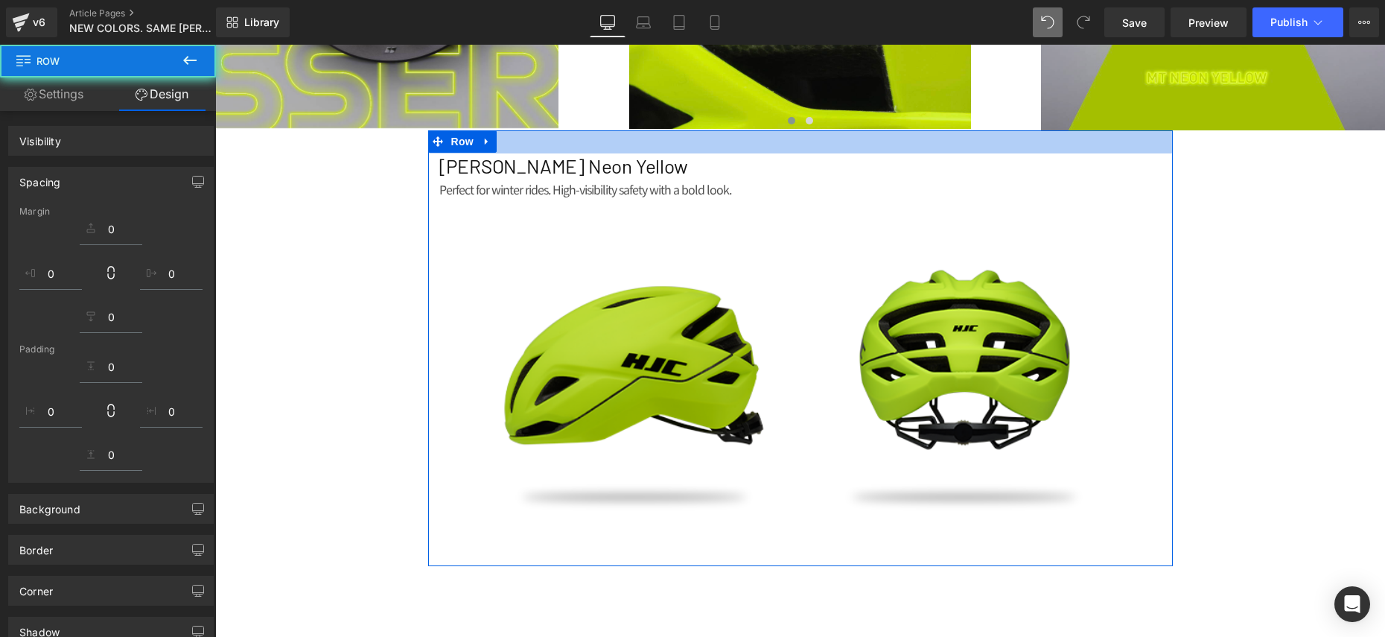
click at [557, 173] on h2 "CROSSER Neon Yellow" at bounding box center [800, 165] width 722 height 25
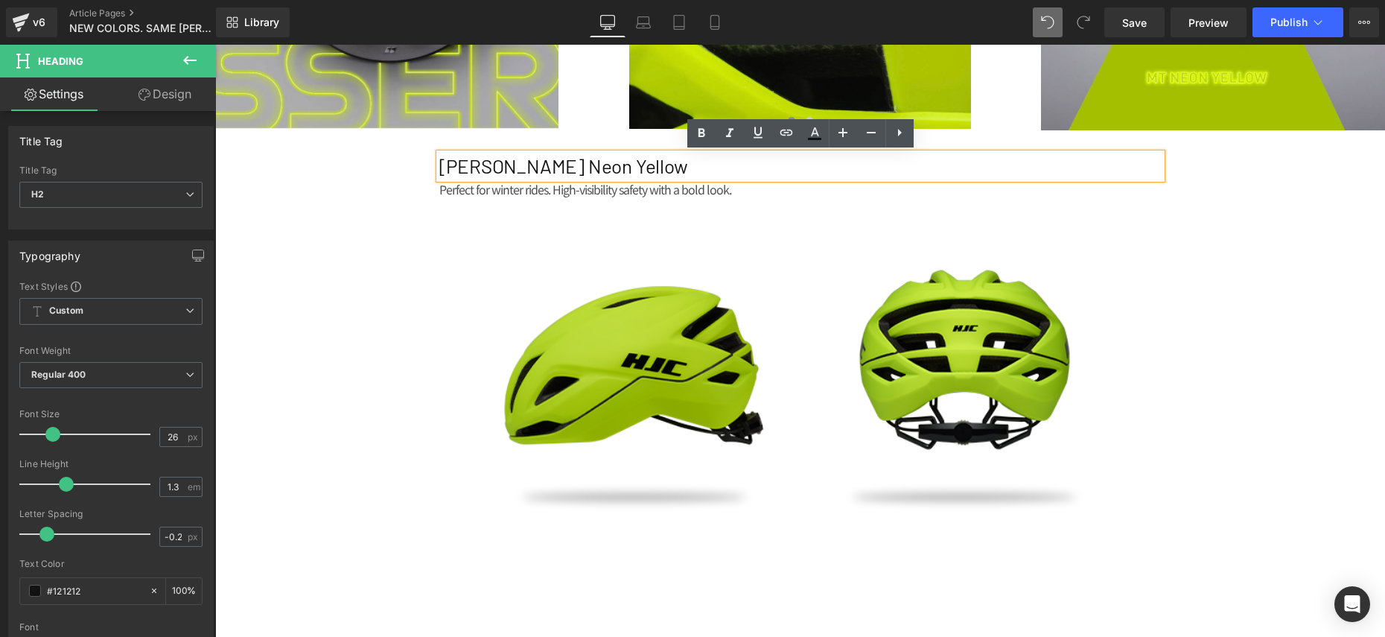
click at [530, 167] on h2 "CROSSER Neon Yellow" at bounding box center [800, 165] width 722 height 25
drag, startPoint x: 528, startPoint y: 167, endPoint x: 633, endPoint y: 168, distance: 105.0
click at [633, 168] on h2 "CROSSER Neon Yellow" at bounding box center [800, 165] width 722 height 25
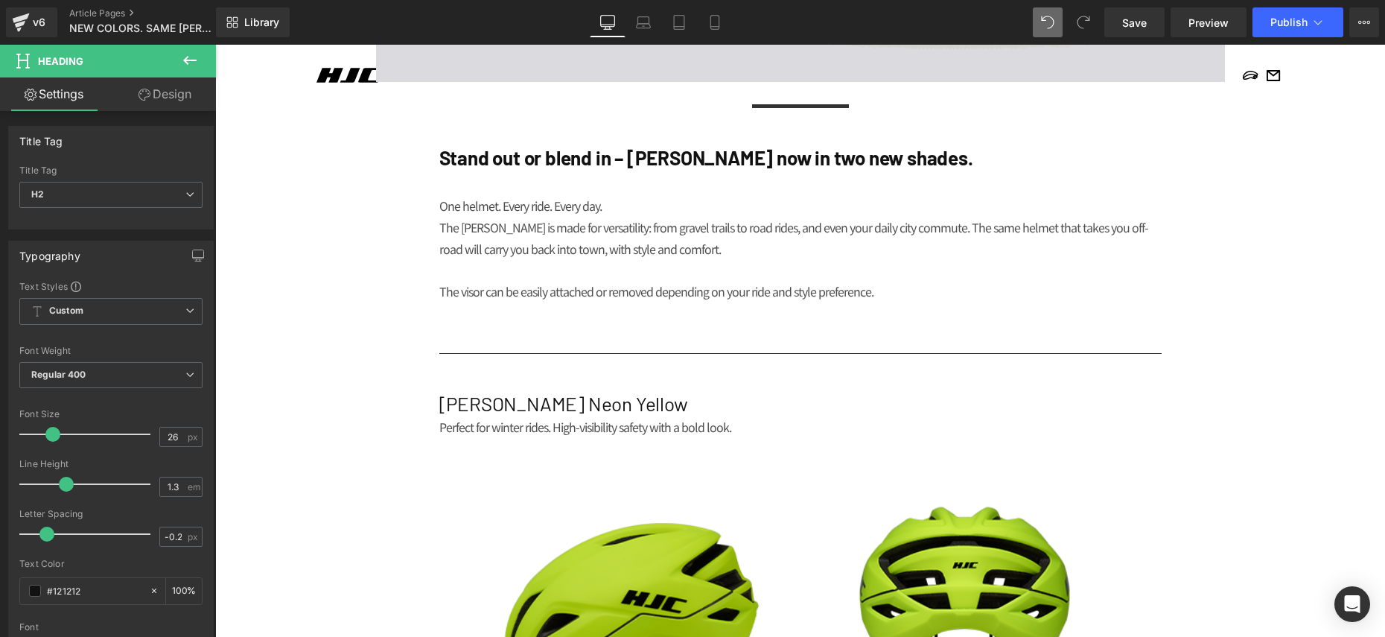
scroll to position [838, 0]
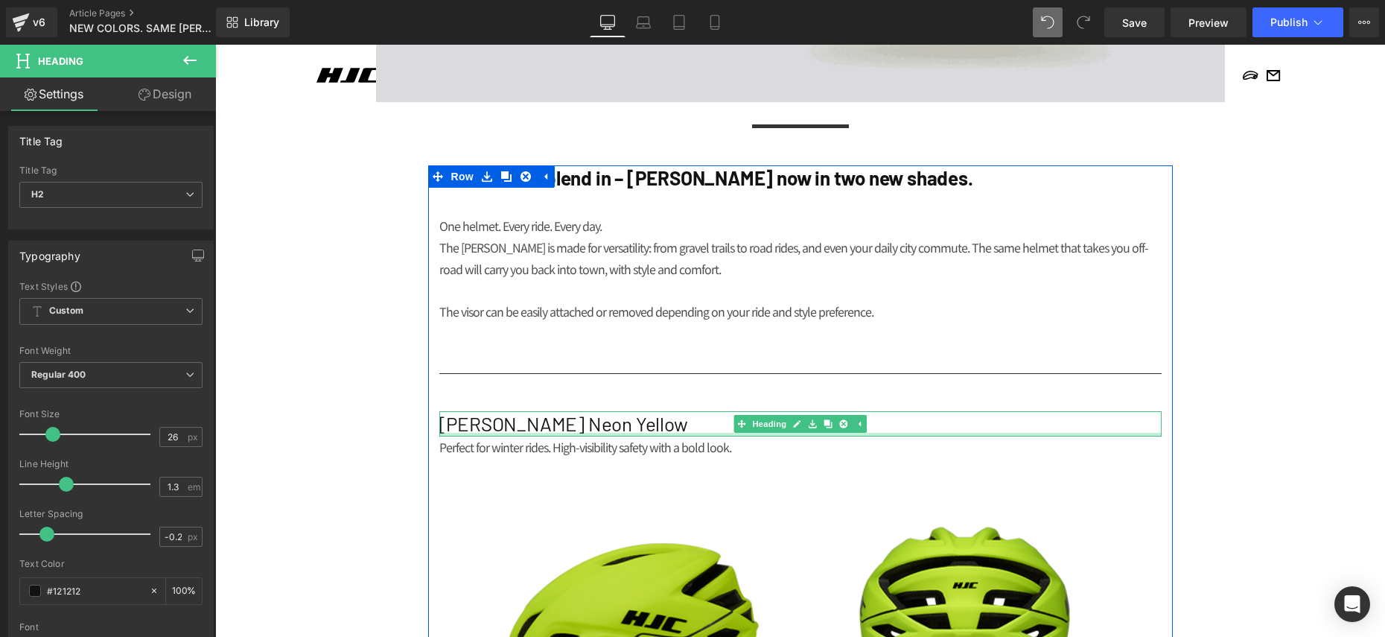
drag, startPoint x: 529, startPoint y: 434, endPoint x: 524, endPoint y: 424, distance: 11.3
click at [529, 434] on div "CROSSER Neon Yellow Heading" at bounding box center [800, 423] width 722 height 25
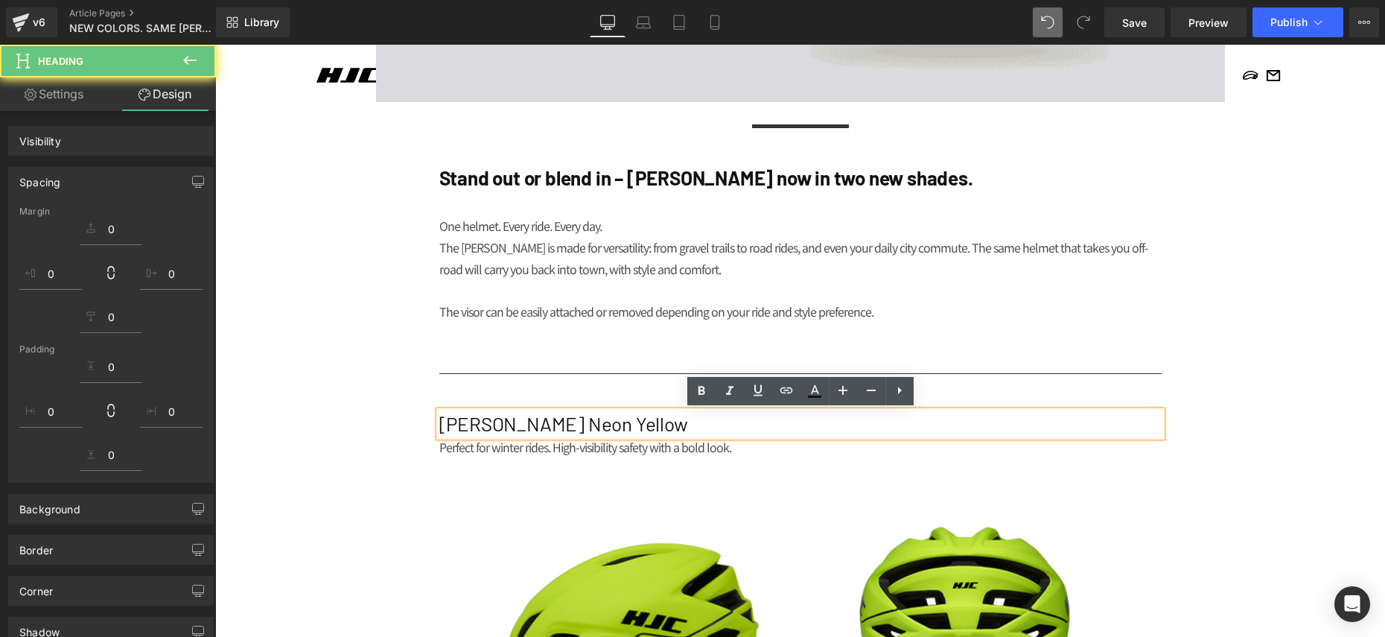
click at [524, 424] on h2 "CROSSER Neon Yellow" at bounding box center [800, 423] width 722 height 25
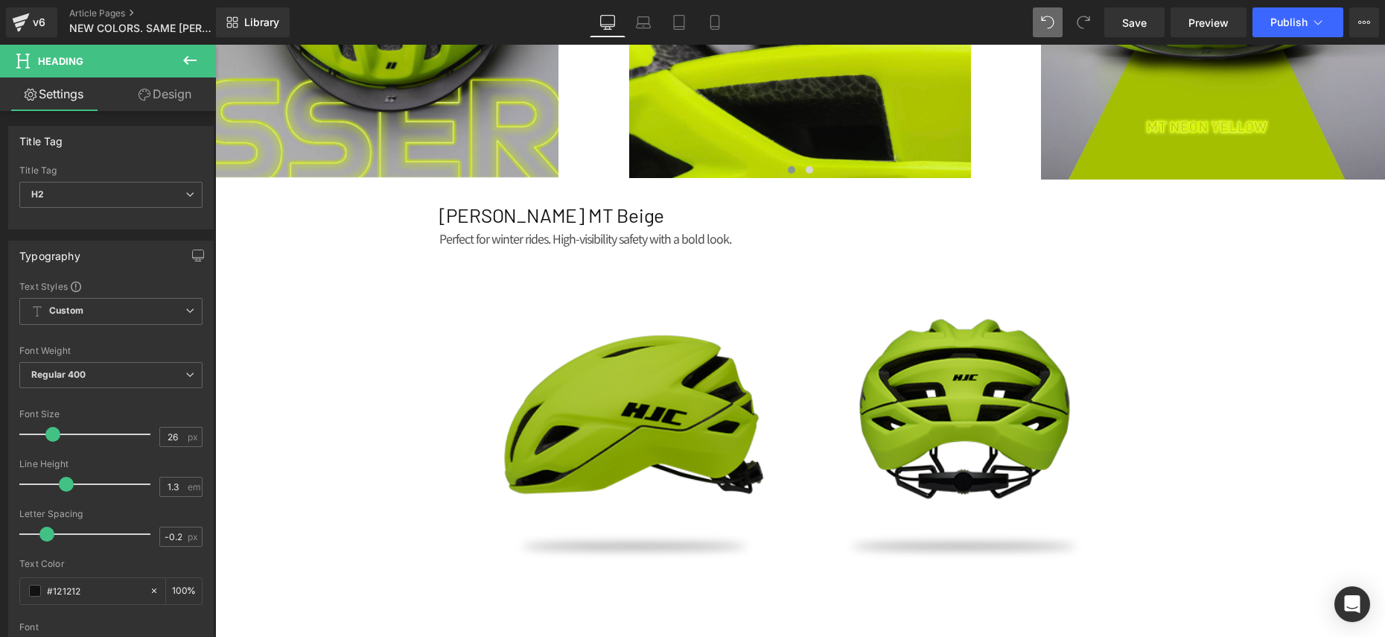
scroll to position [1956, 0]
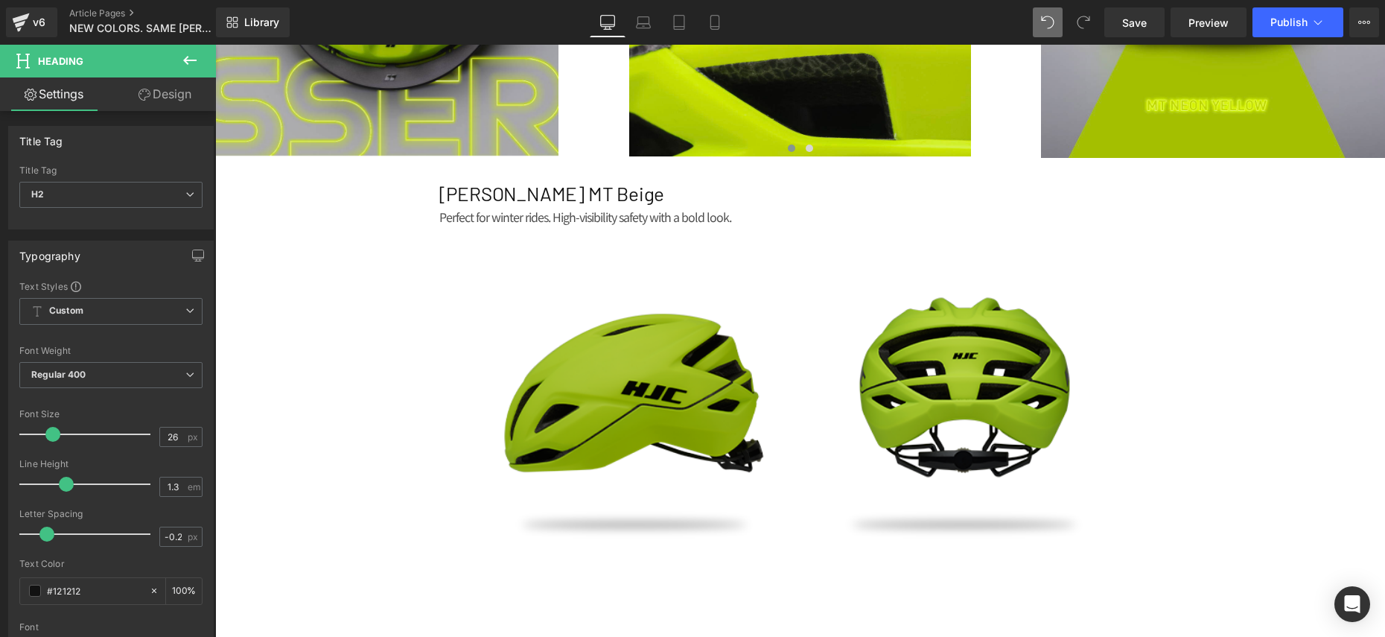
click at [719, 405] on img at bounding box center [800, 396] width 722 height 336
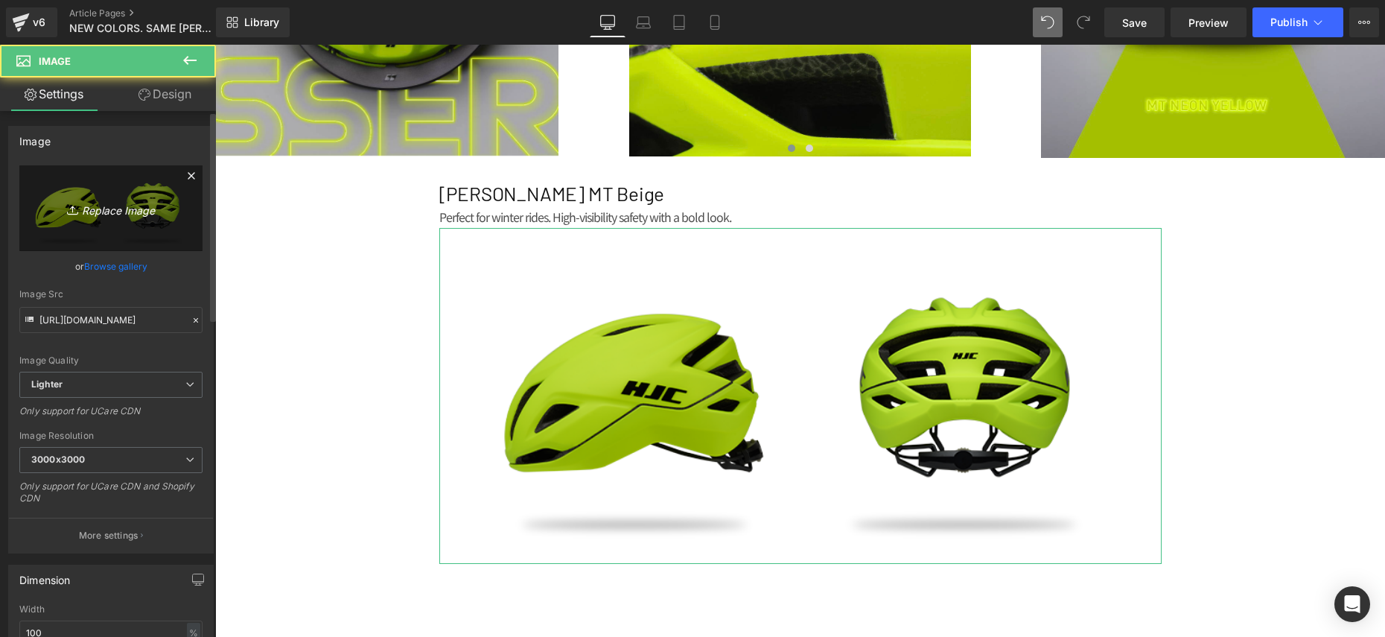
click at [67, 197] on link "Replace Image" at bounding box center [110, 208] width 183 height 86
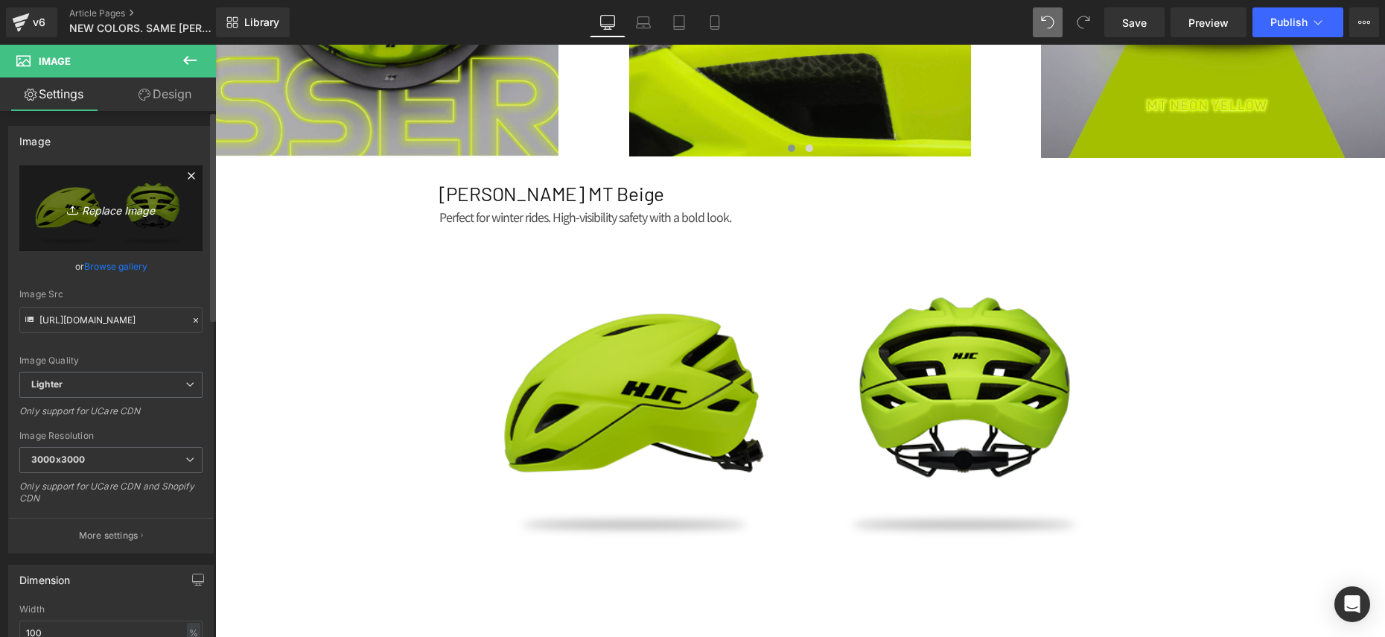
type input "C:\fakepath\beige.png"
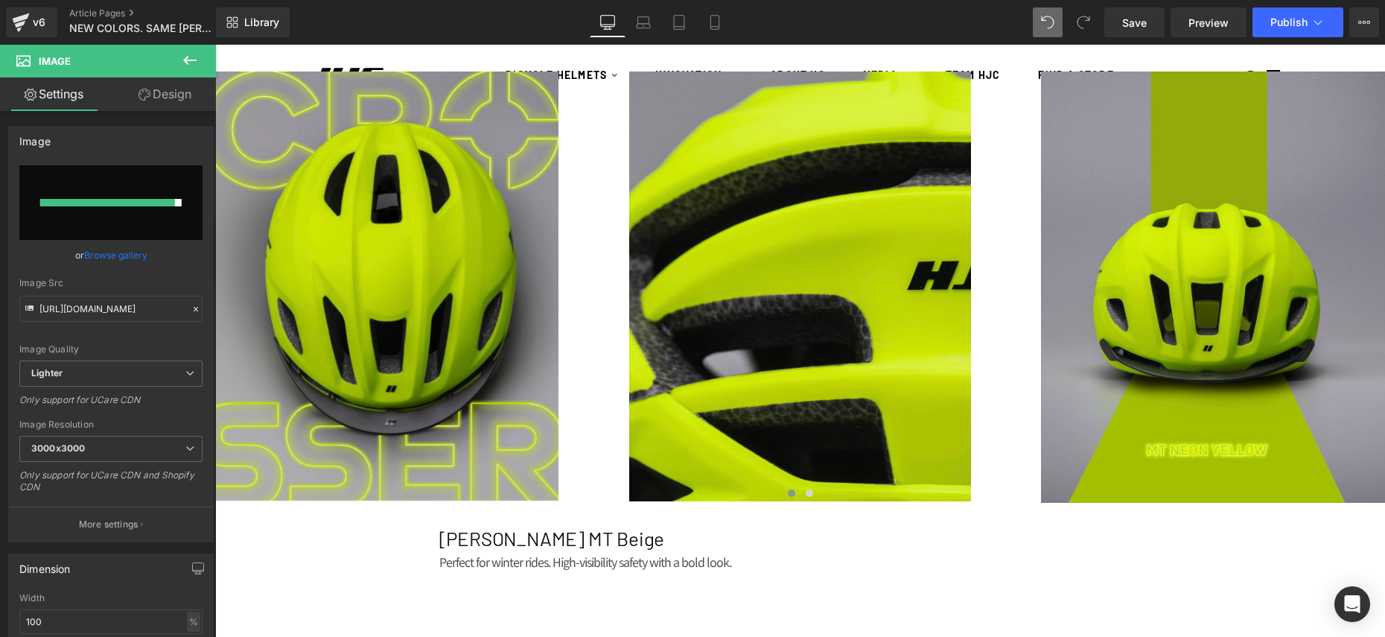
type input "https://ucarecdn.com/b07bb12c-28ba-45cb-8e94-9ea4ec20cddc/-/format/auto/-/previ…"
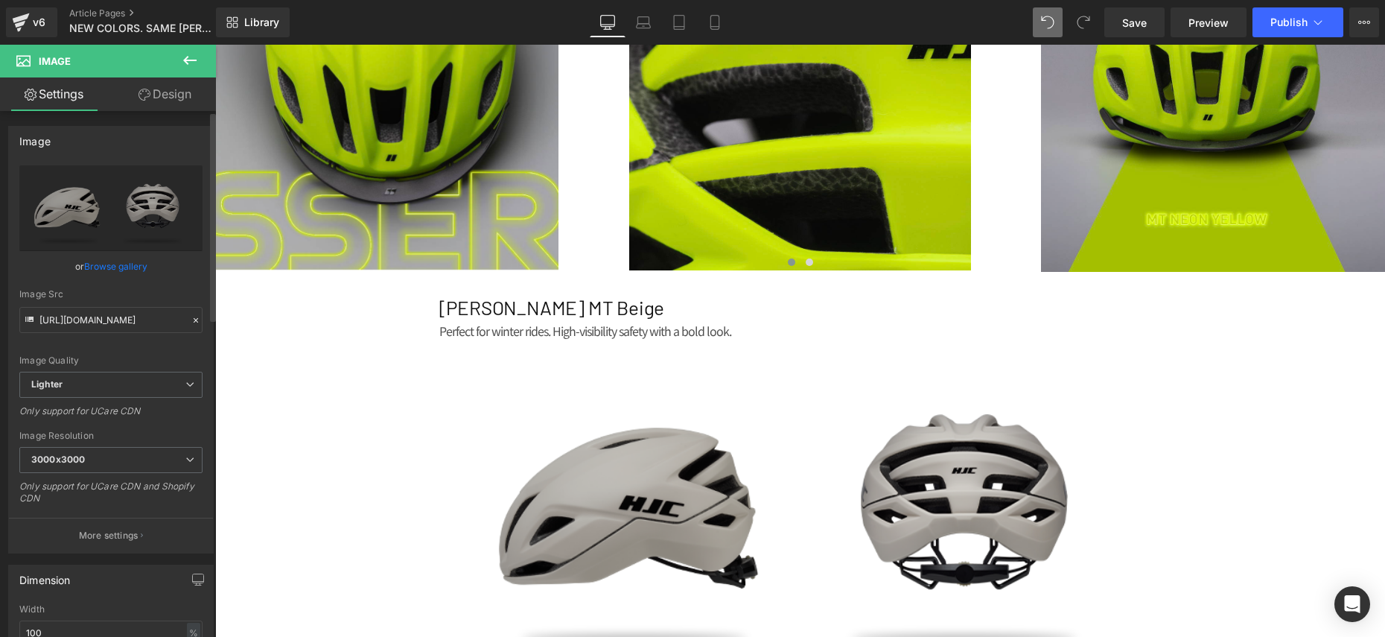
scroll to position [1861, 0]
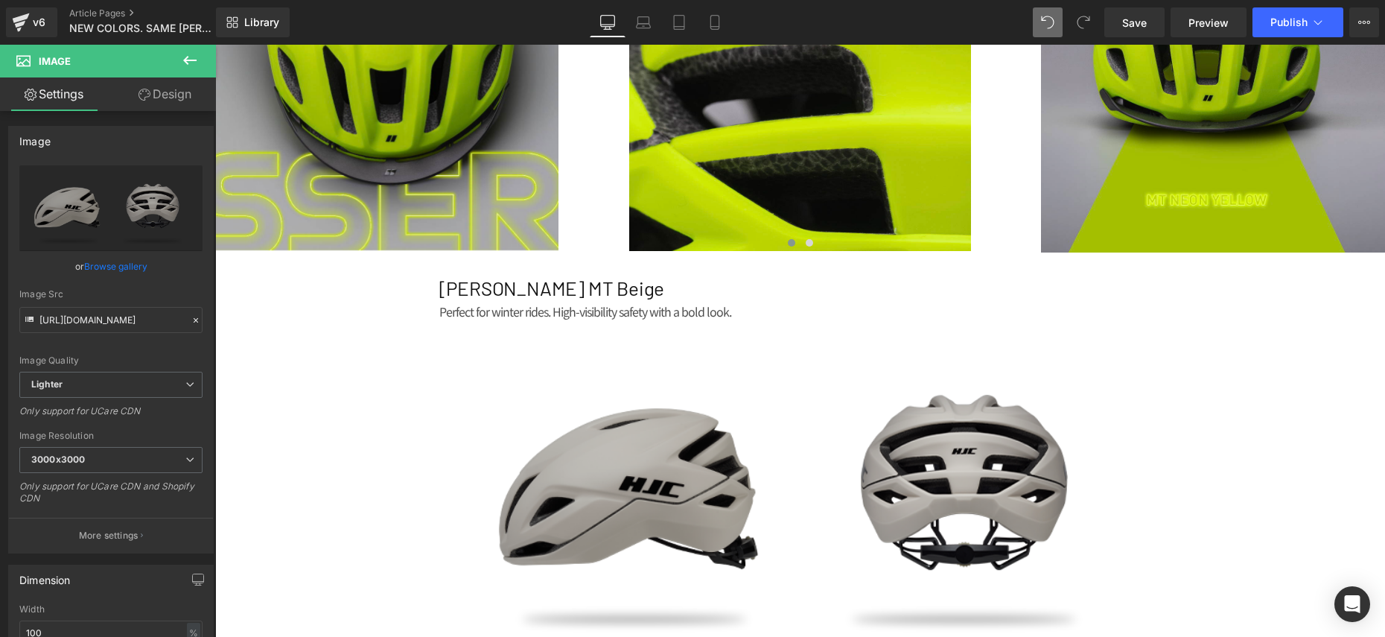
click at [654, 317] on p "Perfect for winter rides. High-visibility safety with a bold look." at bounding box center [800, 312] width 722 height 22
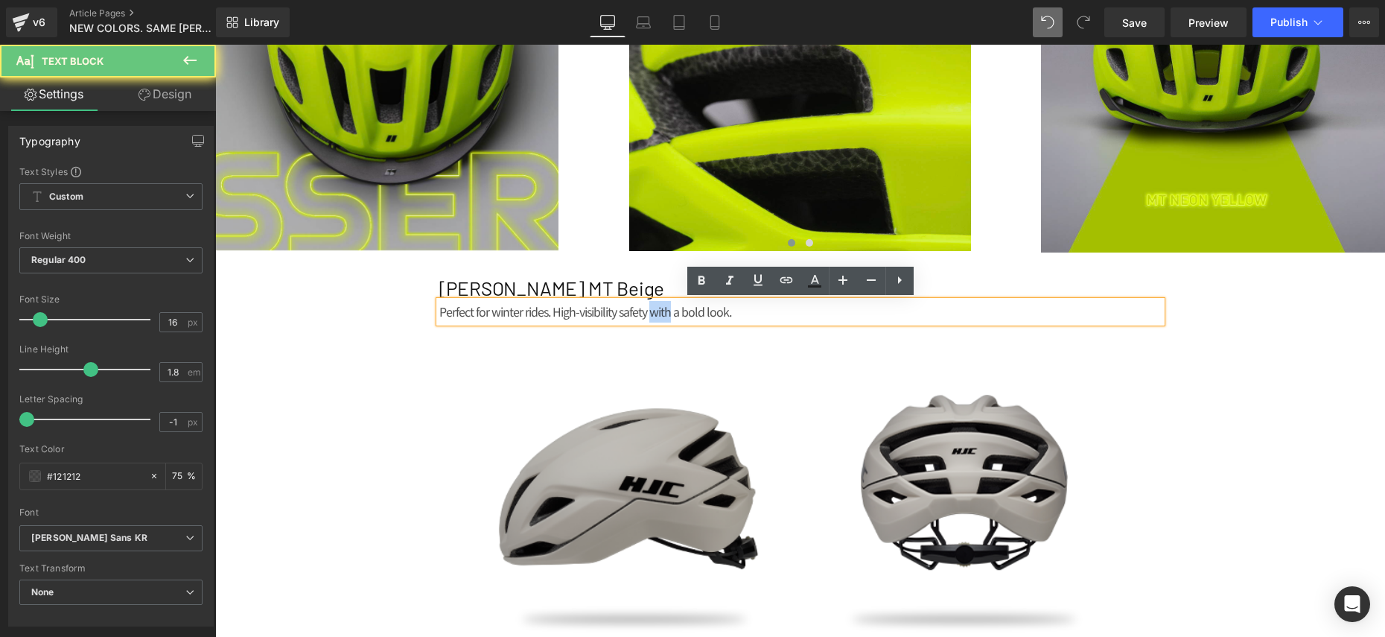
click at [654, 317] on p "Perfect for winter rides. High-visibility safety with a bold look." at bounding box center [800, 312] width 722 height 22
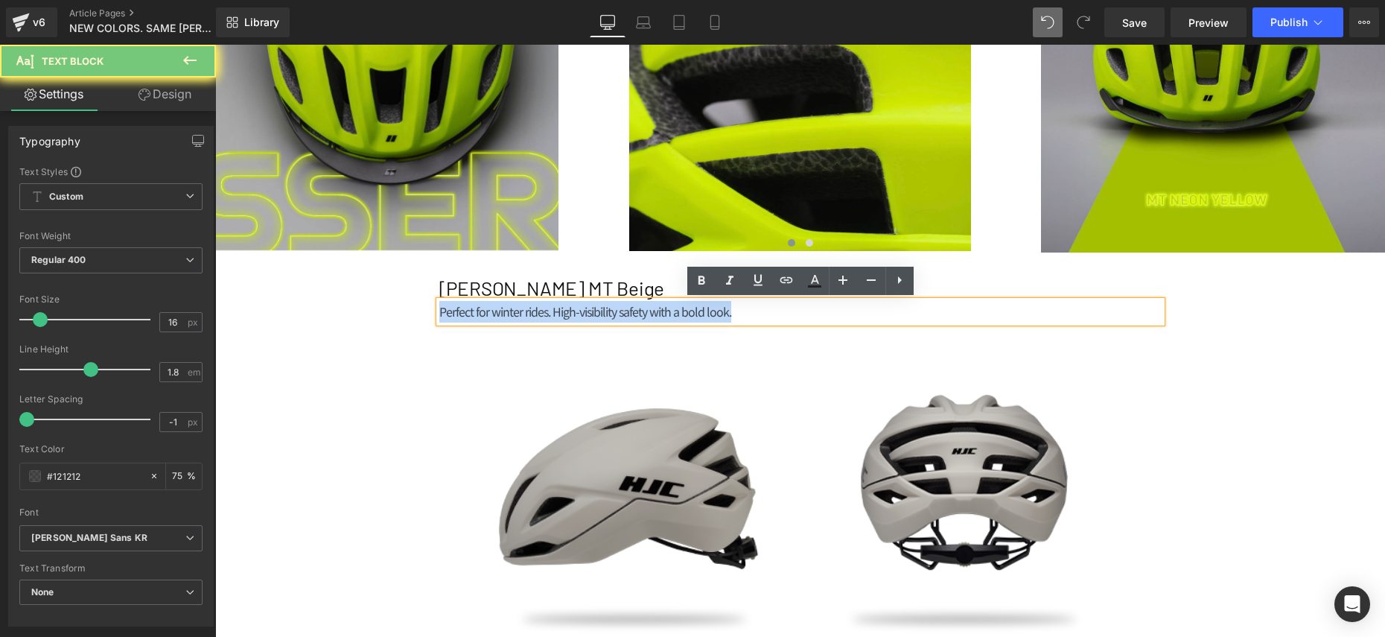
click at [654, 317] on p "Perfect for winter rides. High-visibility safety with a bold look." at bounding box center [800, 312] width 722 height 22
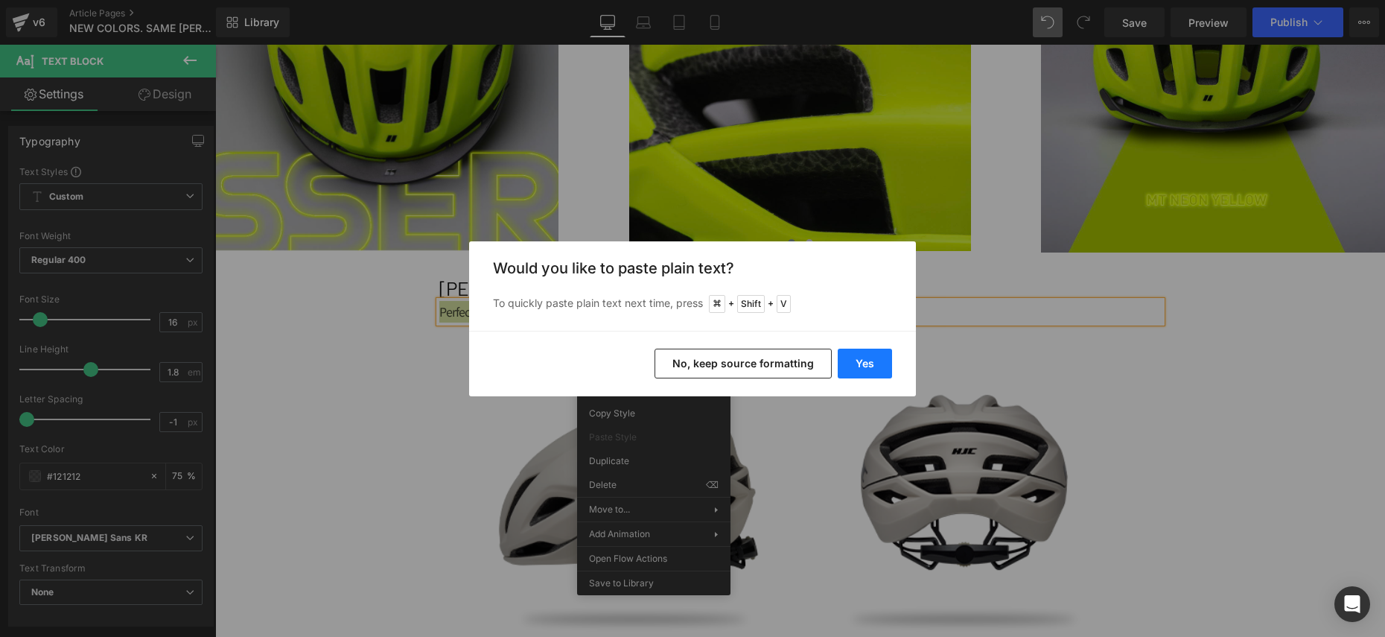
click at [850, 351] on button "Yes" at bounding box center [865, 363] width 54 height 30
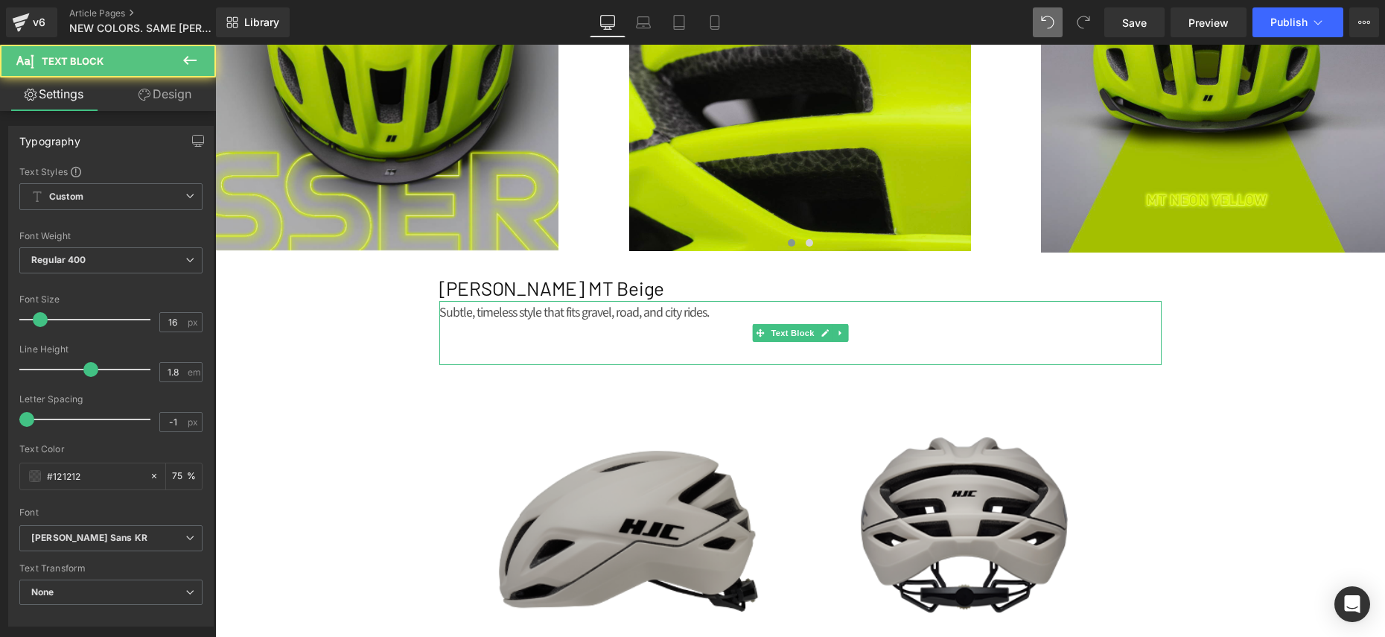
click at [506, 351] on p at bounding box center [800, 355] width 722 height 22
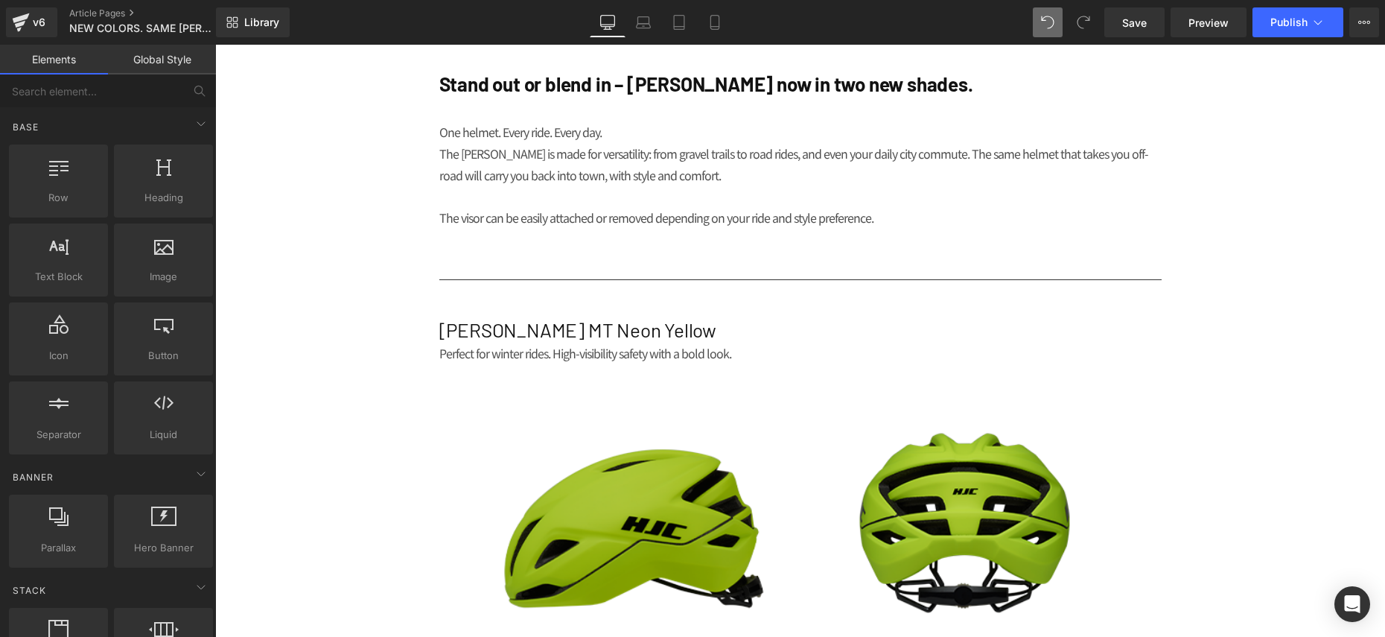
scroll to position [1095, 0]
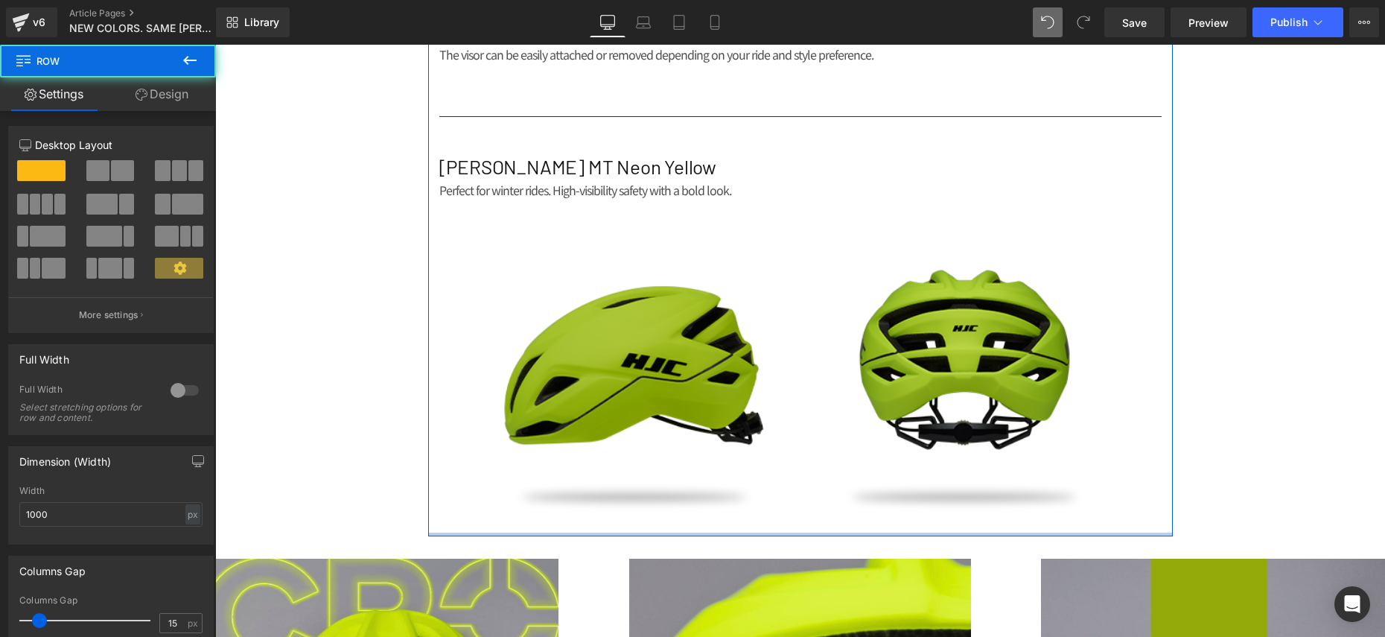
drag, startPoint x: 564, startPoint y: 526, endPoint x: 559, endPoint y: 497, distance: 30.1
click at [567, 498] on div "Stand out or blend in – CROSSER now in two new shades. Heading One helmet. Ever…" at bounding box center [800, 222] width 745 height 628
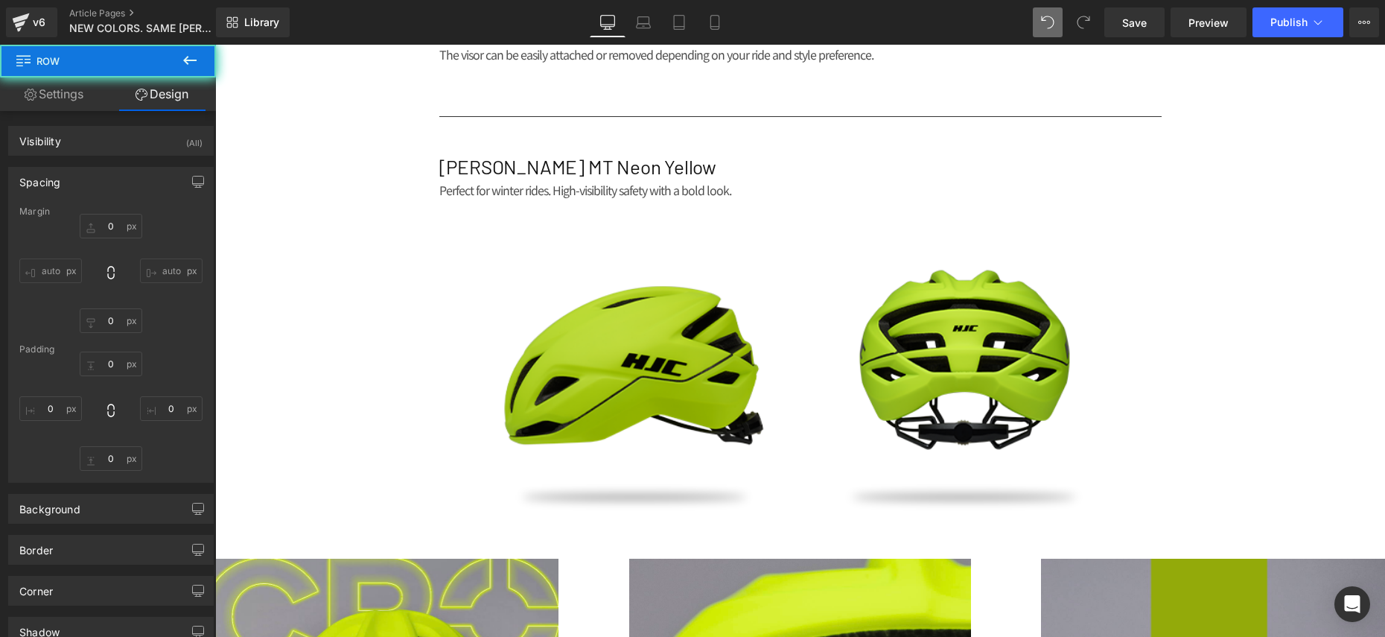
type input "0"
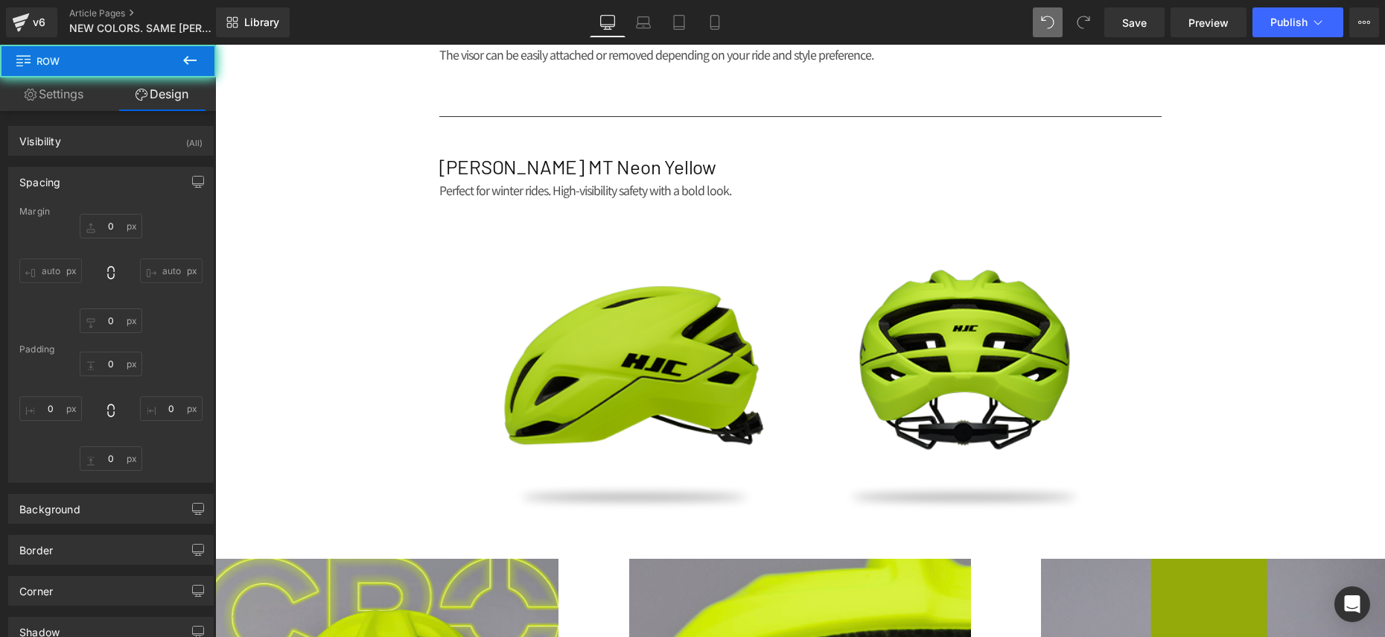
type input "0"
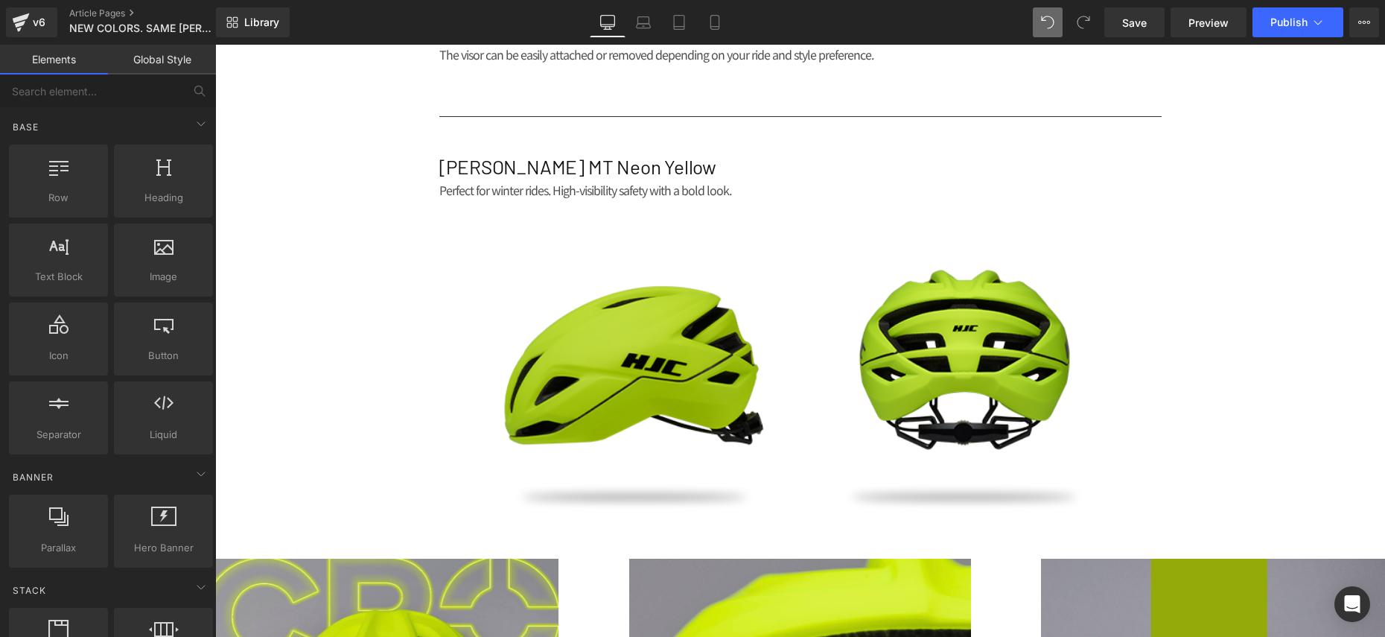
click at [266, 246] on div "NEWS Heading MEDIA Heading NEW COLORS. SAME CROSSER. Heading Row Image Separato…" at bounding box center [800, 327] width 1170 height 2587
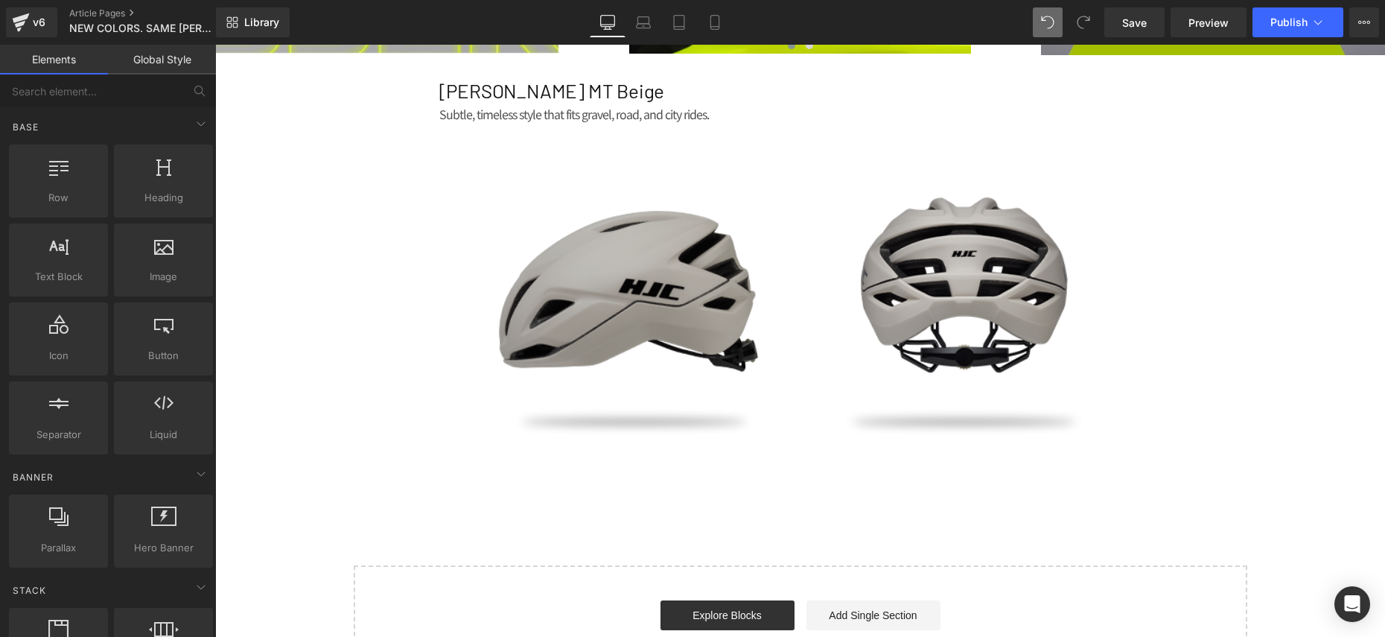
scroll to position [2385, 0]
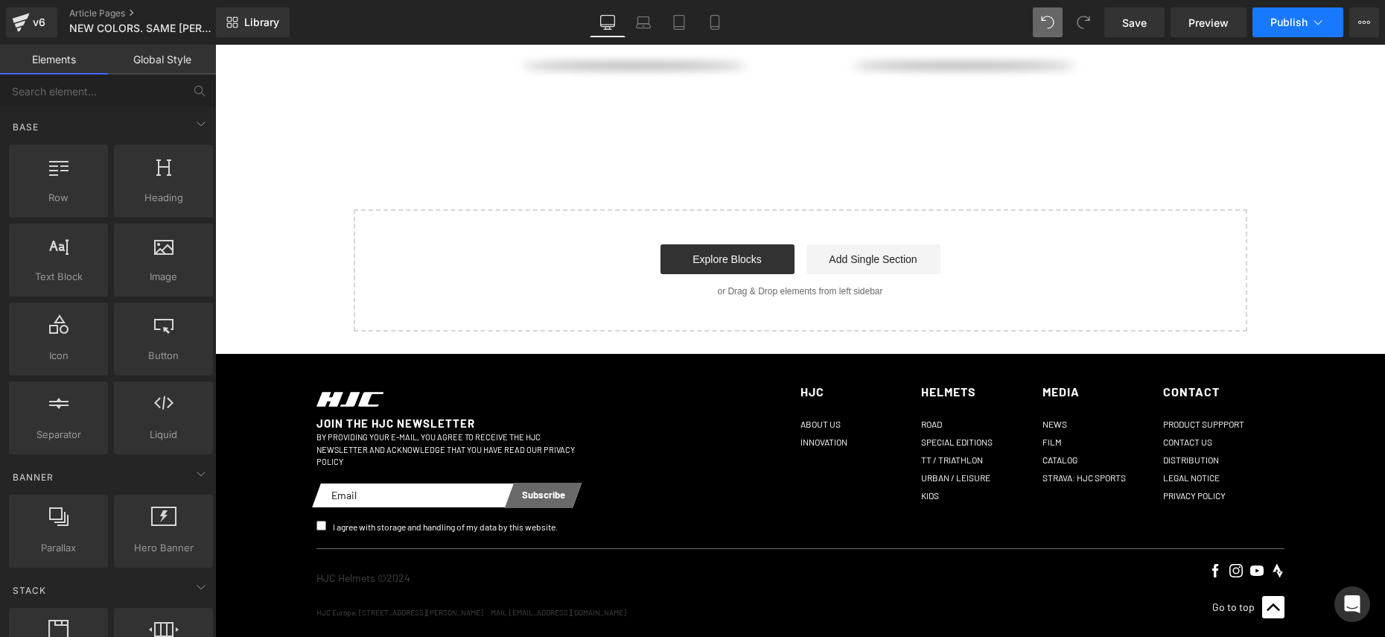
click at [1293, 32] on button "Publish" at bounding box center [1297, 22] width 91 height 30
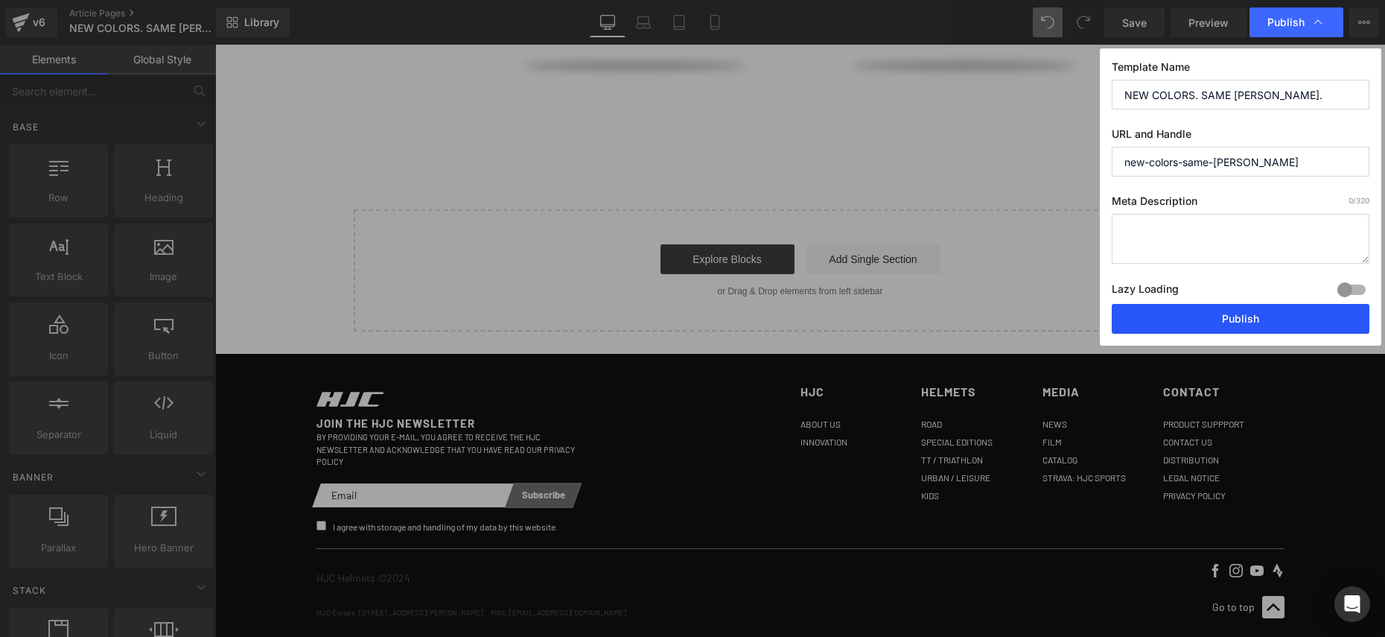
click at [1202, 317] on button "Publish" at bounding box center [1241, 319] width 258 height 30
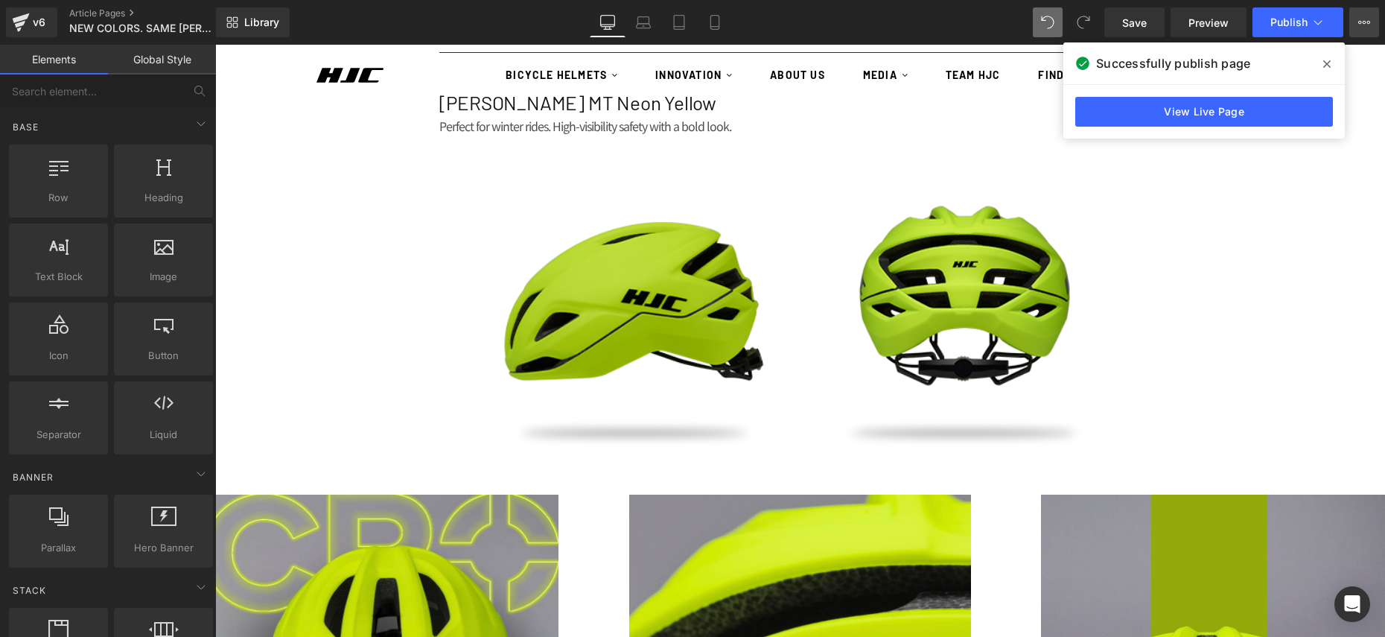
scroll to position [1120, 0]
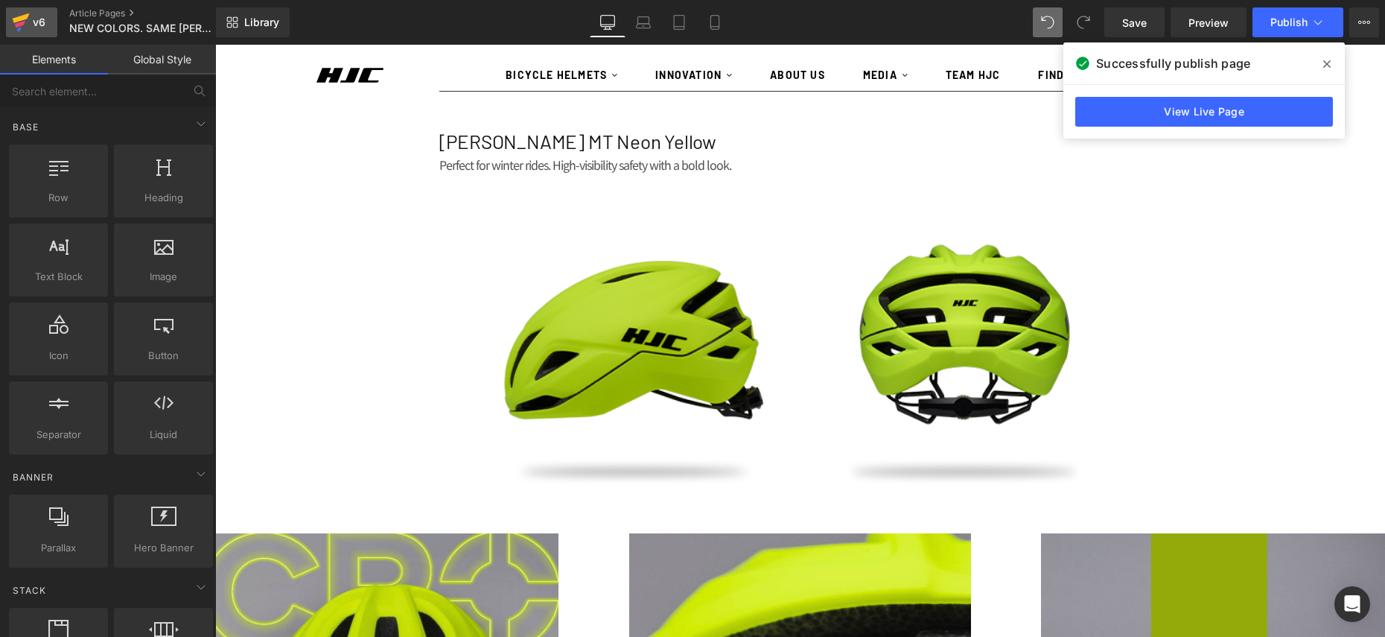
click at [25, 19] on icon at bounding box center [21, 22] width 18 height 37
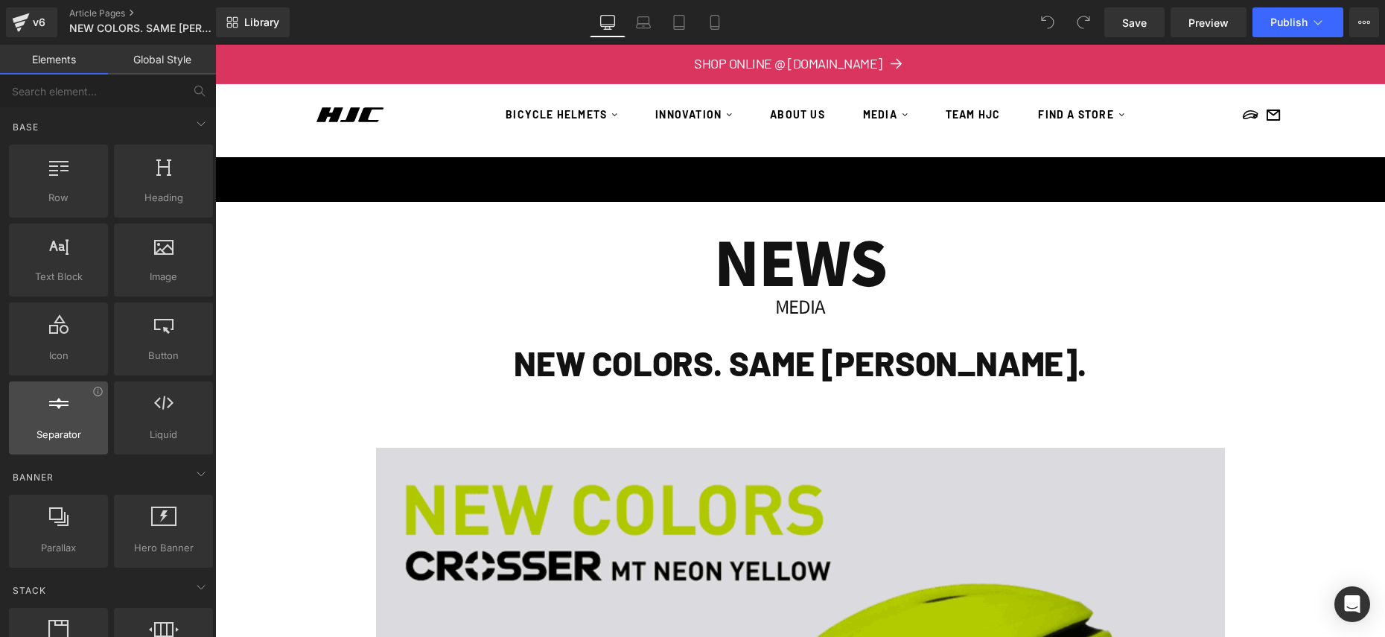
scroll to position [1400, 0]
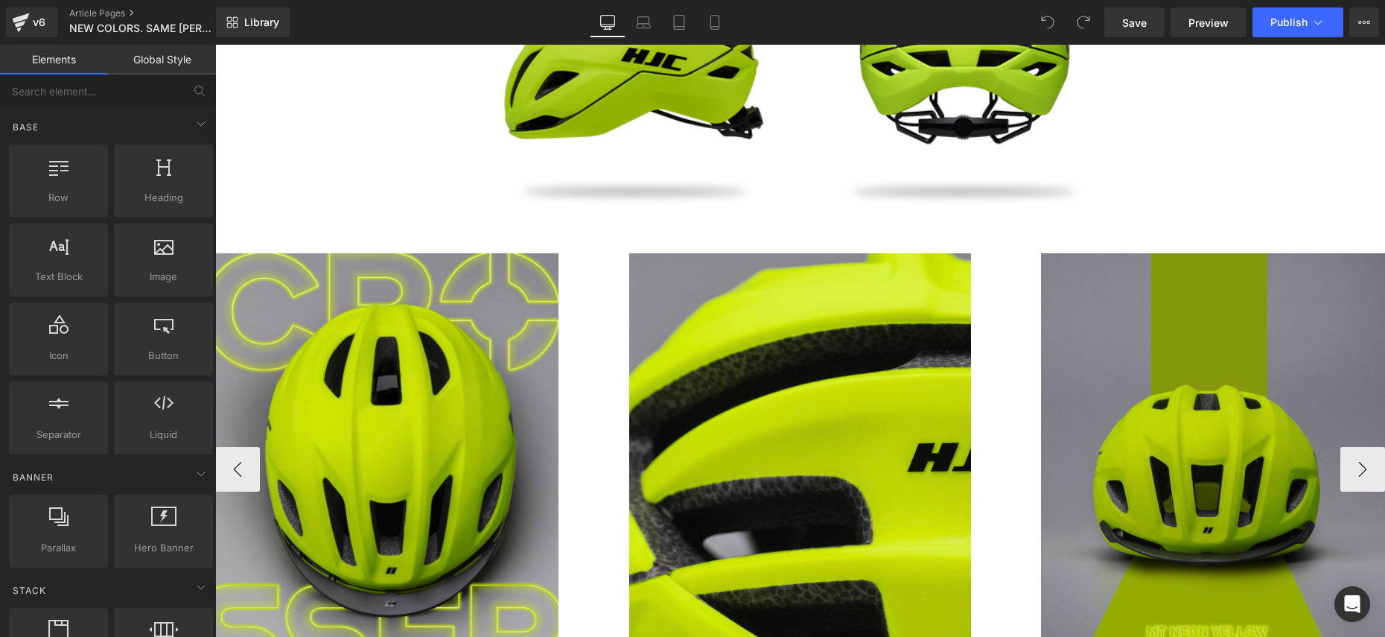
click at [1281, 463] on img at bounding box center [1194, 468] width 380 height 431
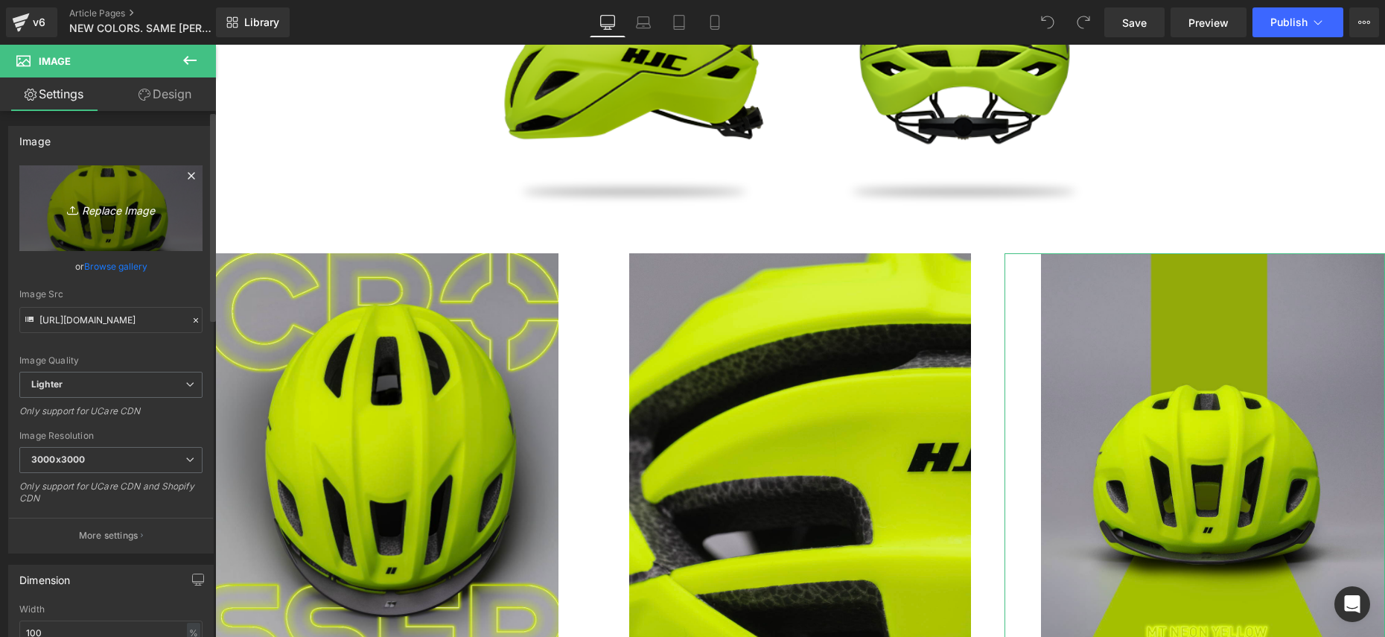
click at [72, 215] on icon at bounding box center [74, 210] width 15 height 15
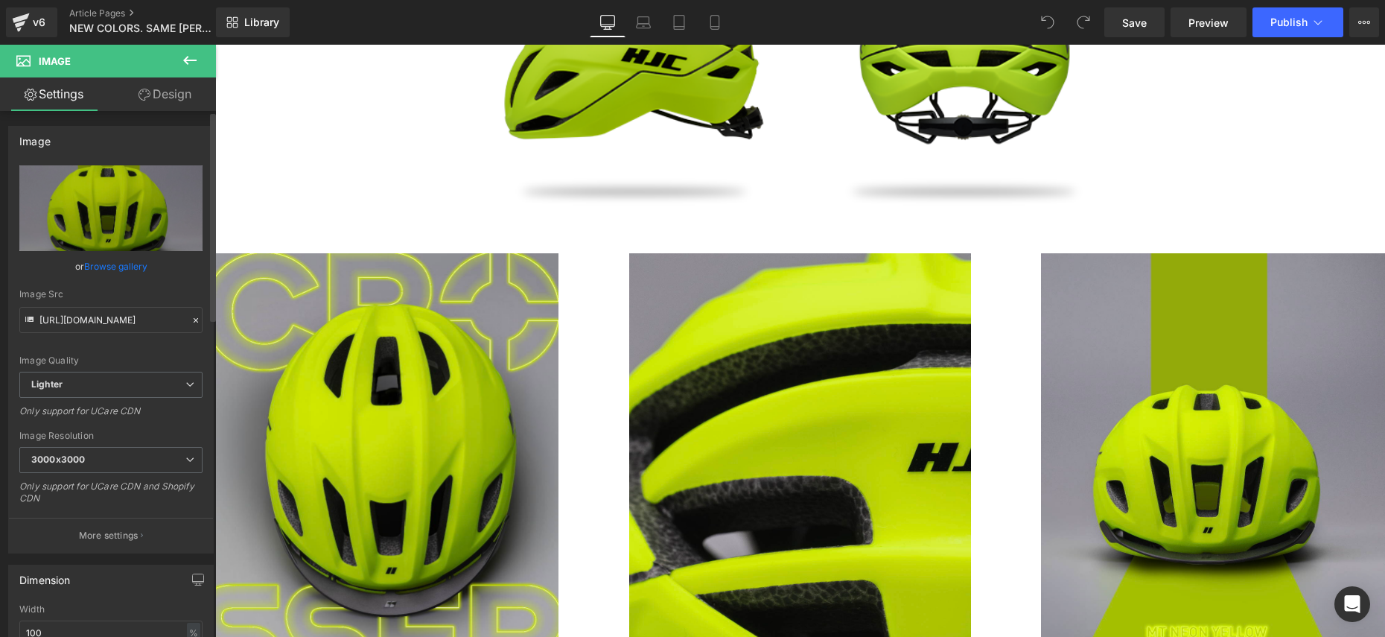
type input "C:\fakepath\Capture d’écran [DATE] à 09.53.10.png"
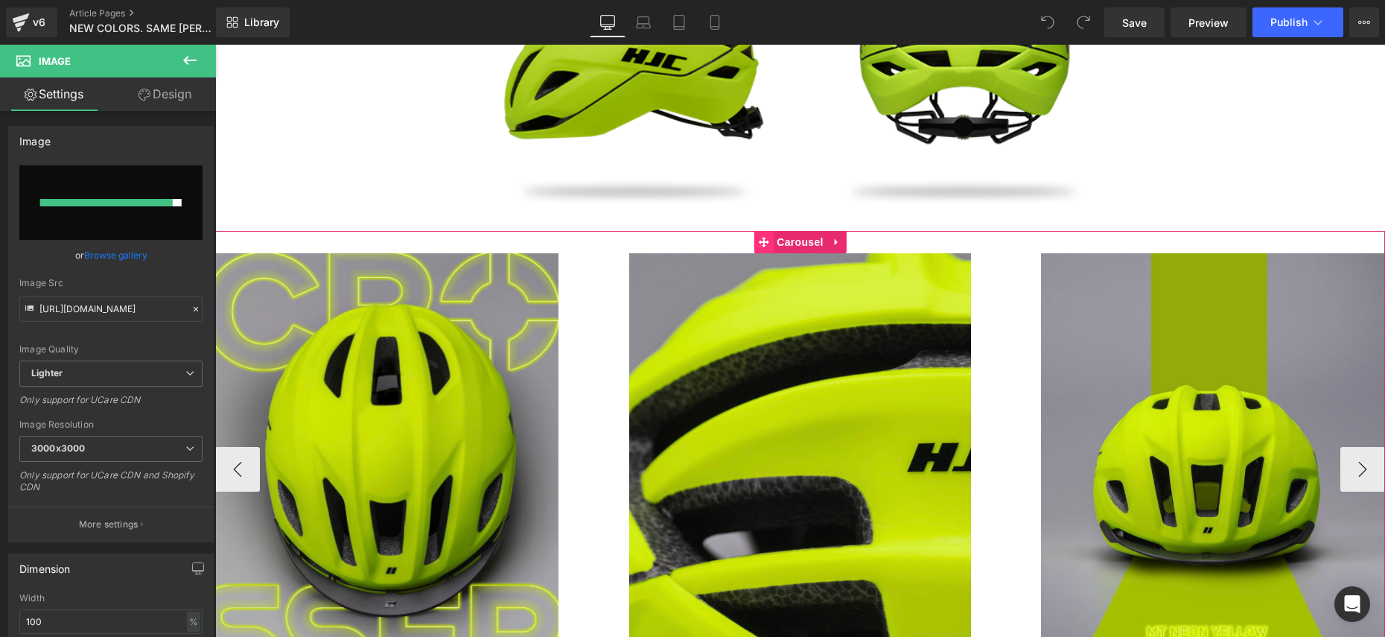
type input "[URL][DOMAIN_NAME]"
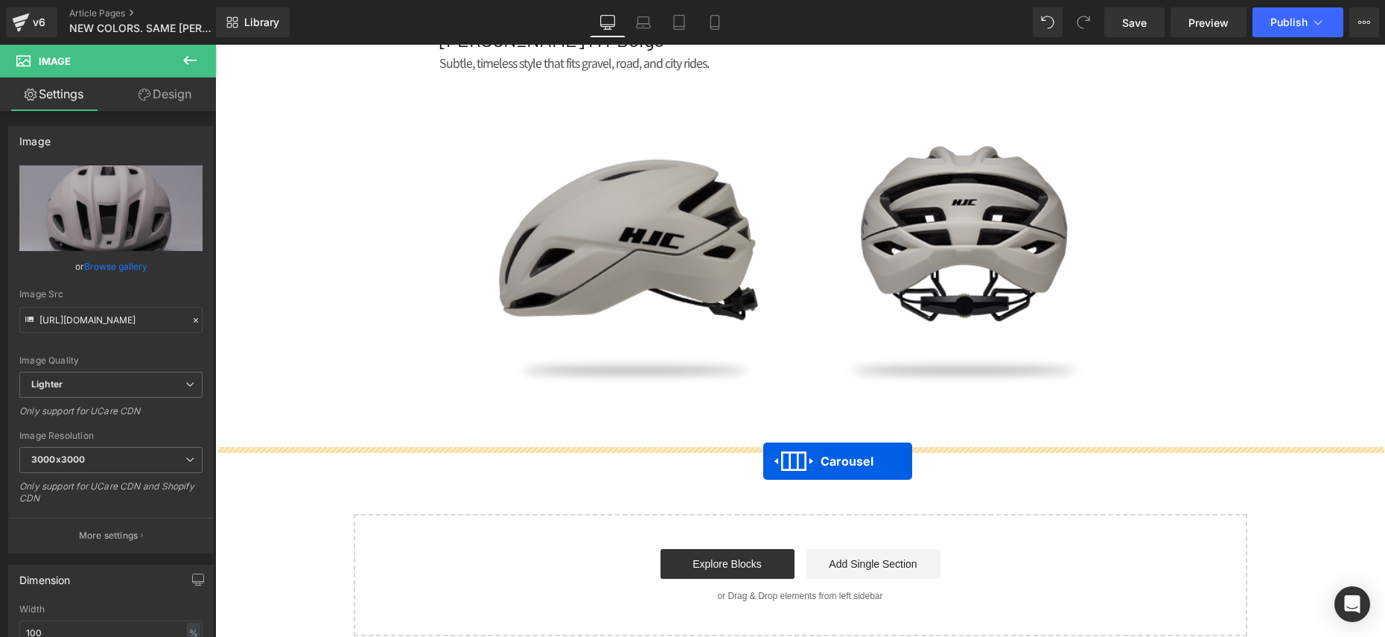
drag, startPoint x: 783, startPoint y: 290, endPoint x: 763, endPoint y: 461, distance: 171.7
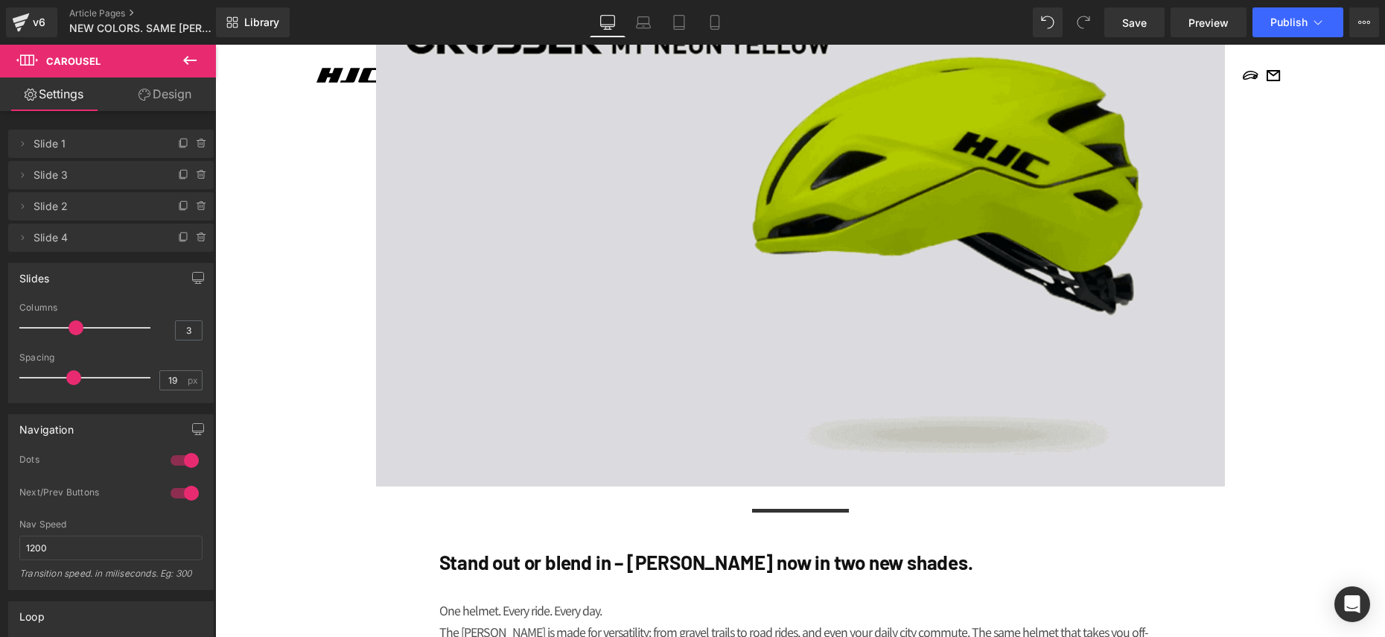
scroll to position [452, 0]
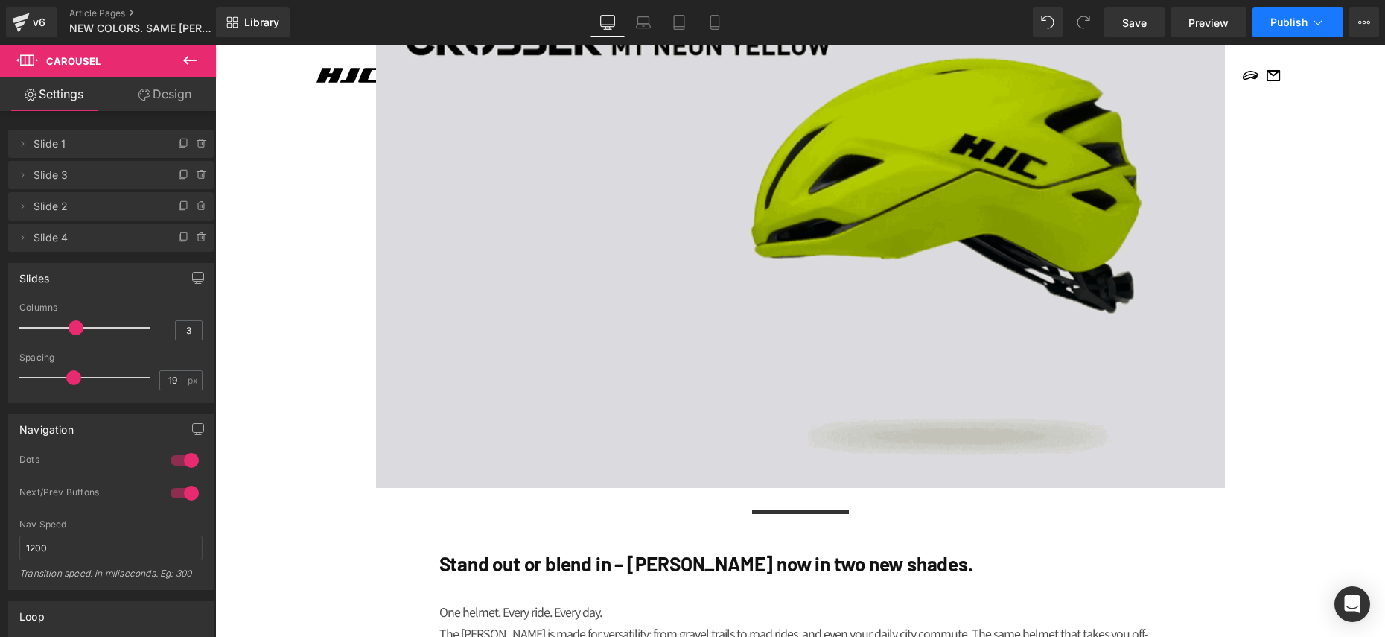
click at [1278, 25] on span "Publish" at bounding box center [1288, 22] width 37 height 12
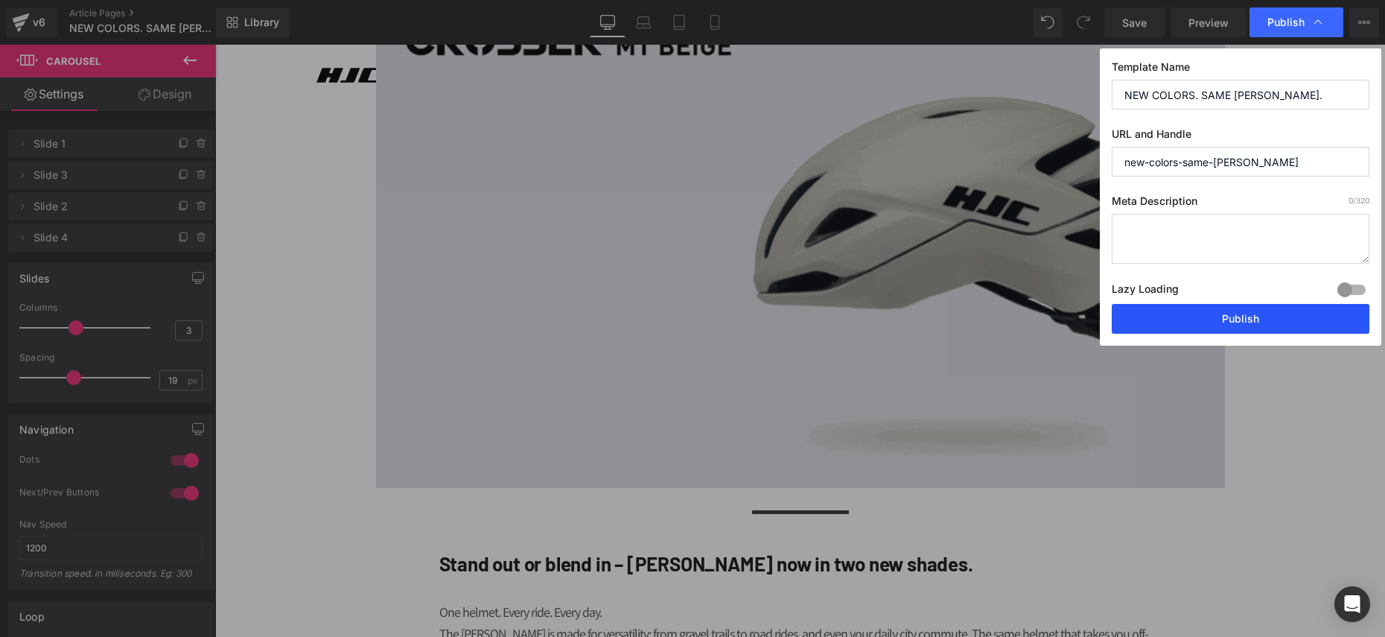
click at [1175, 311] on button "Publish" at bounding box center [1241, 319] width 258 height 30
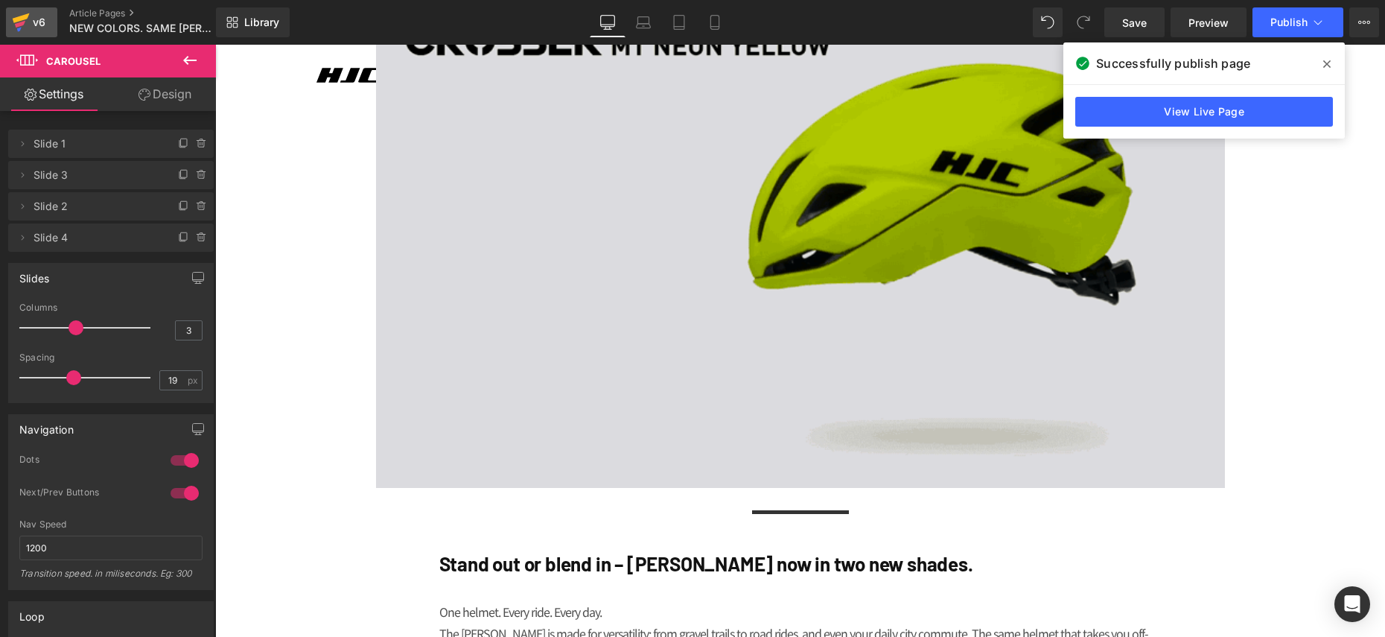
click at [27, 18] on icon at bounding box center [21, 18] width 17 height 10
